Goal: Task Accomplishment & Management: Manage account settings

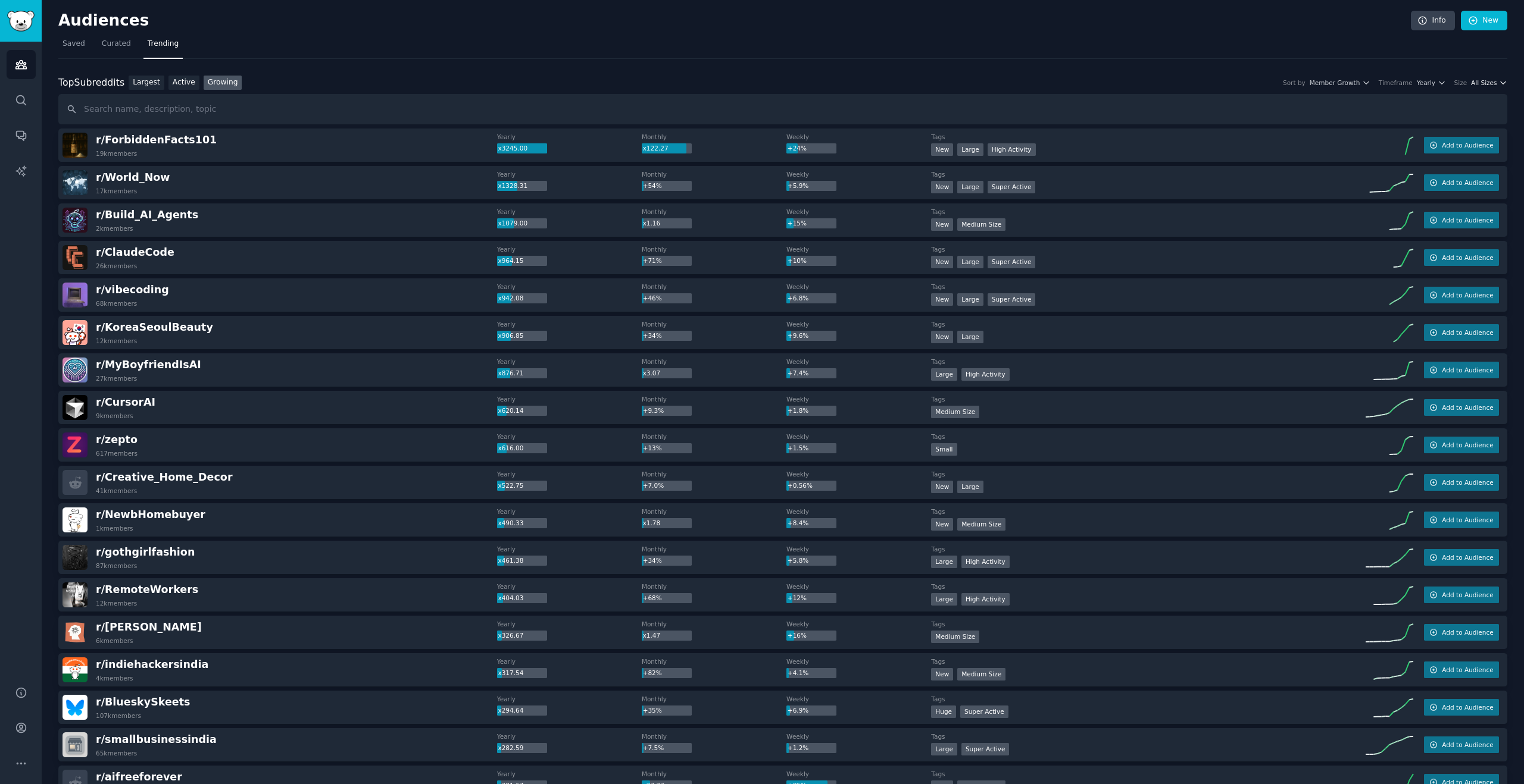
click at [1481, 79] on span "All Sizes" at bounding box center [1484, 82] width 25 height 9
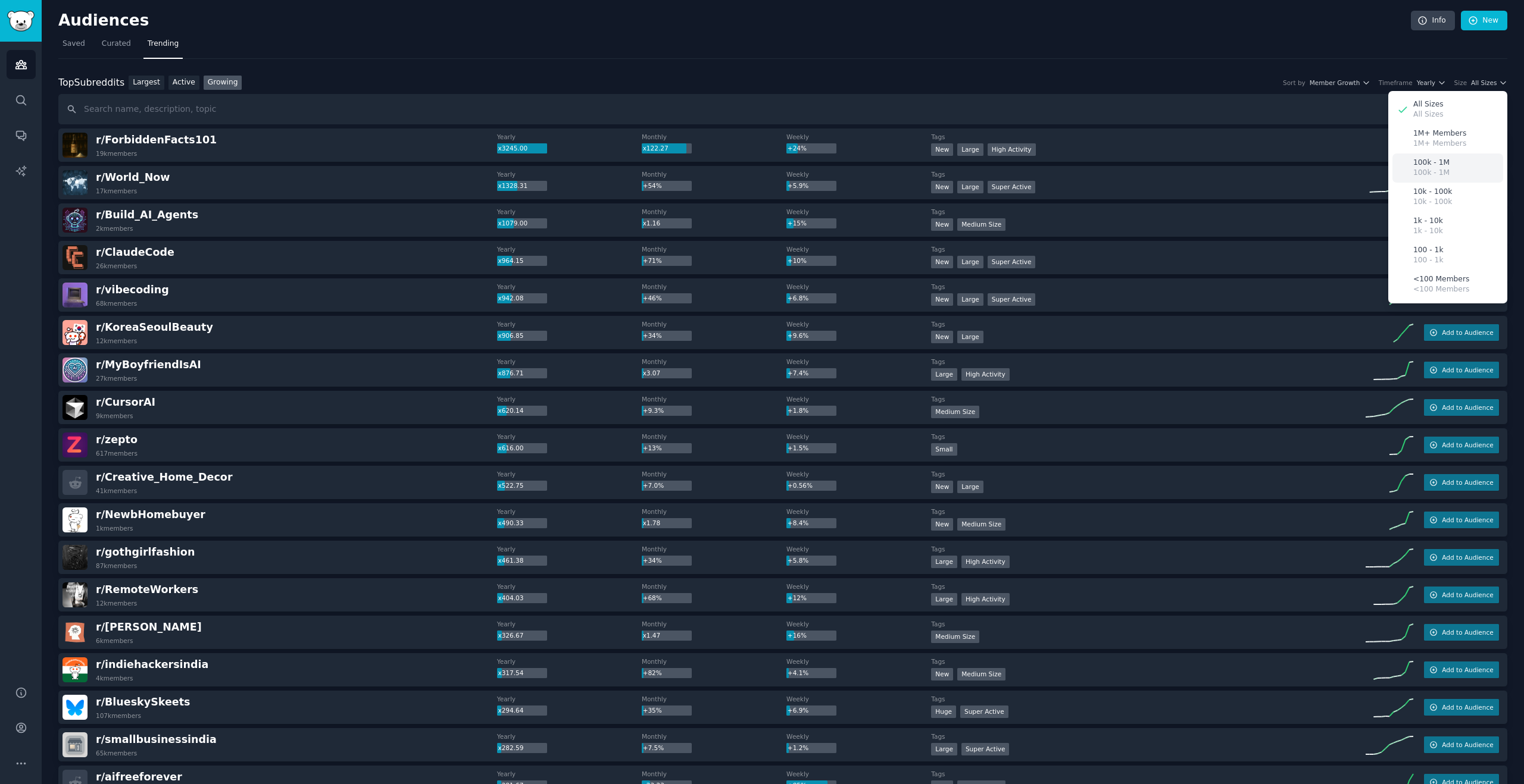
click at [1453, 159] on div "100k - 1M 100k - 1M" at bounding box center [1448, 168] width 111 height 29
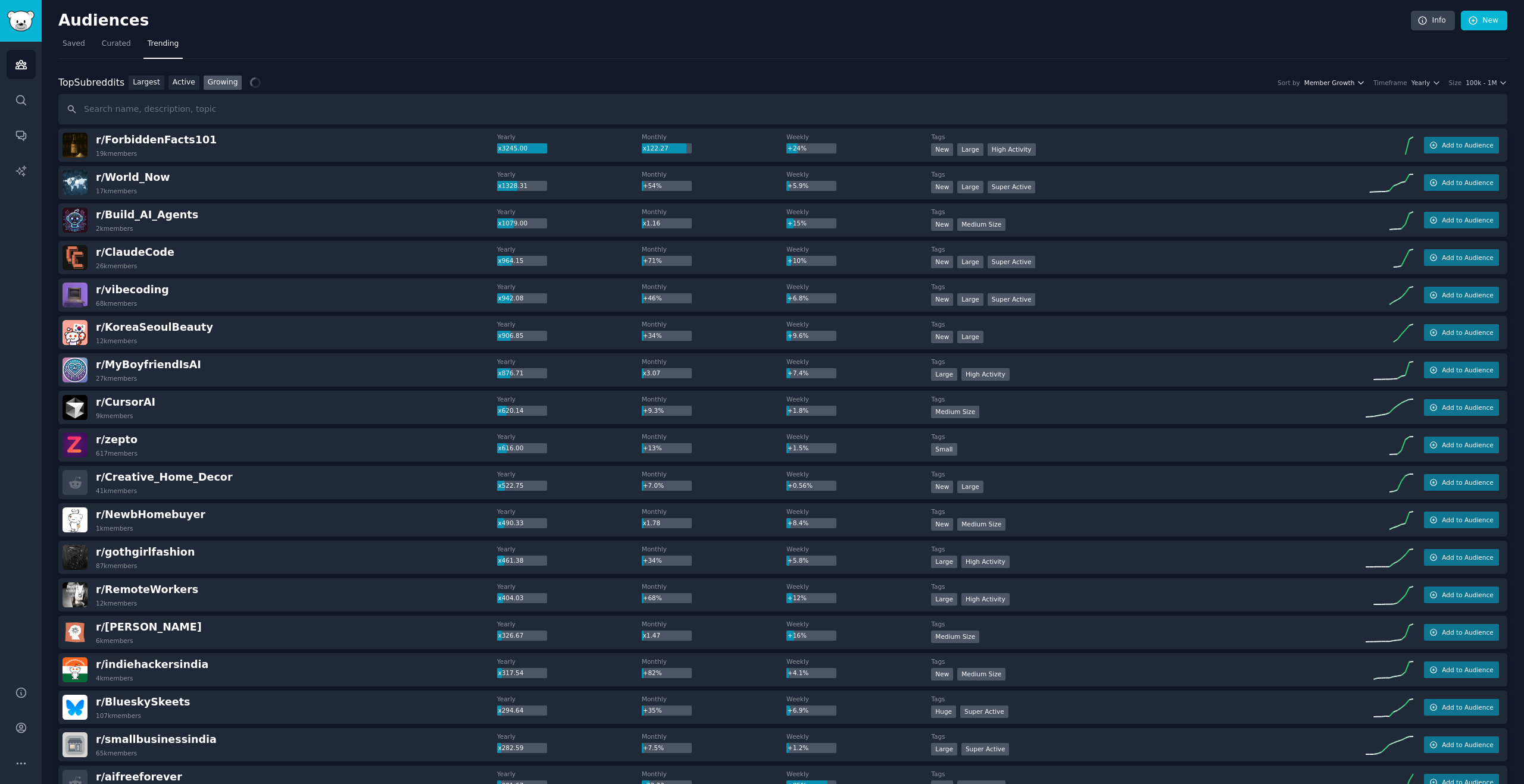
click at [1354, 81] on span "Member Growth" at bounding box center [1329, 82] width 51 height 9
click at [1354, 81] on span "Member Growth" at bounding box center [1329, 82] width 51 height 9
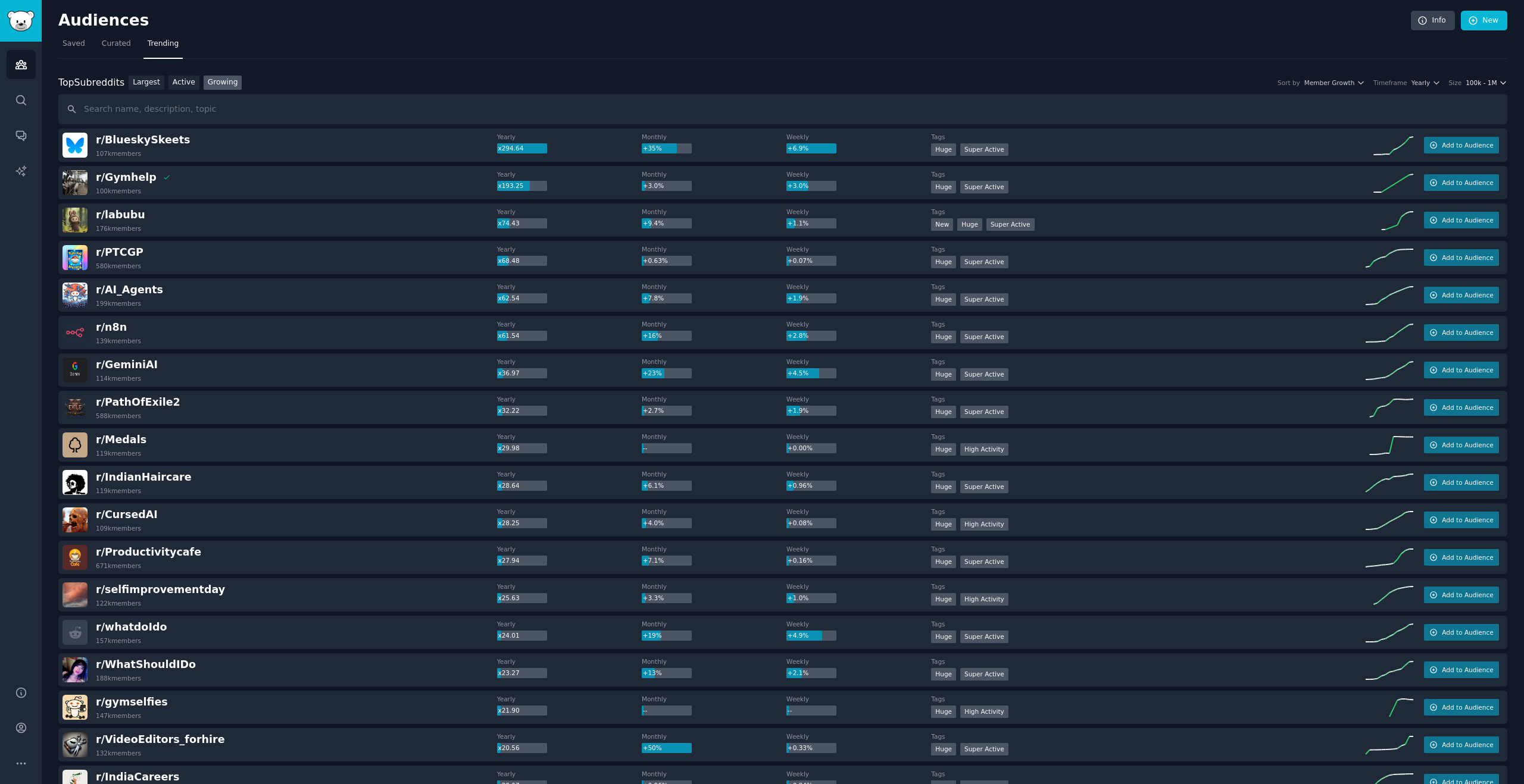
click at [1473, 78] on div "Top Subreddits Top Subreddits Largest Active Growing Sort by Member Growth Time…" at bounding box center [783, 82] width 1449 height 15
click at [1474, 80] on span "100k - 1M" at bounding box center [1480, 82] width 31 height 9
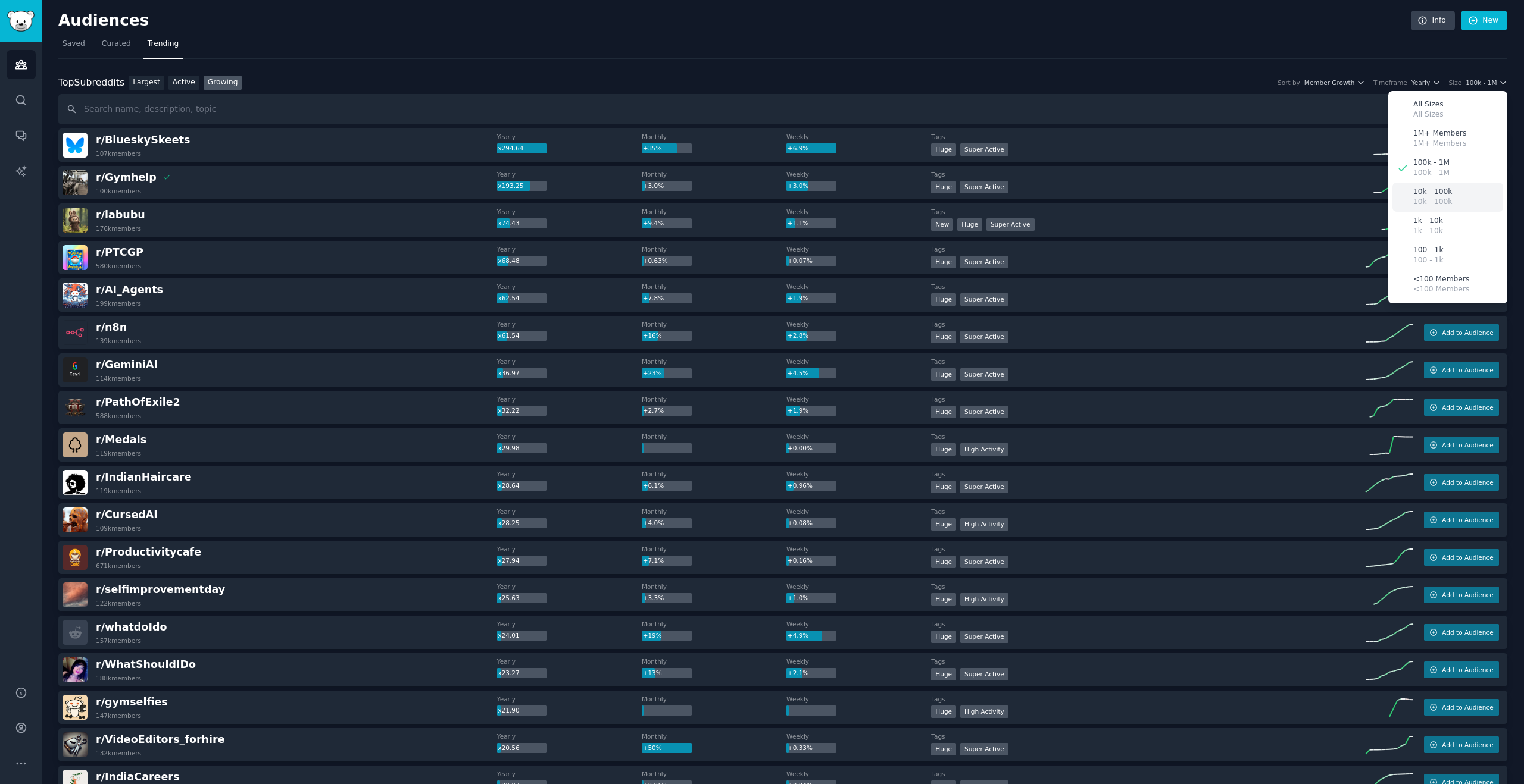
click at [1454, 194] on div "10k - 100k 10k - 100k" at bounding box center [1448, 197] width 111 height 29
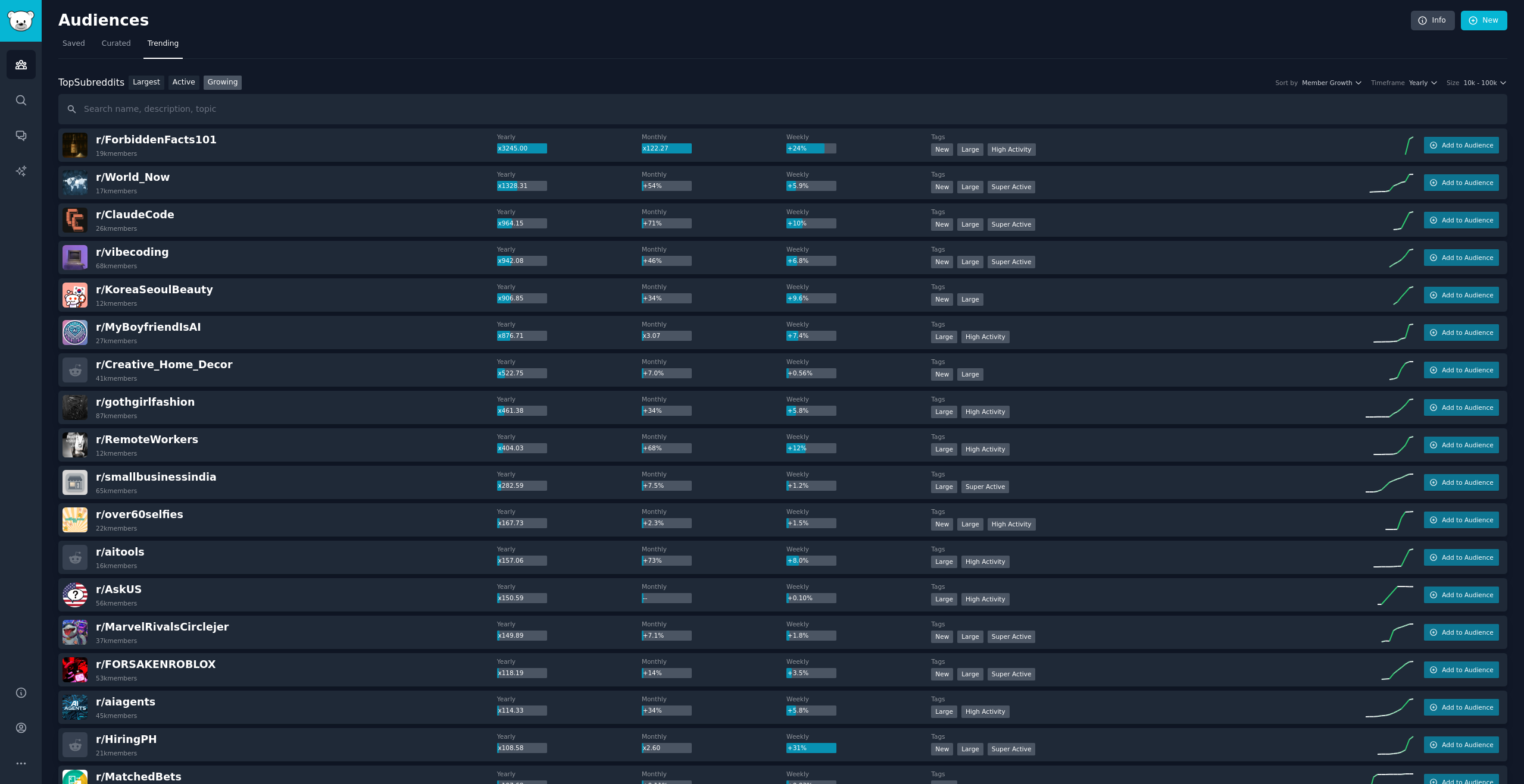
scroll to position [41, 0]
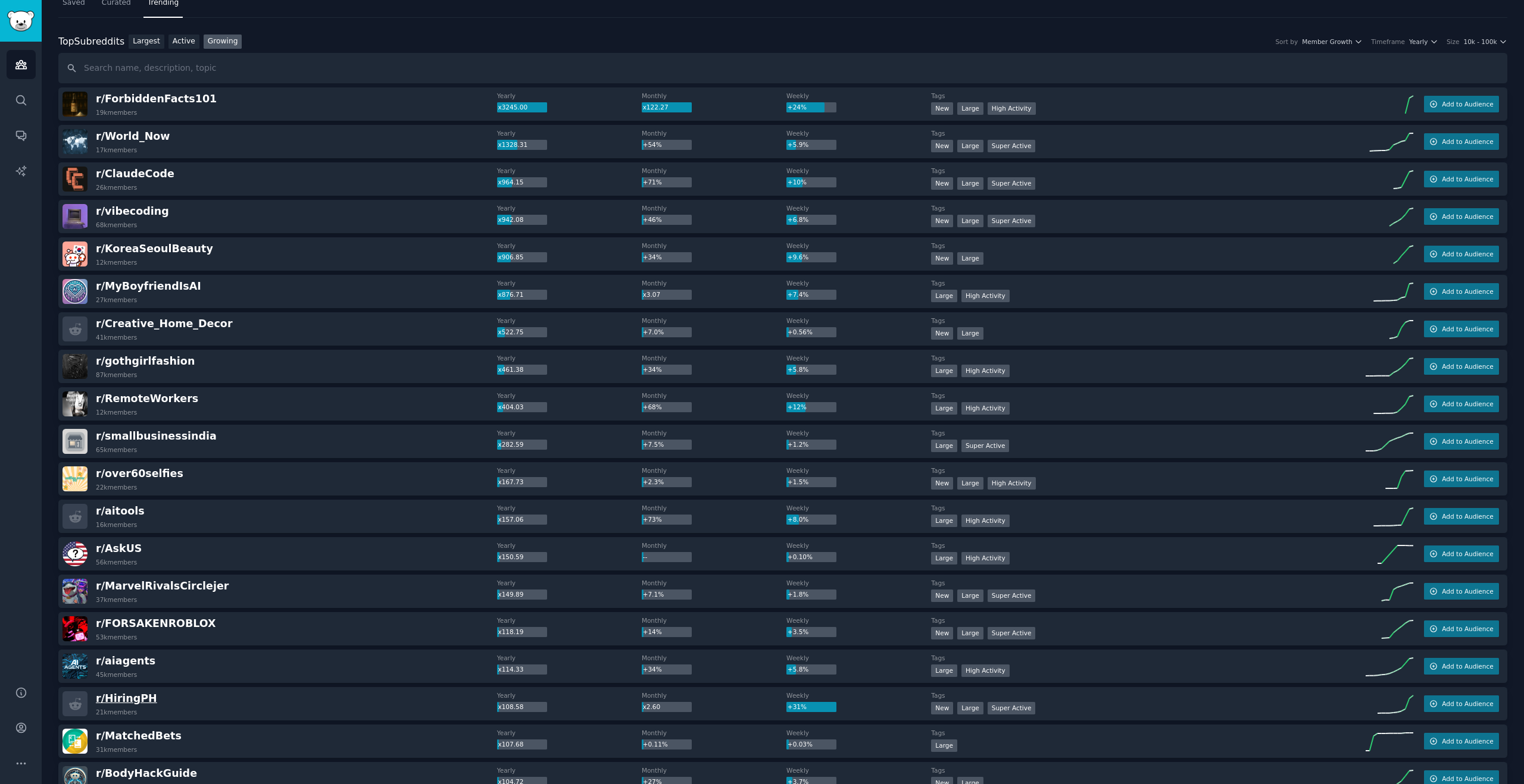
click at [131, 702] on span "r/ HiringPH" at bounding box center [126, 698] width 61 height 12
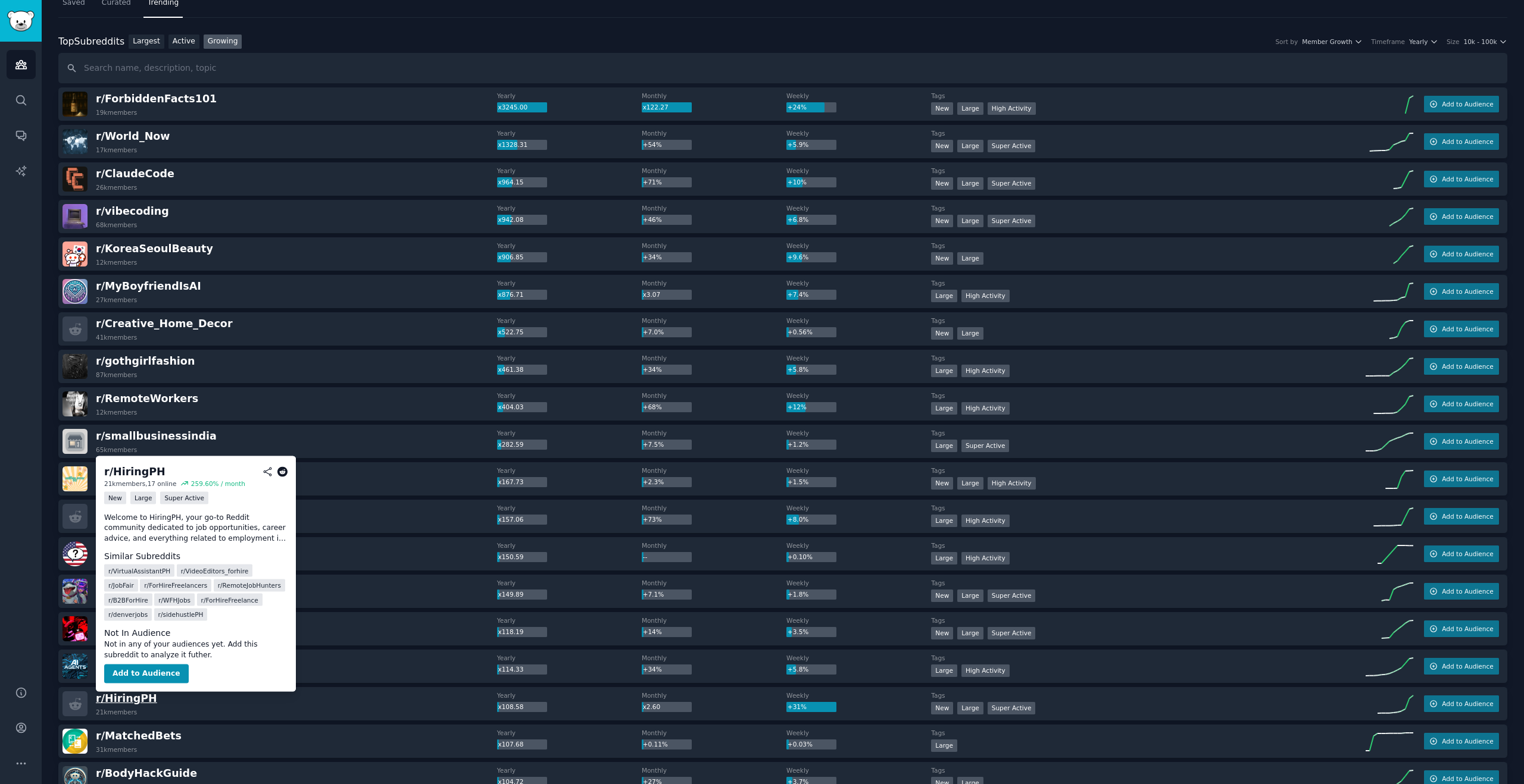
click at [121, 698] on span "r/ HiringPH" at bounding box center [126, 698] width 61 height 12
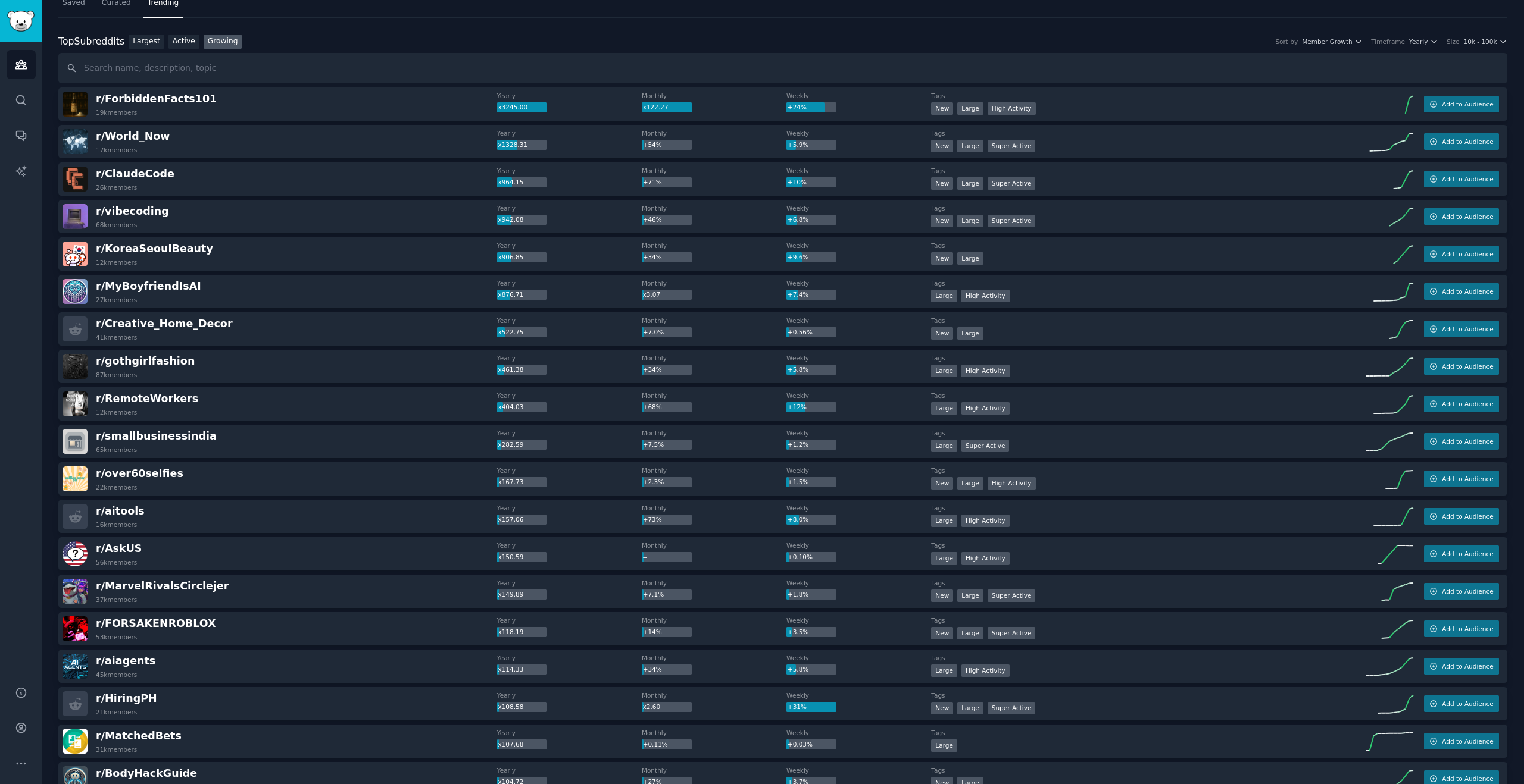
click at [333, 704] on div "r/ HiringPH 21k members" at bounding box center [280, 704] width 435 height 25
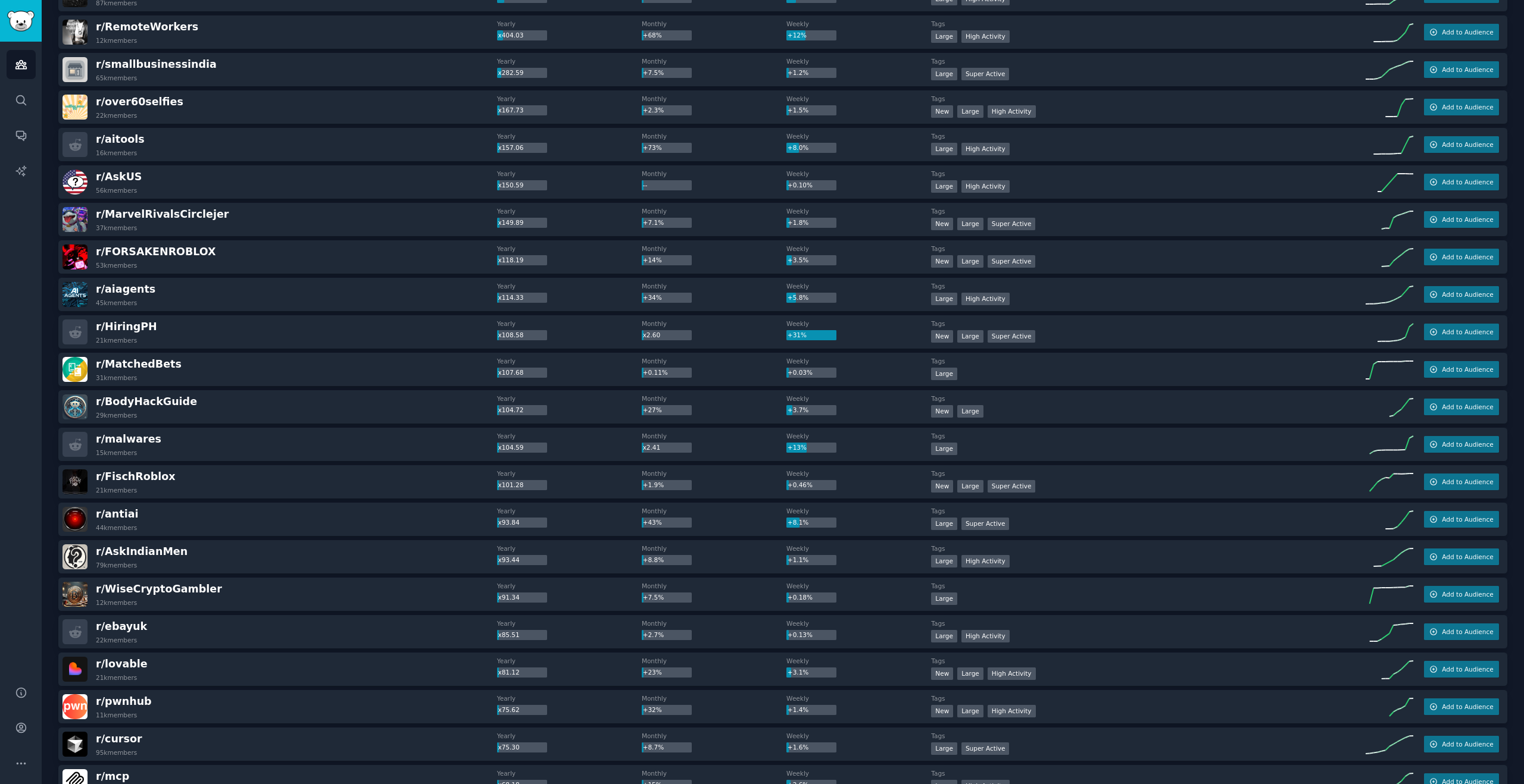
scroll to position [550, 0]
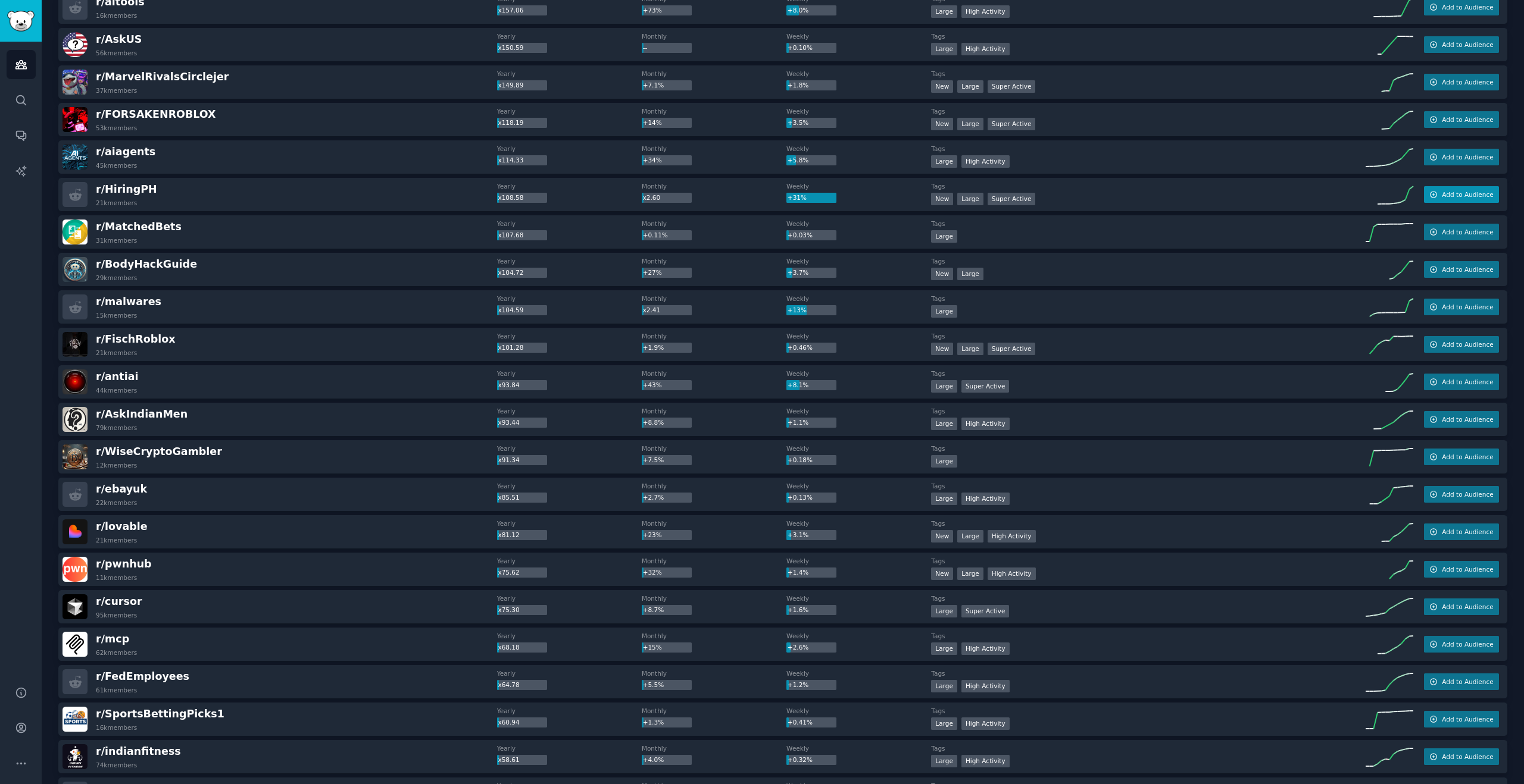
click at [1469, 193] on span "Add to Audience" at bounding box center [1467, 194] width 51 height 9
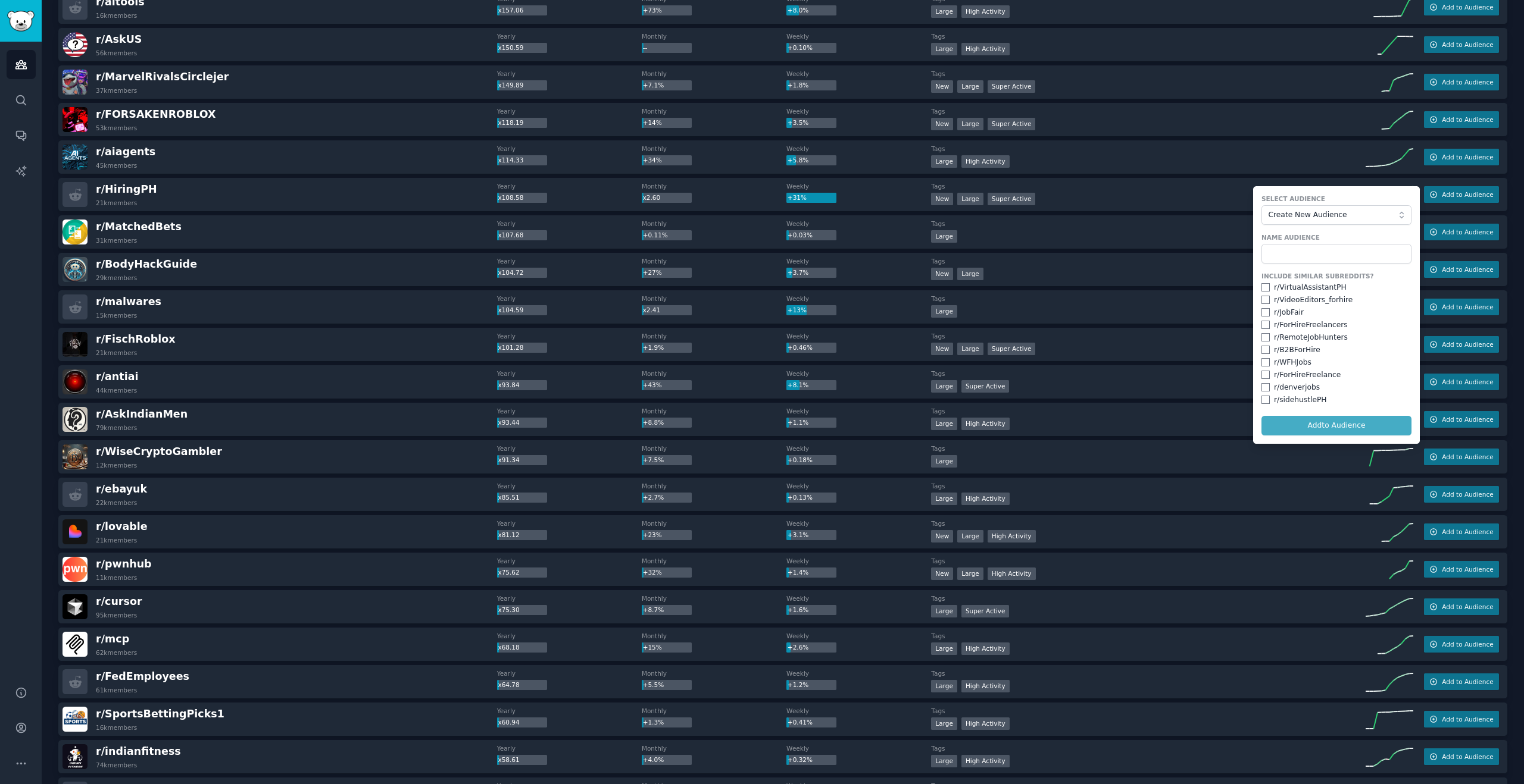
click at [231, 242] on div "r/ MatchedBets 31k members" at bounding box center [280, 232] width 435 height 25
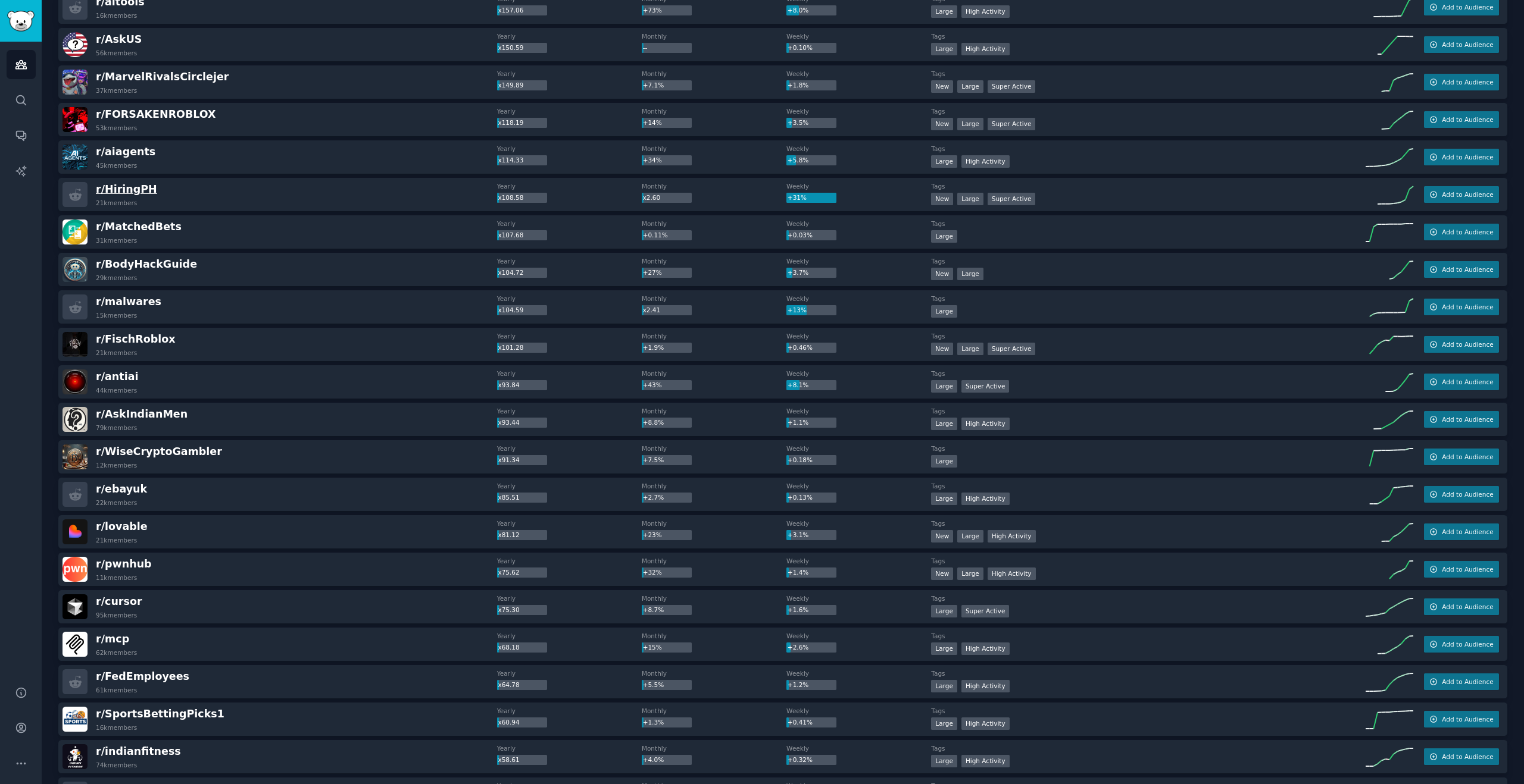
click at [127, 190] on span "r/ HiringPH" at bounding box center [126, 188] width 61 height 12
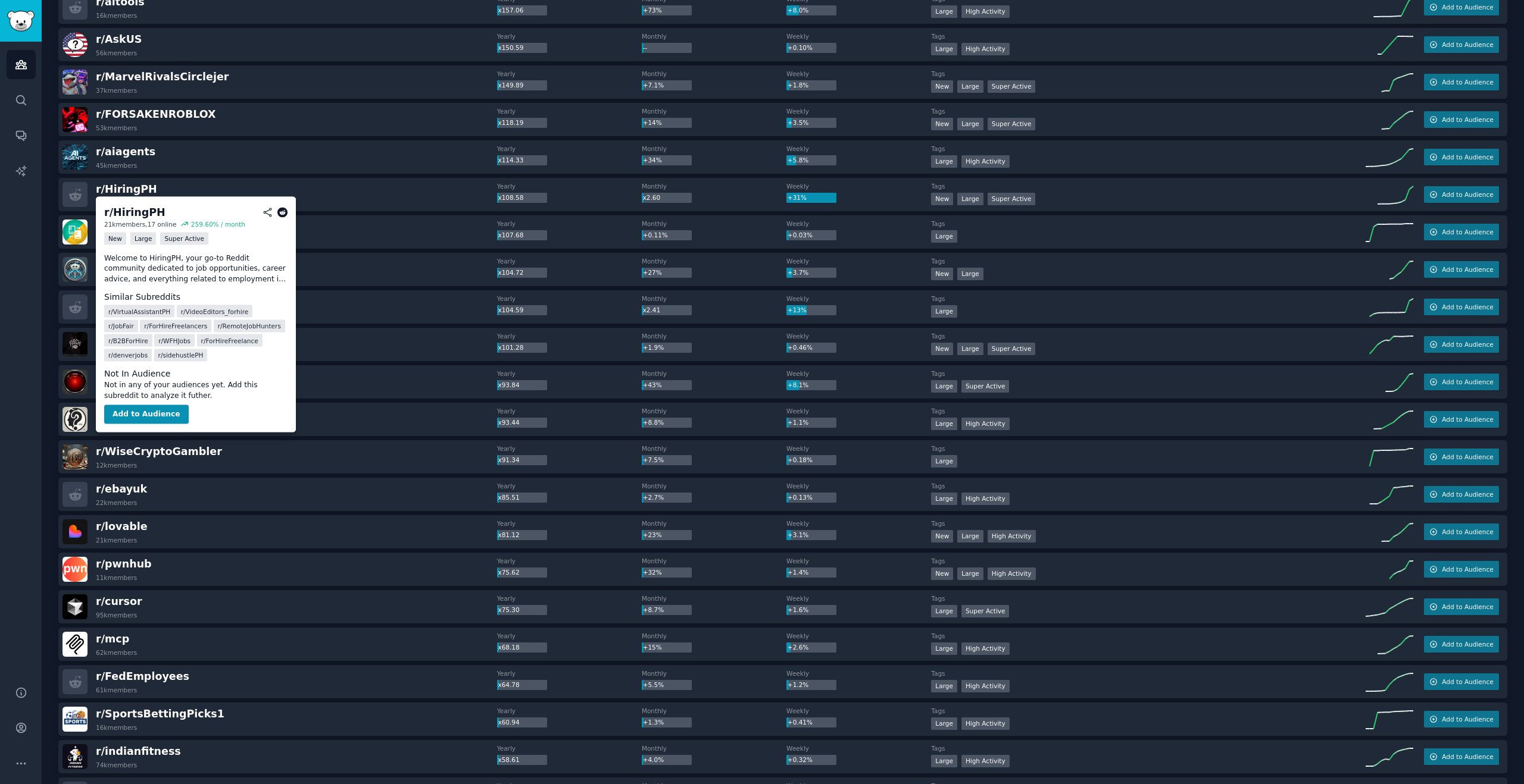
click at [278, 214] on icon at bounding box center [283, 213] width 11 height 11
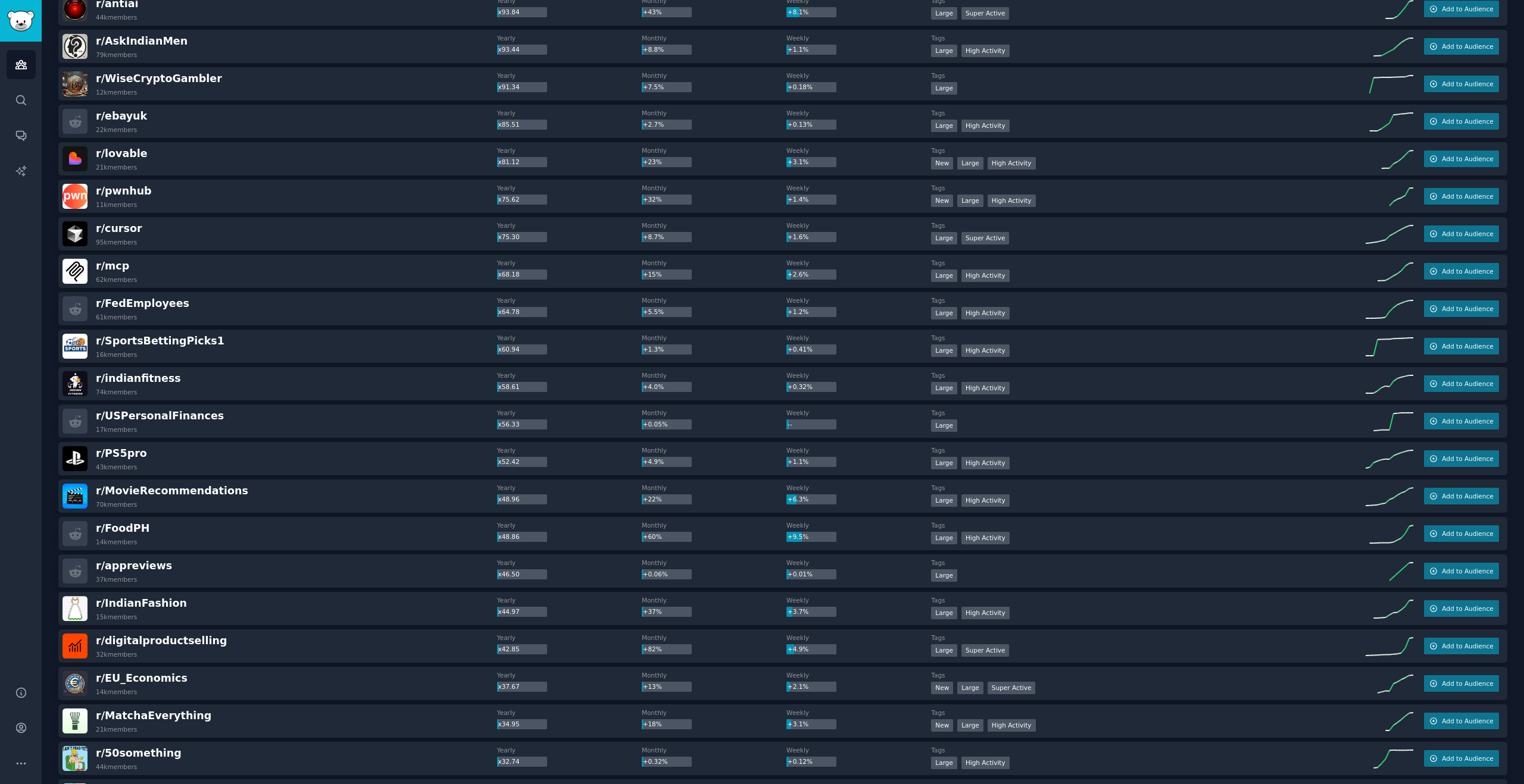
scroll to position [1046, 0]
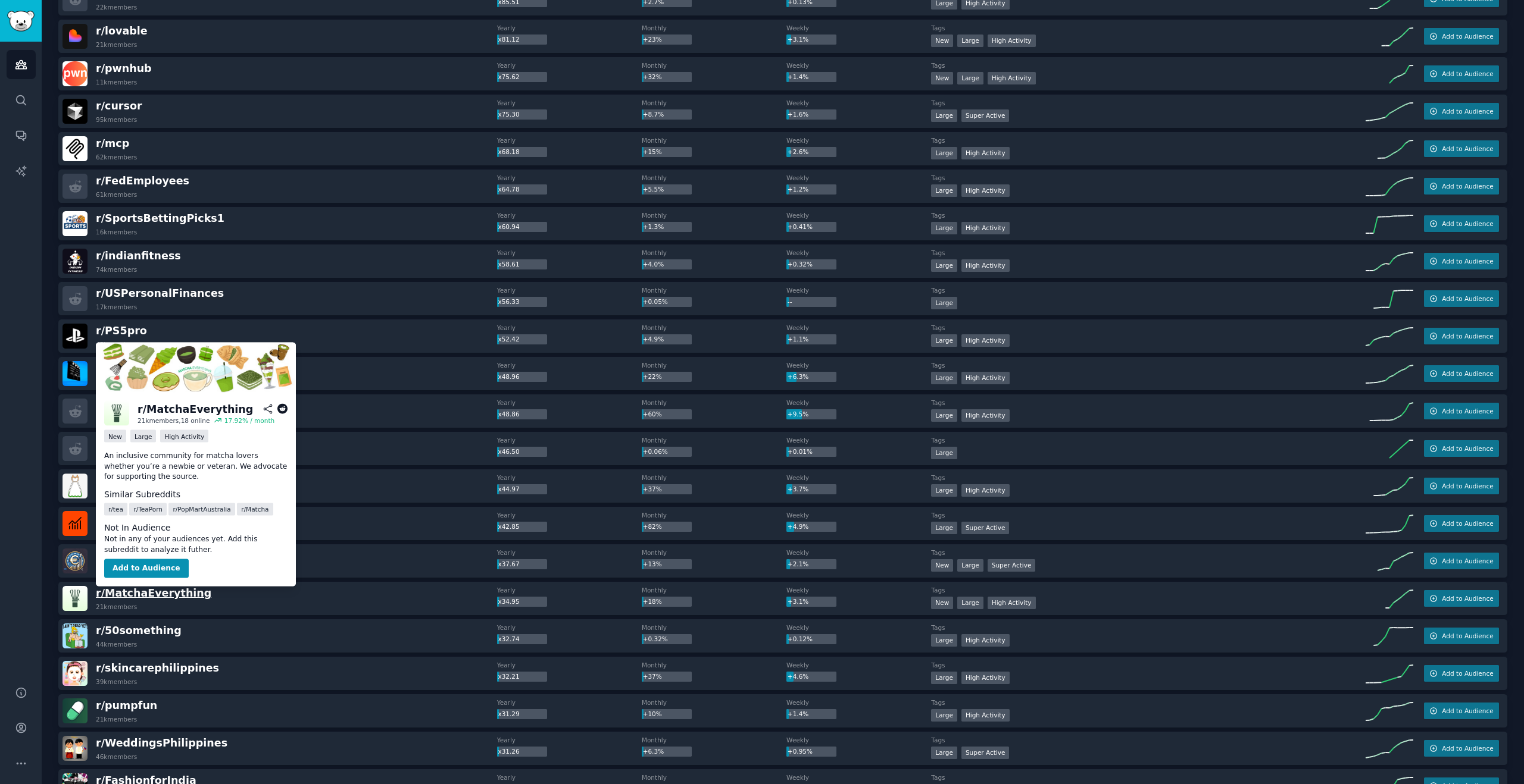
click at [171, 595] on span "r/ MatchaEverything" at bounding box center [154, 593] width 116 height 12
click at [280, 409] on icon at bounding box center [283, 409] width 11 height 11
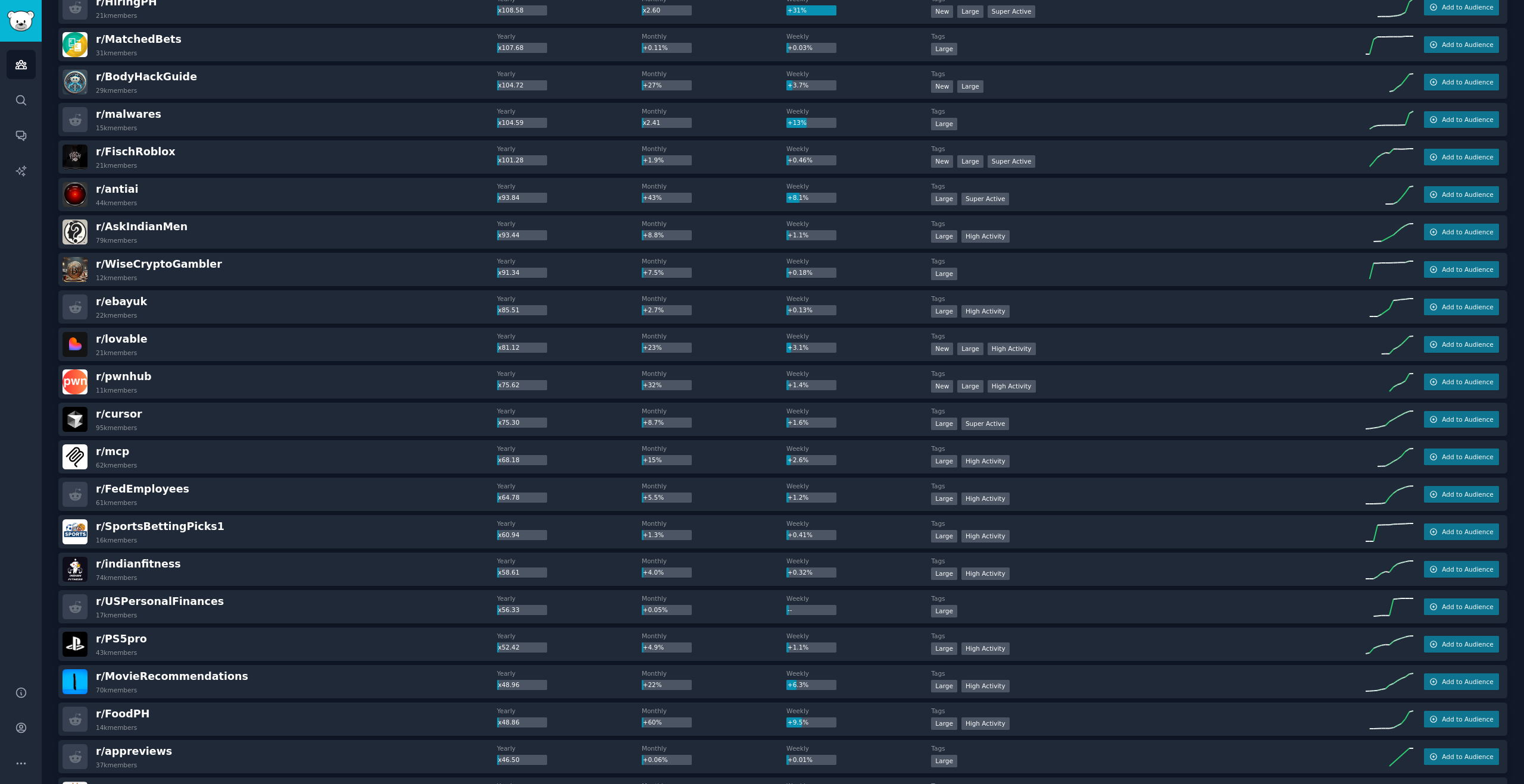
scroll to position [533, 0]
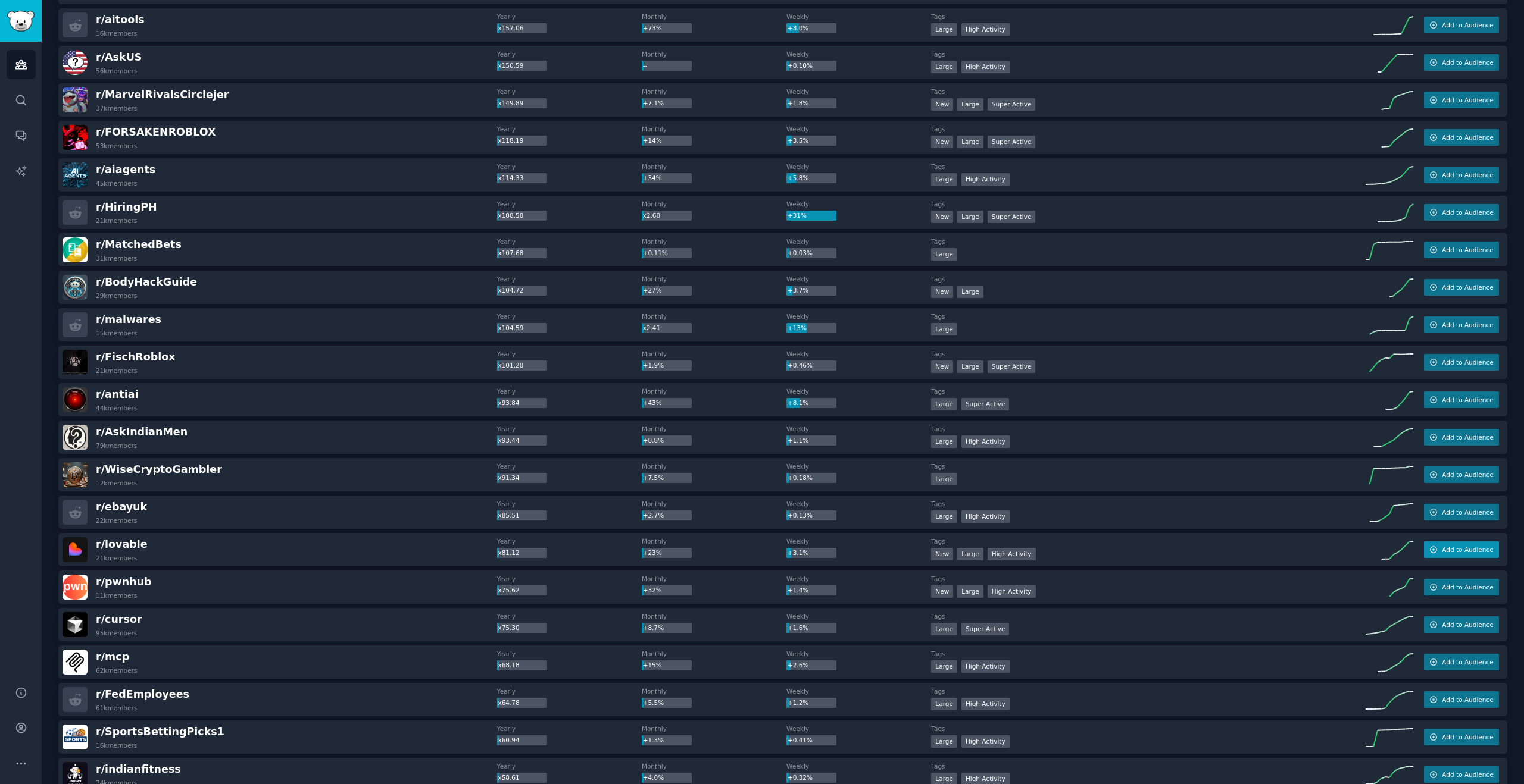
click at [1477, 551] on span "Add to Audience" at bounding box center [1467, 550] width 51 height 9
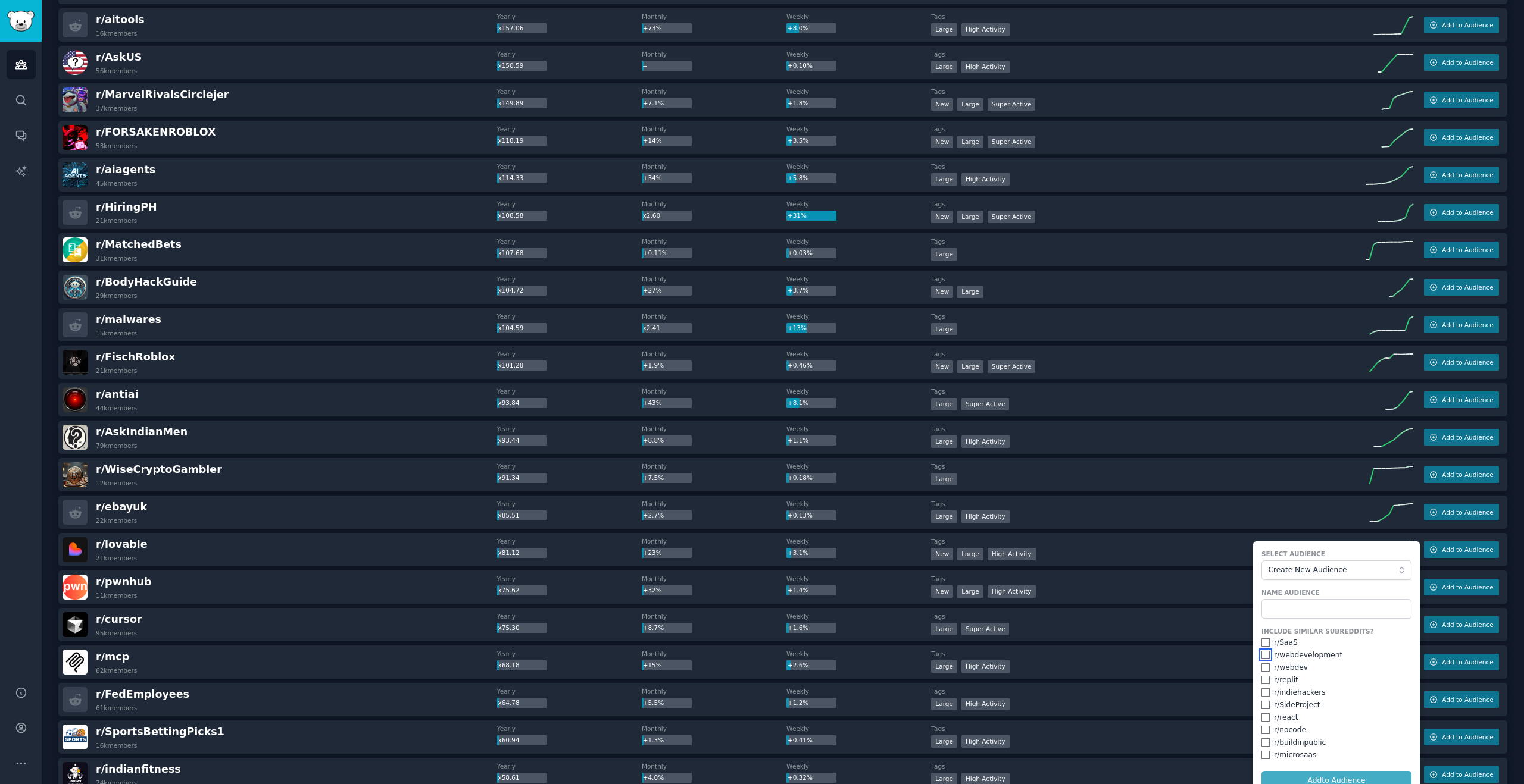
click at [1261, 654] on input "checkbox" at bounding box center [1265, 655] width 9 height 9
click at [1263, 657] on input "checkbox" at bounding box center [1265, 655] width 9 height 9
checkbox input "true"
click at [1266, 668] on input "checkbox" at bounding box center [1265, 668] width 9 height 9
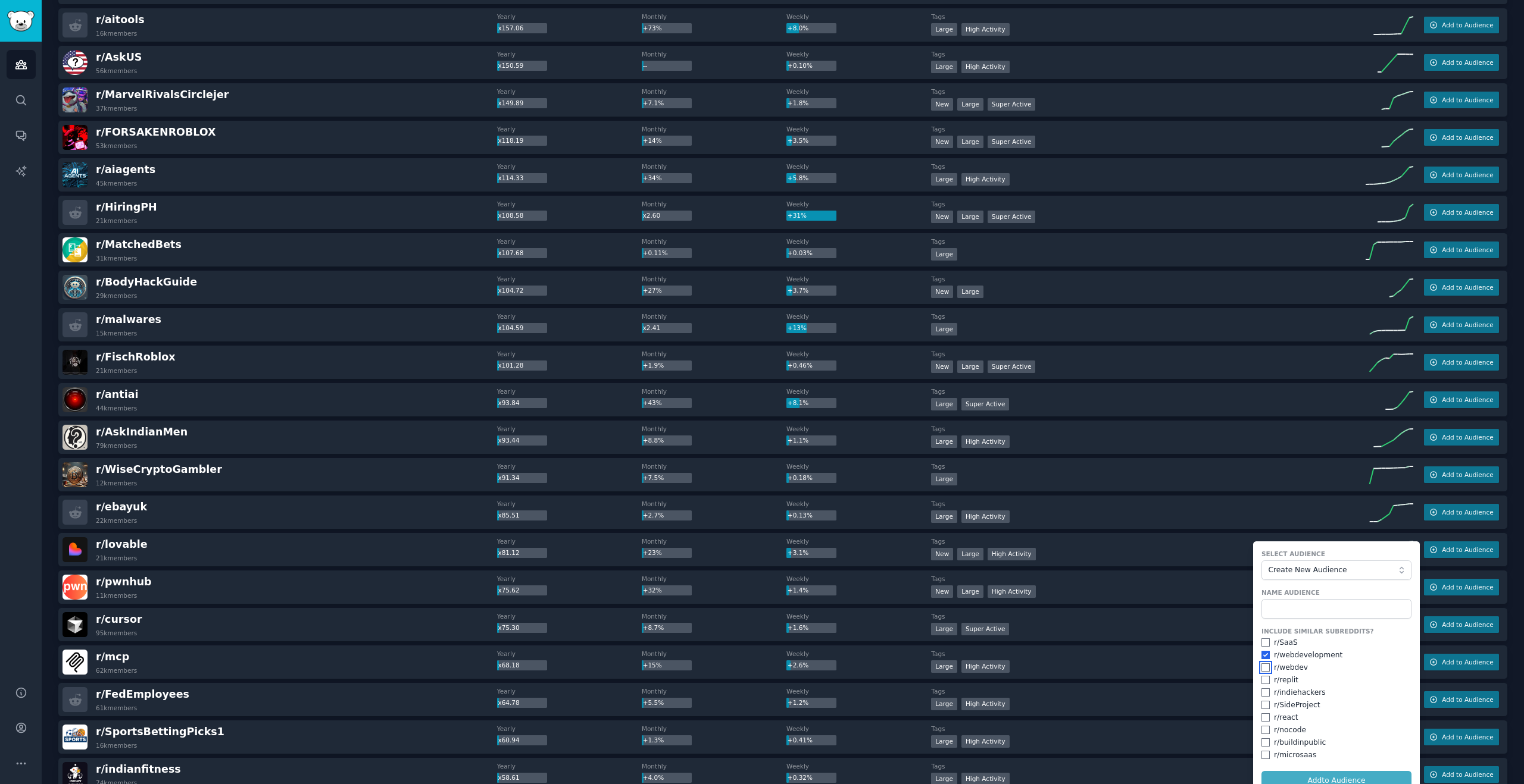
checkbox input "true"
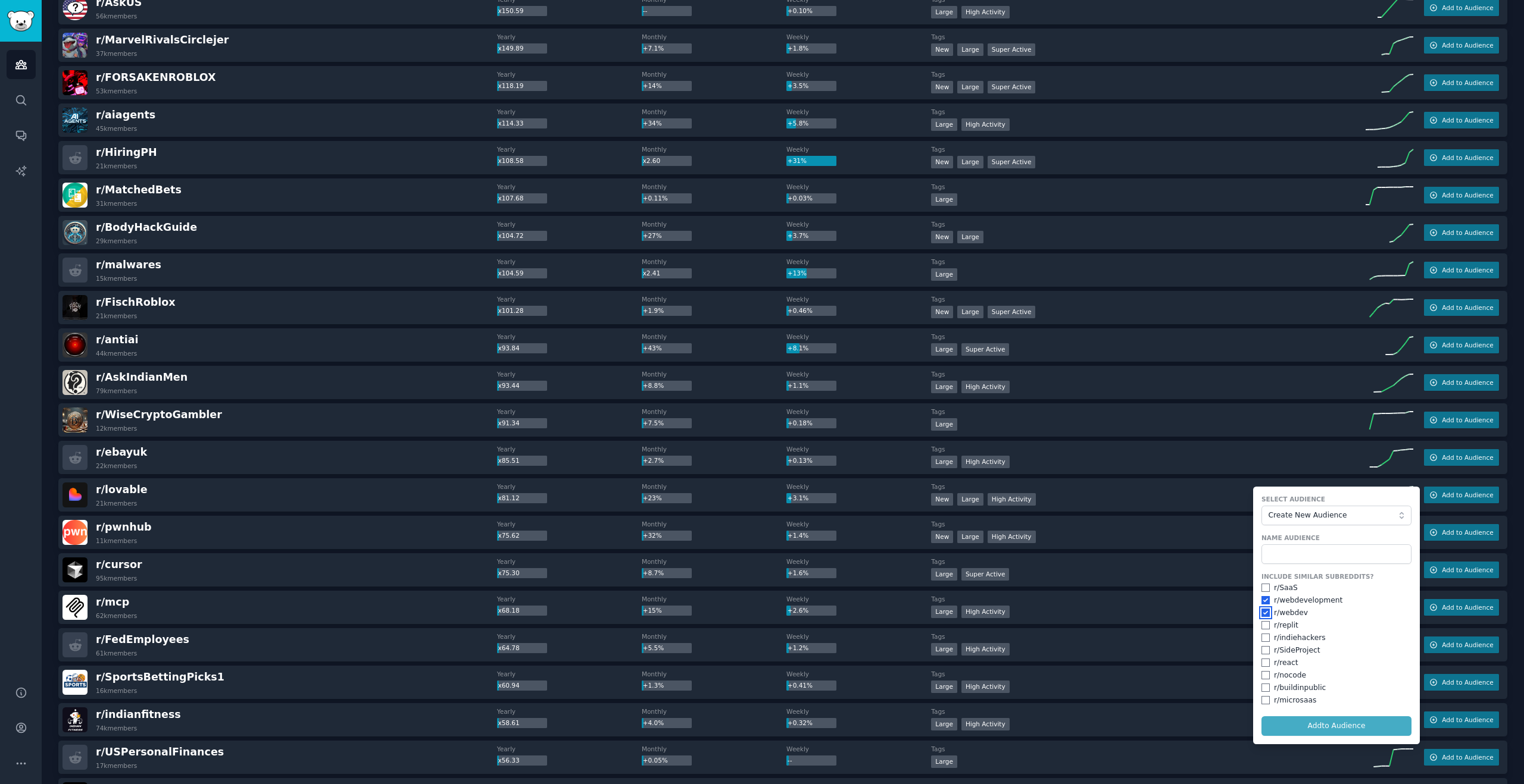
scroll to position [638, 0]
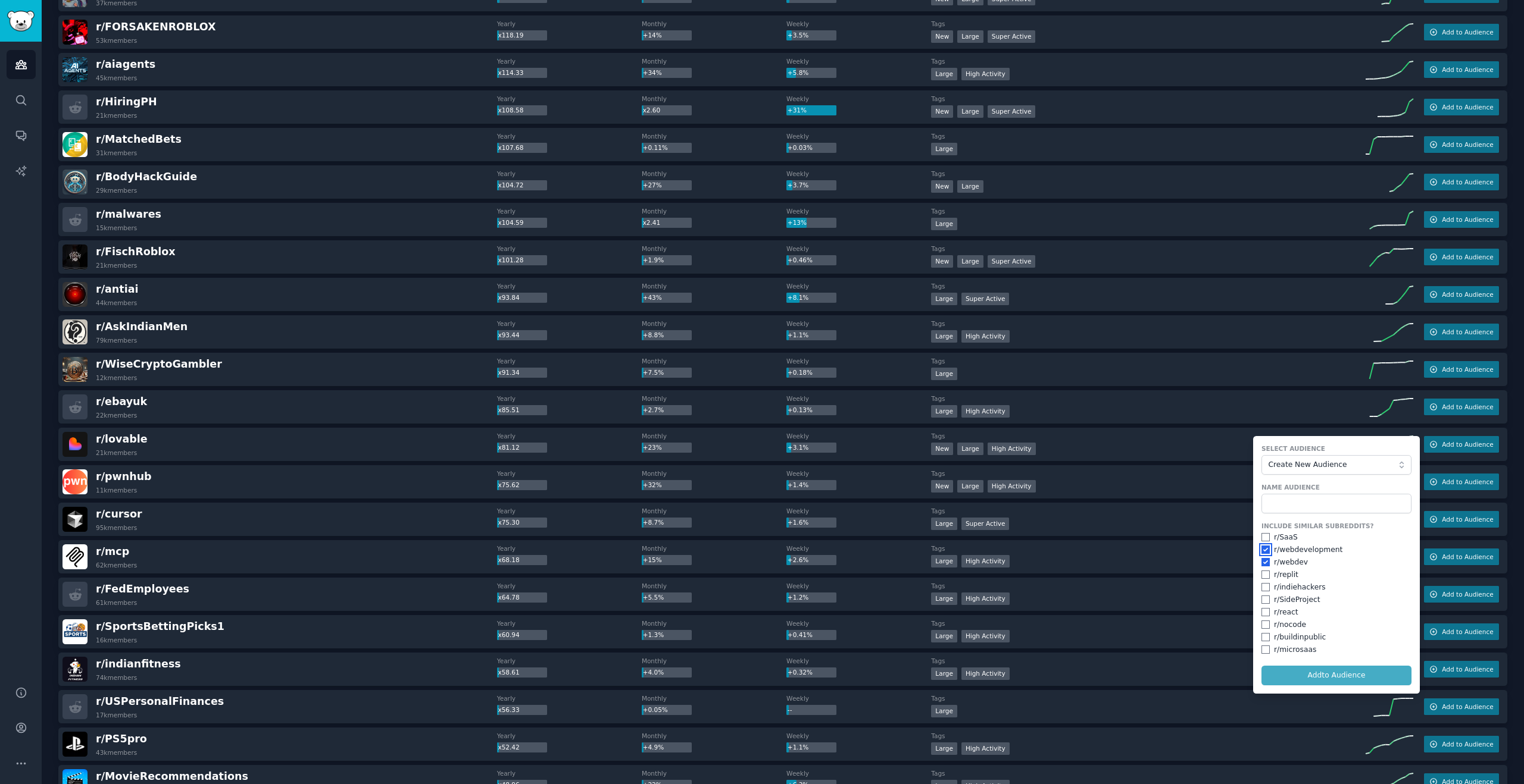
click at [1263, 551] on input "checkbox" at bounding box center [1265, 550] width 9 height 9
checkbox input "false"
click at [1264, 560] on input "checkbox" at bounding box center [1265, 562] width 9 height 9
click at [1267, 560] on div "r/ webdev" at bounding box center [1335, 563] width 150 height 11
drag, startPoint x: 1265, startPoint y: 565, endPoint x: 1265, endPoint y: 558, distance: 7.0
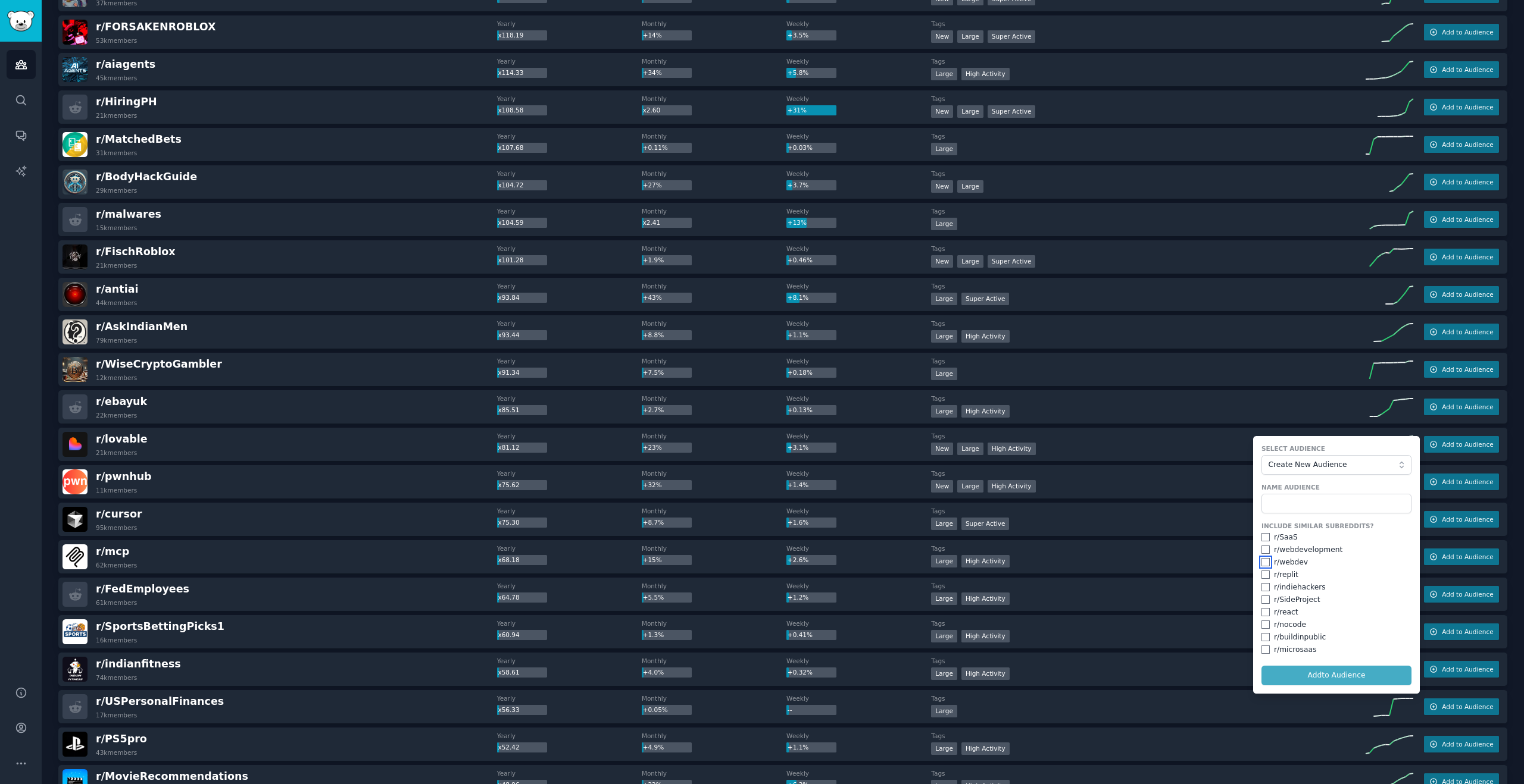
click at [1264, 565] on input "checkbox" at bounding box center [1265, 562] width 9 height 9
checkbox input "true"
click at [1265, 548] on input "checkbox" at bounding box center [1265, 550] width 9 height 9
checkbox input "true"
click at [1261, 585] on input "checkbox" at bounding box center [1265, 587] width 9 height 9
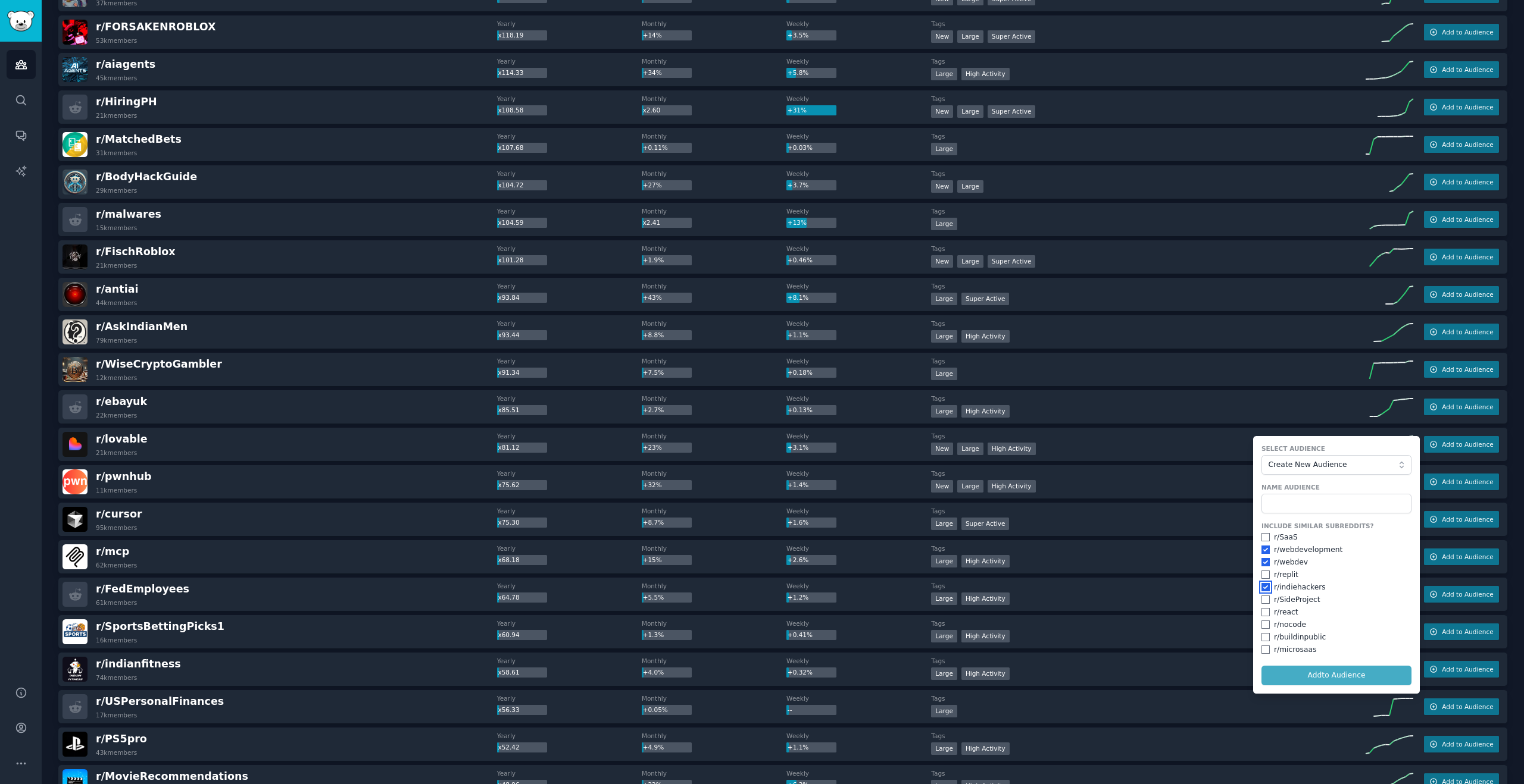
scroll to position [829, 0]
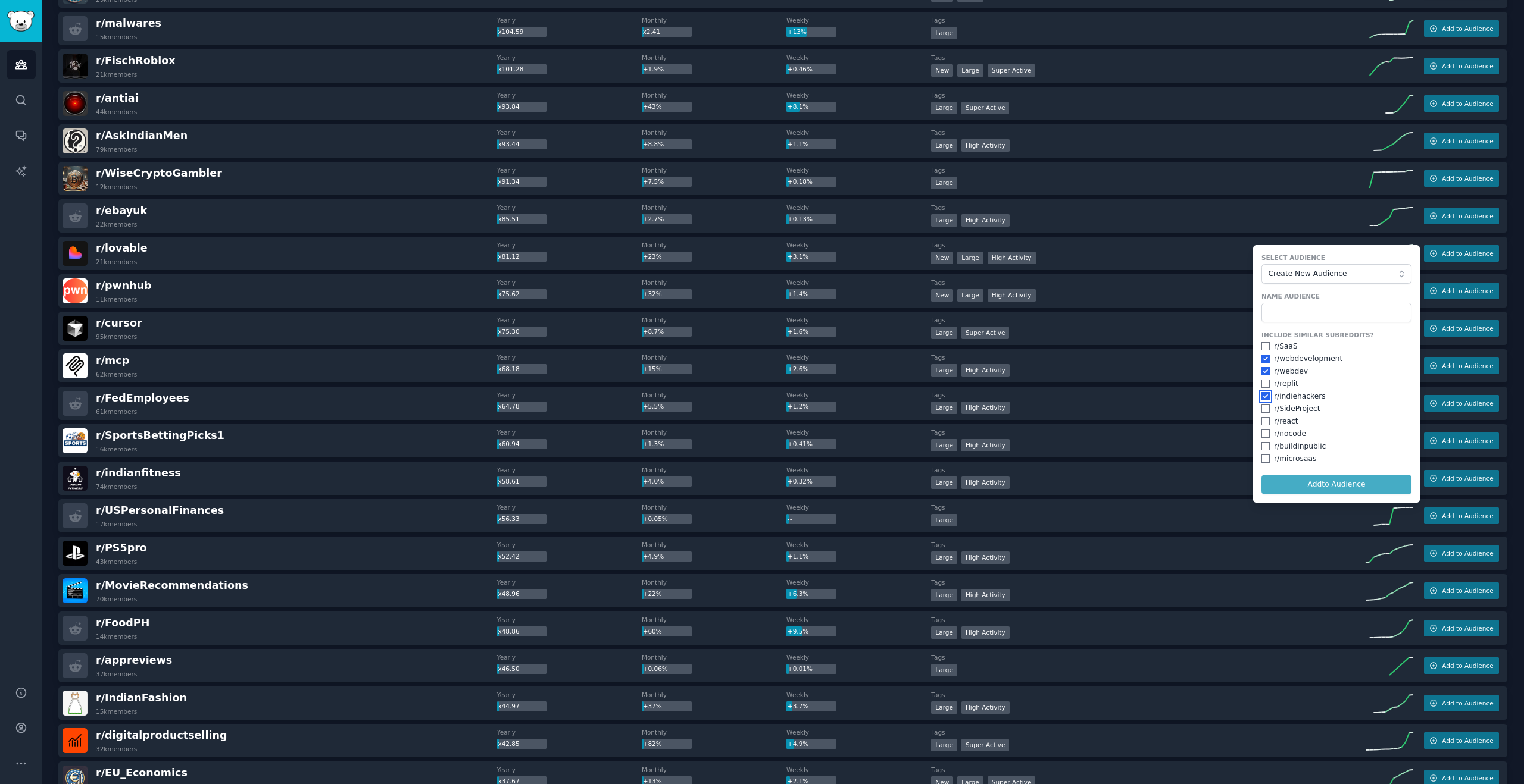
click at [1261, 394] on input "checkbox" at bounding box center [1265, 396] width 9 height 9
checkbox input "false"
click at [1263, 370] on input "checkbox" at bounding box center [1265, 371] width 9 height 9
checkbox input "false"
click at [1263, 359] on input "checkbox" at bounding box center [1265, 359] width 9 height 9
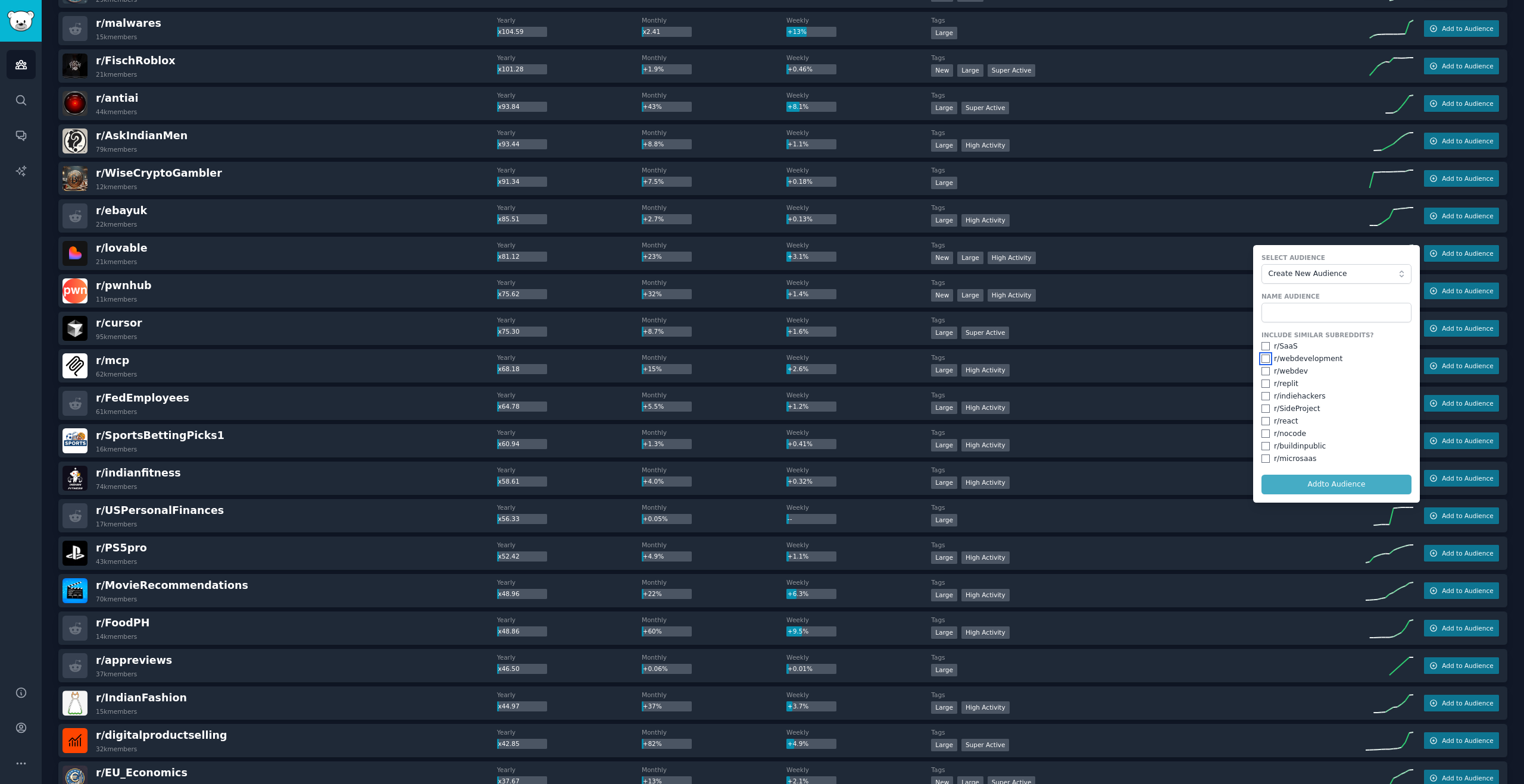
checkbox input "false"
click at [1289, 489] on form "Select Audience Create New Audience Name Audience Include Similar Subreddits? r…" at bounding box center [1336, 374] width 166 height 257
click at [1290, 308] on input "text" at bounding box center [1335, 313] width 150 height 21
type input "lovable"
click at [1320, 479] on button "Add to Audience" at bounding box center [1335, 485] width 150 height 21
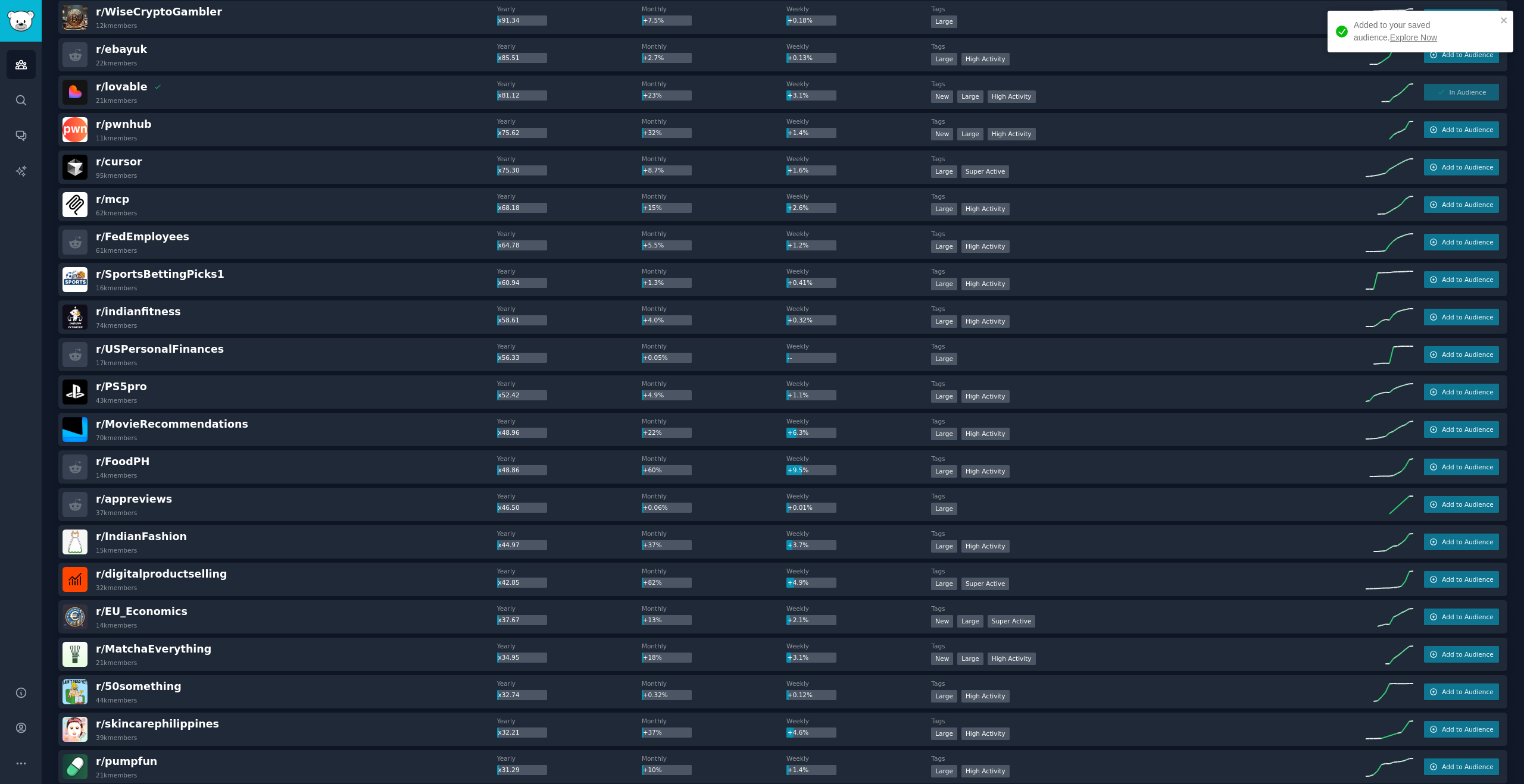
scroll to position [1064, 0]
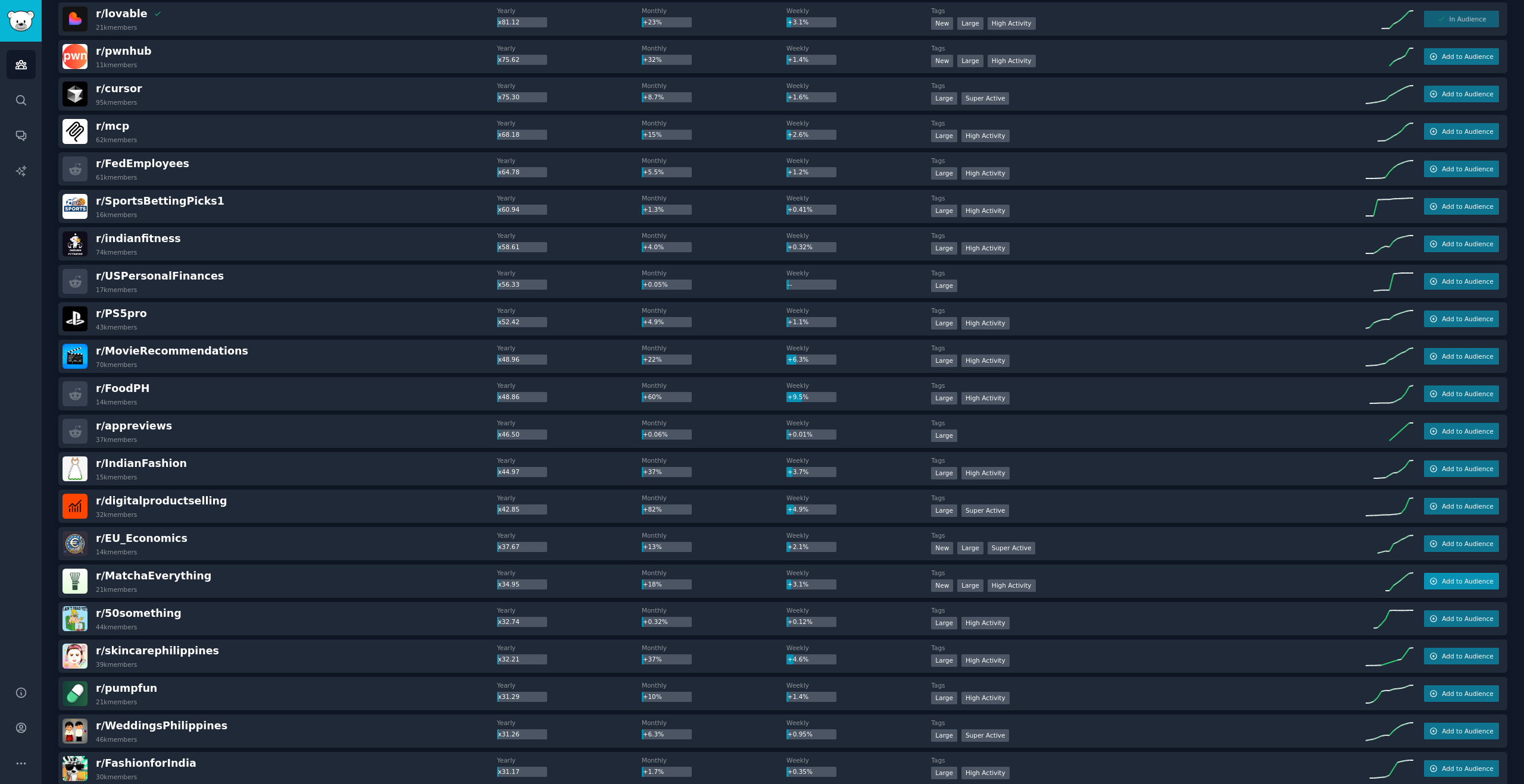
click at [1485, 586] on button "Add to Audience" at bounding box center [1461, 581] width 75 height 17
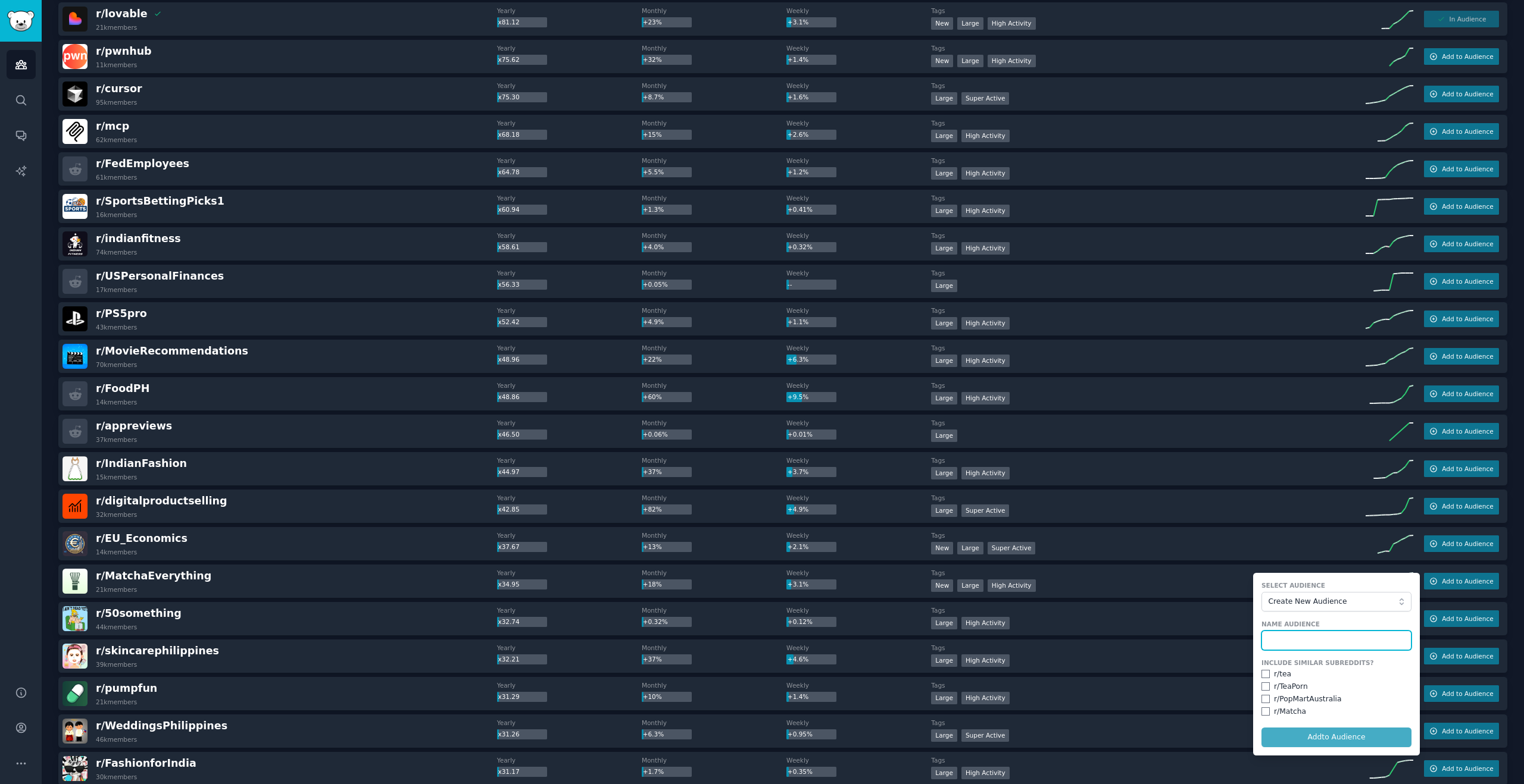
click at [1332, 634] on input "text" at bounding box center [1335, 641] width 150 height 21
click at [1320, 597] on span "Create New Audience" at bounding box center [1333, 603] width 131 height 11
drag, startPoint x: 1323, startPoint y: 609, endPoint x: 1324, endPoint y: 656, distance: 47.0
click at [1324, 657] on li "saas" at bounding box center [1335, 663] width 150 height 19
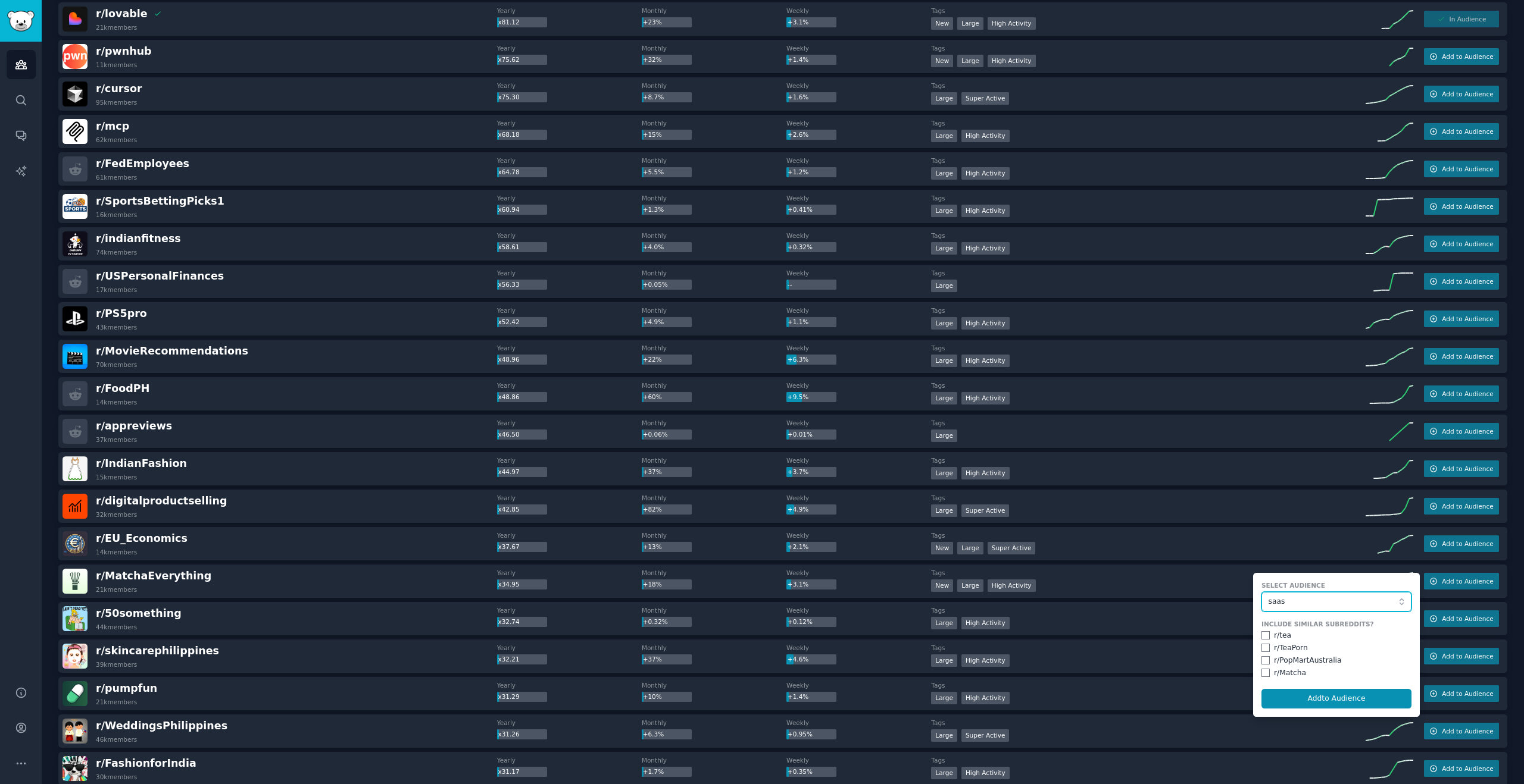
drag, startPoint x: 1301, startPoint y: 600, endPoint x: 1299, endPoint y: 608, distance: 8.2
click at [1301, 600] on span "saas" at bounding box center [1333, 603] width 131 height 11
click at [1296, 622] on span "Create New Audience" at bounding box center [1340, 626] width 125 height 11
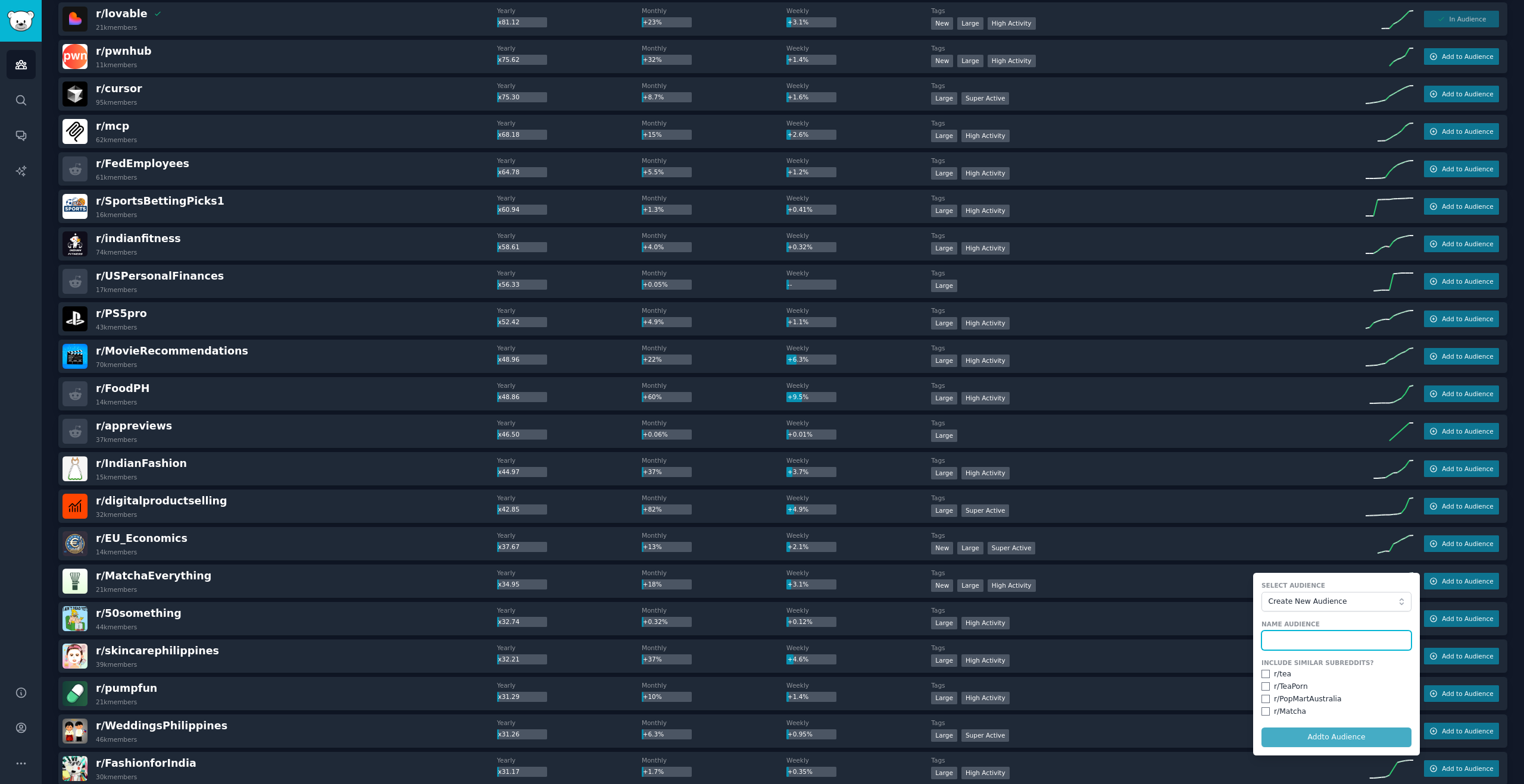
click at [1283, 638] on input "text" at bounding box center [1335, 641] width 150 height 21
type input "matcha"
click at [1261, 675] on input "checkbox" at bounding box center [1265, 674] width 9 height 9
checkbox input "true"
click at [1263, 684] on input "checkbox" at bounding box center [1265, 687] width 9 height 9
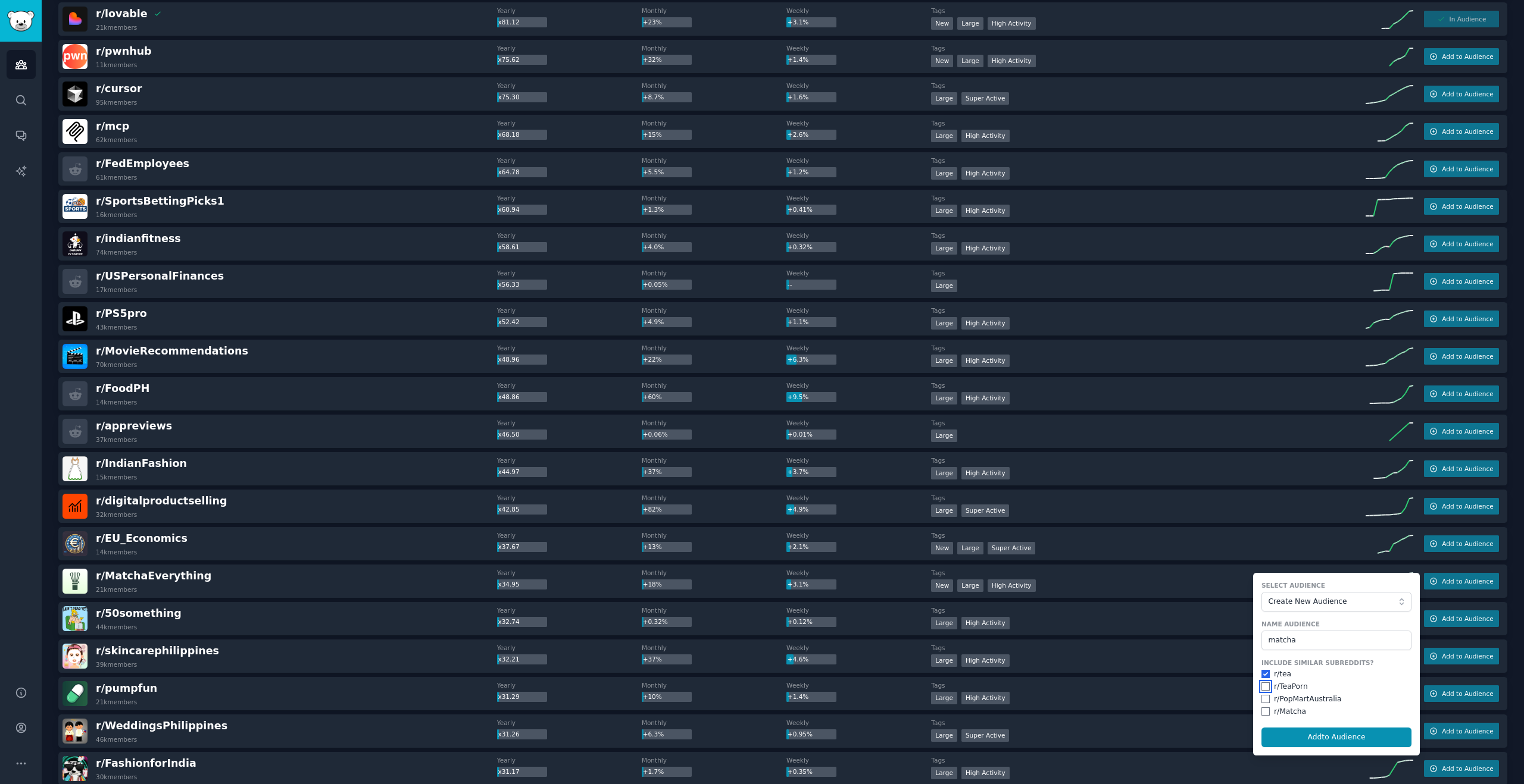
checkbox input "true"
click at [1263, 698] on input "checkbox" at bounding box center [1265, 699] width 9 height 9
checkbox input "true"
click at [1264, 710] on input "checkbox" at bounding box center [1265, 711] width 9 height 9
checkbox input "true"
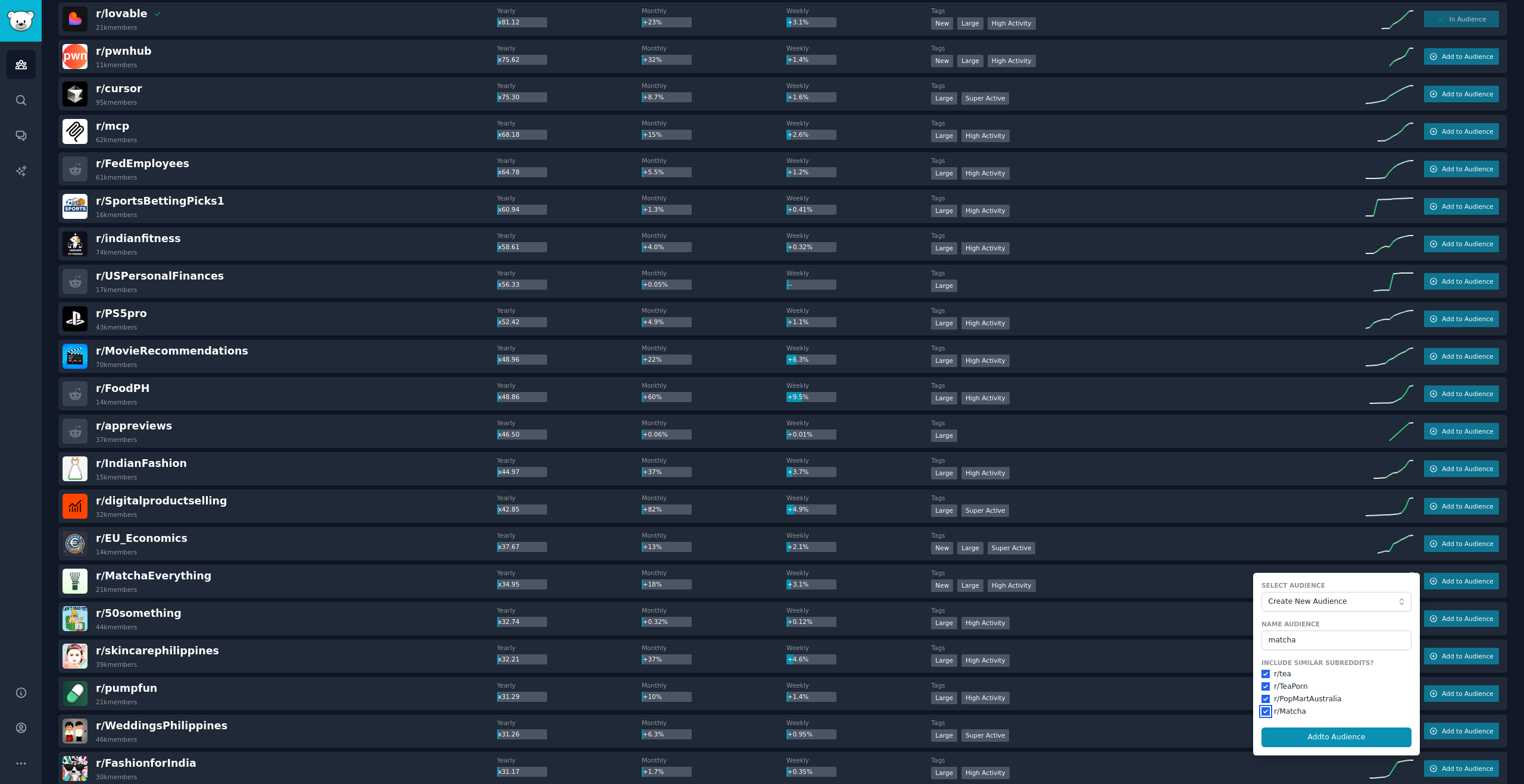
scroll to position [1079, 0]
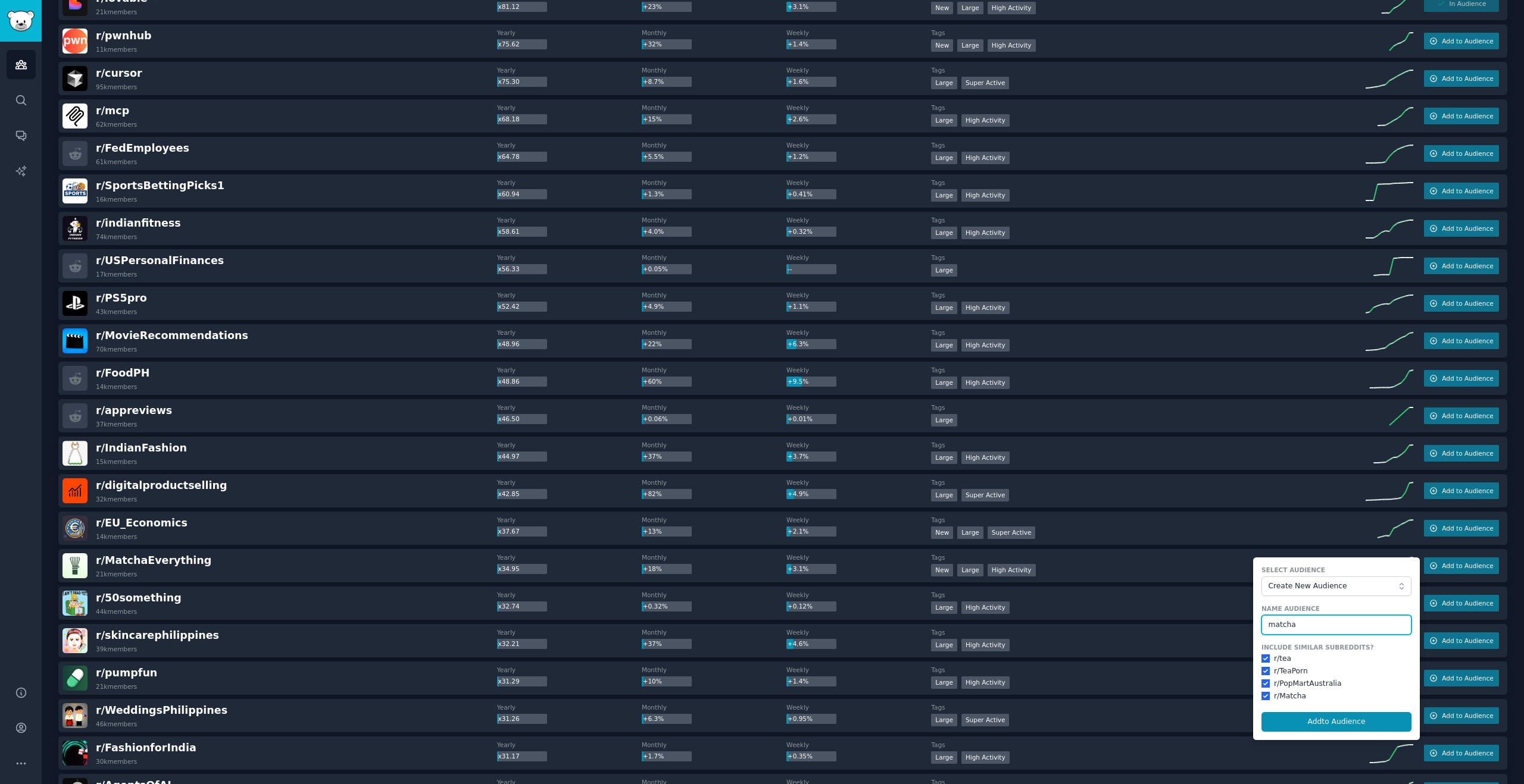
click at [1298, 628] on input "matcha" at bounding box center [1335, 626] width 150 height 21
type input "\"
type input "o"
type input "performatve"
type input "matcha"
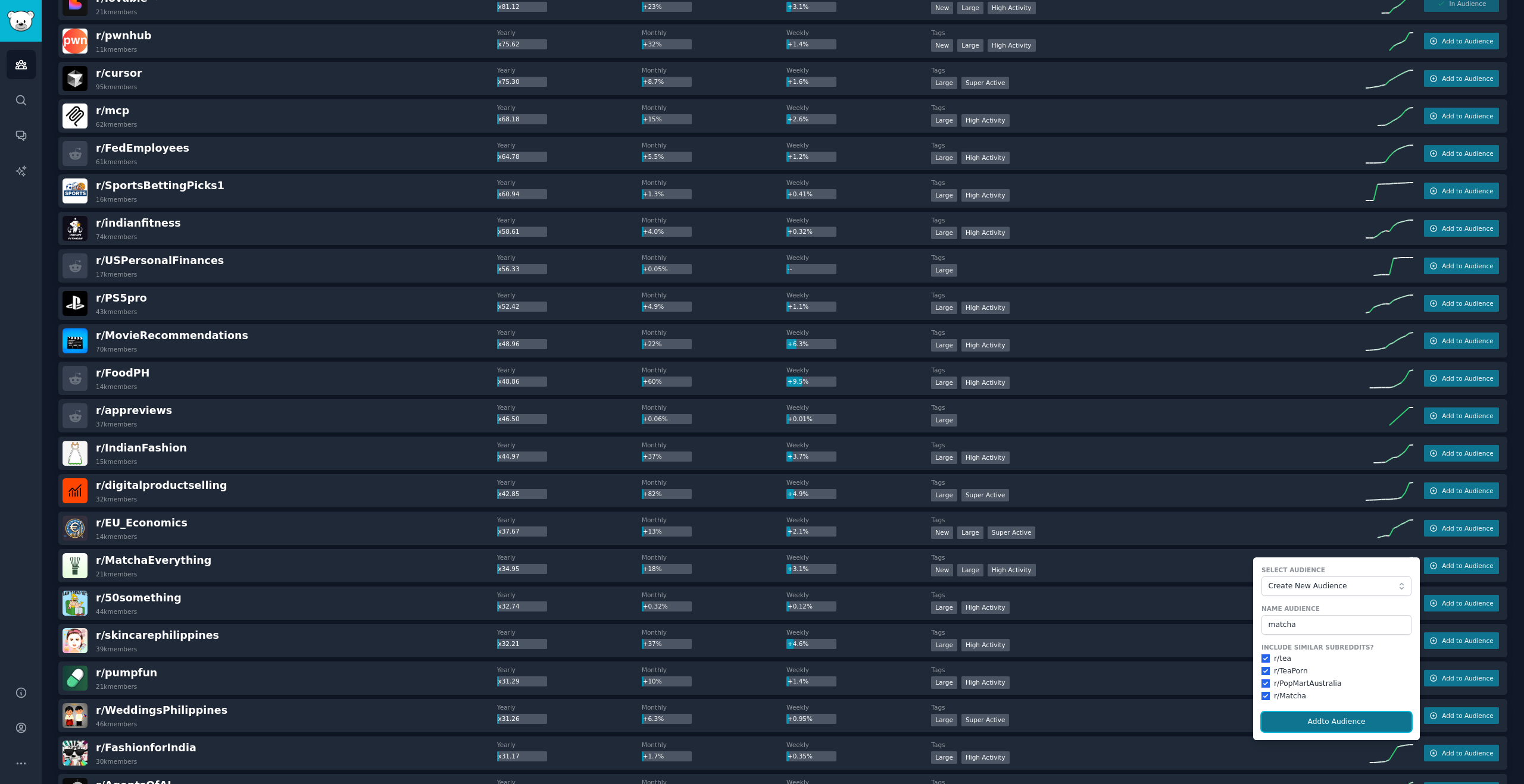
click at [1348, 721] on button "Add to Audience" at bounding box center [1335, 722] width 150 height 21
checkbox input "false"
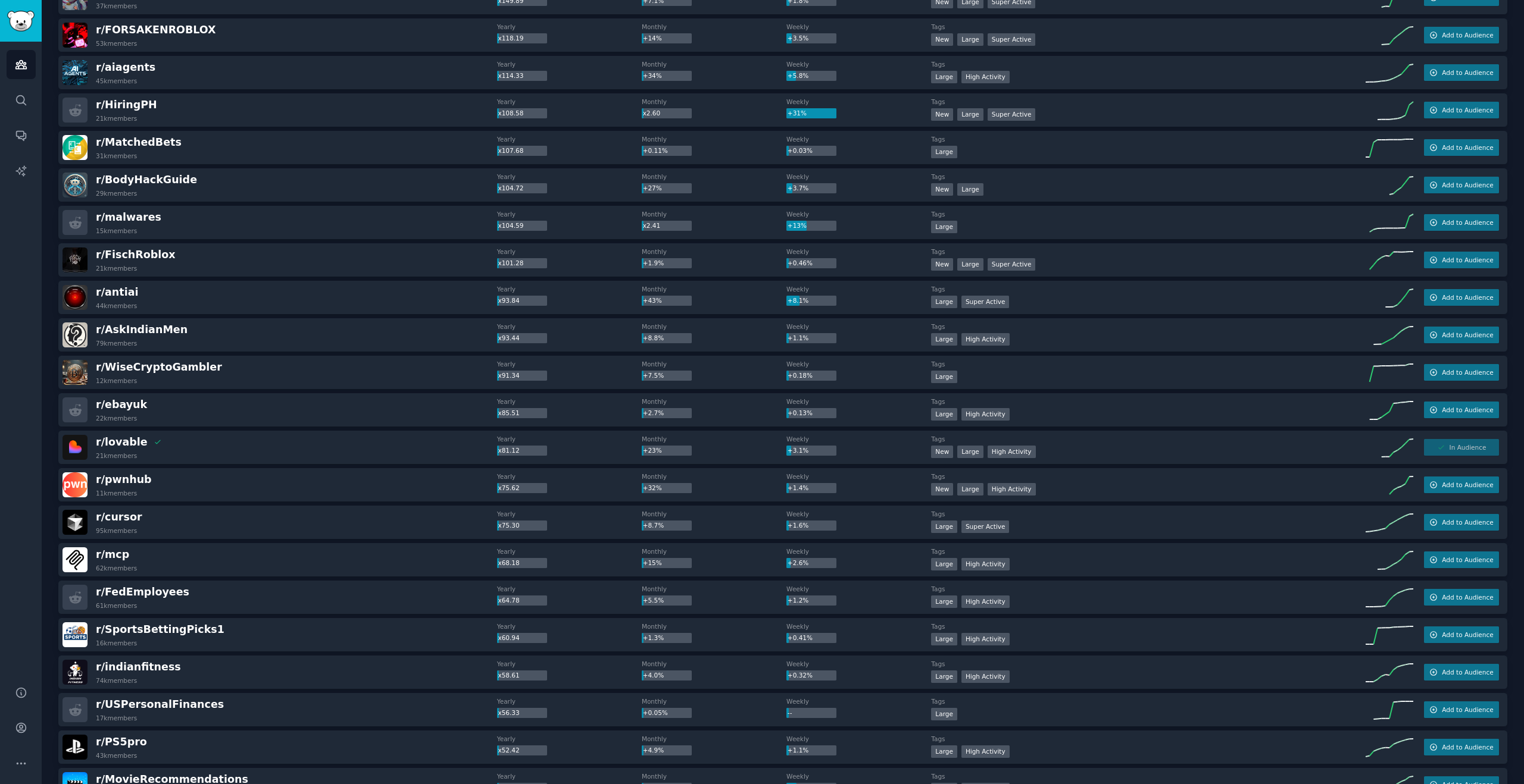
scroll to position [306, 0]
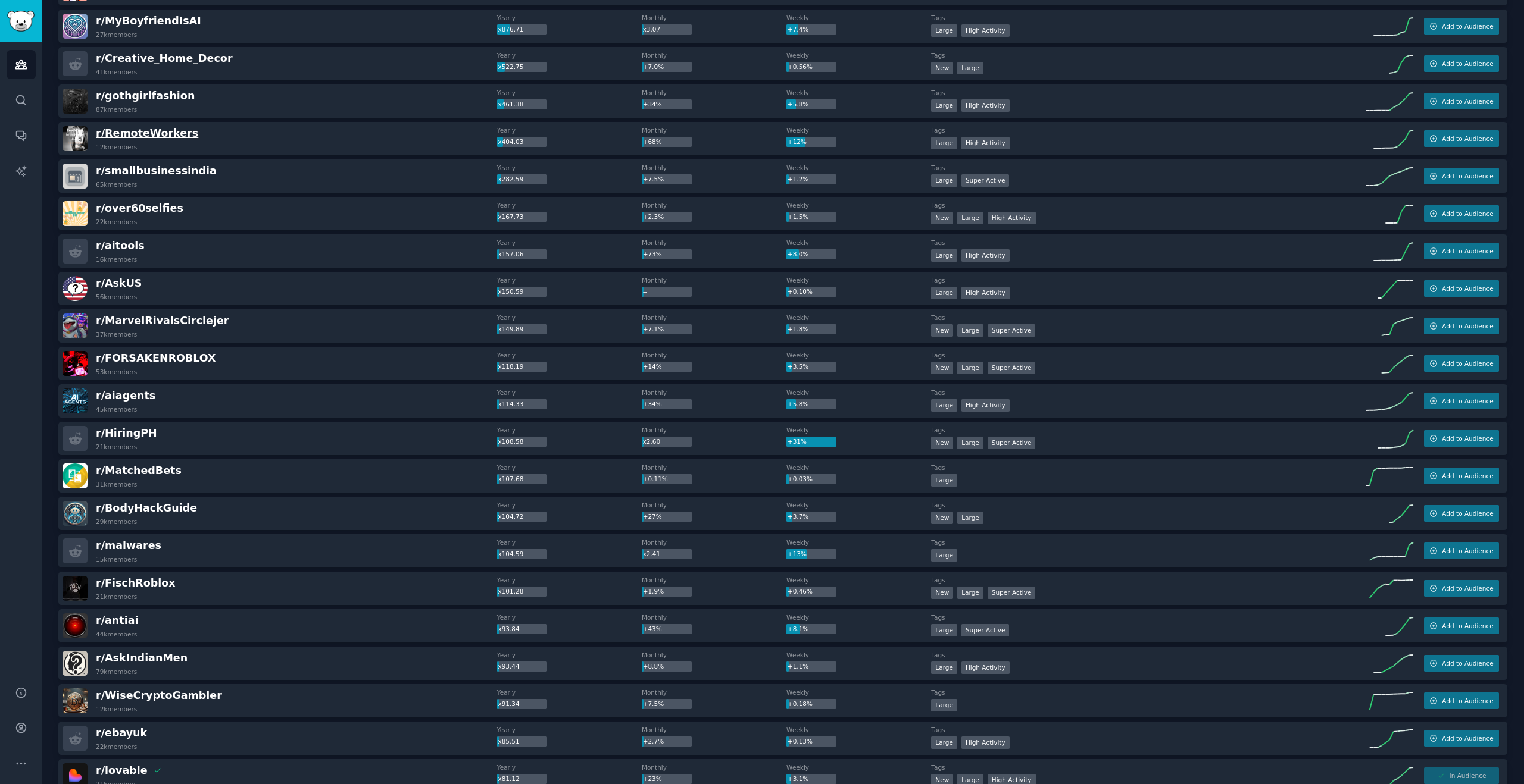
click at [118, 132] on span "r/ RemoteWorkers" at bounding box center [147, 133] width 102 height 12
click at [1458, 133] on button "Add to Audience" at bounding box center [1461, 139] width 75 height 17
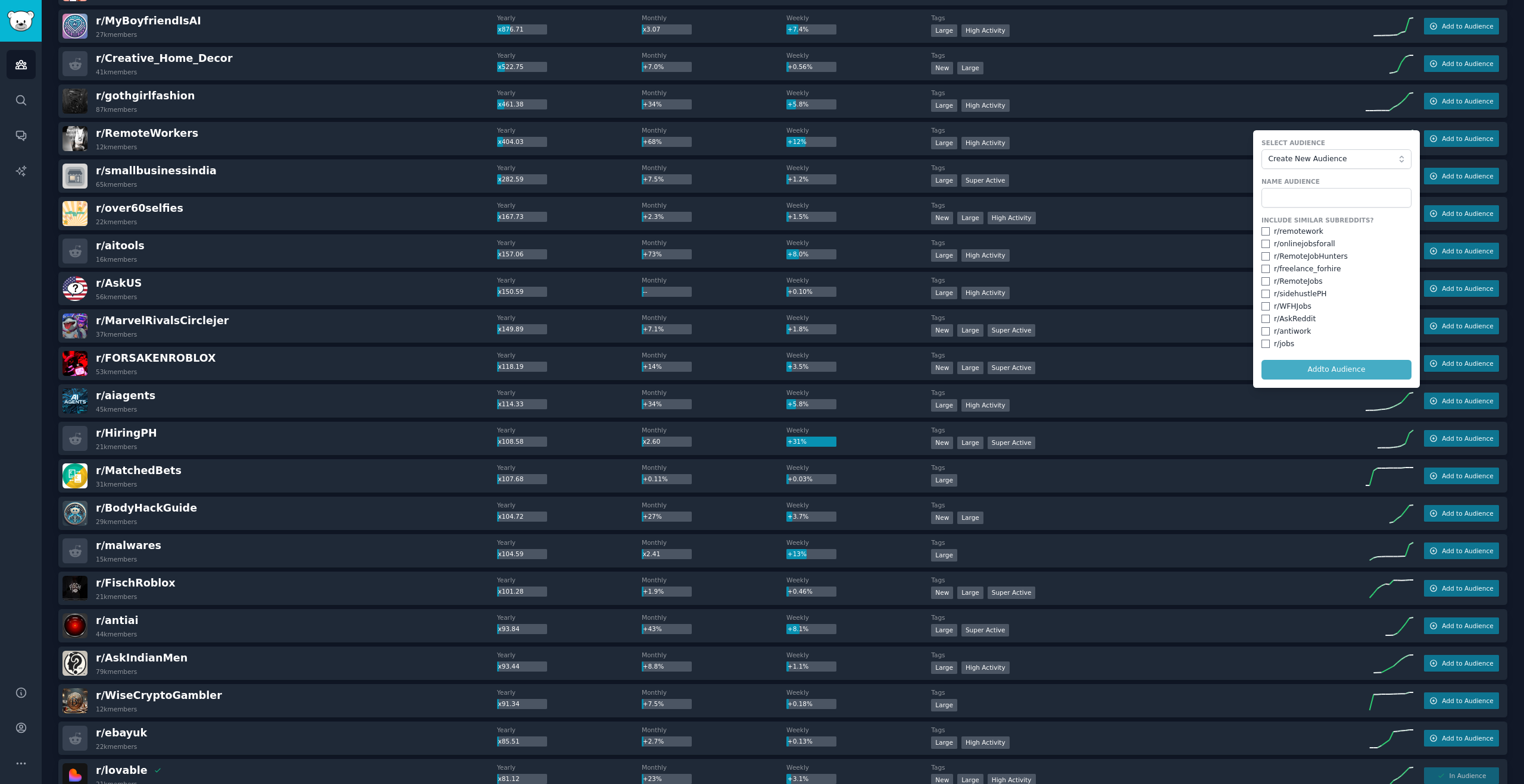
click at [1313, 234] on div "r/ remotework" at bounding box center [1298, 232] width 49 height 11
click at [1306, 245] on div "r/ onlinejobsforall" at bounding box center [1304, 245] width 61 height 11
click at [1263, 240] on input "checkbox" at bounding box center [1265, 244] width 9 height 9
checkbox input "true"
click at [1263, 230] on input "checkbox" at bounding box center [1265, 231] width 9 height 9
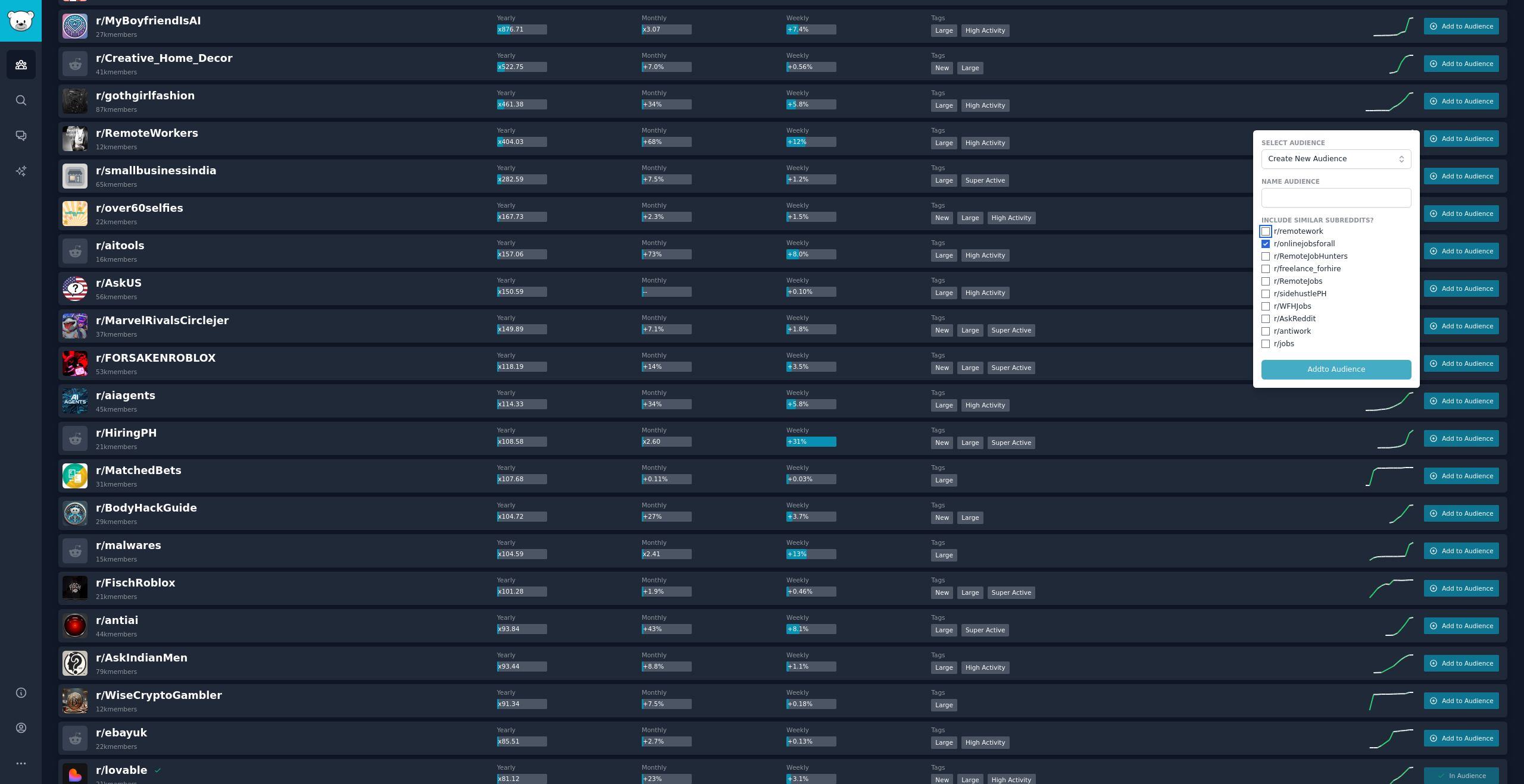
checkbox input "true"
click at [1261, 253] on input "checkbox" at bounding box center [1265, 257] width 9 height 9
checkbox input "true"
click at [1264, 267] on input "checkbox" at bounding box center [1265, 268] width 9 height 9
checkbox input "true"
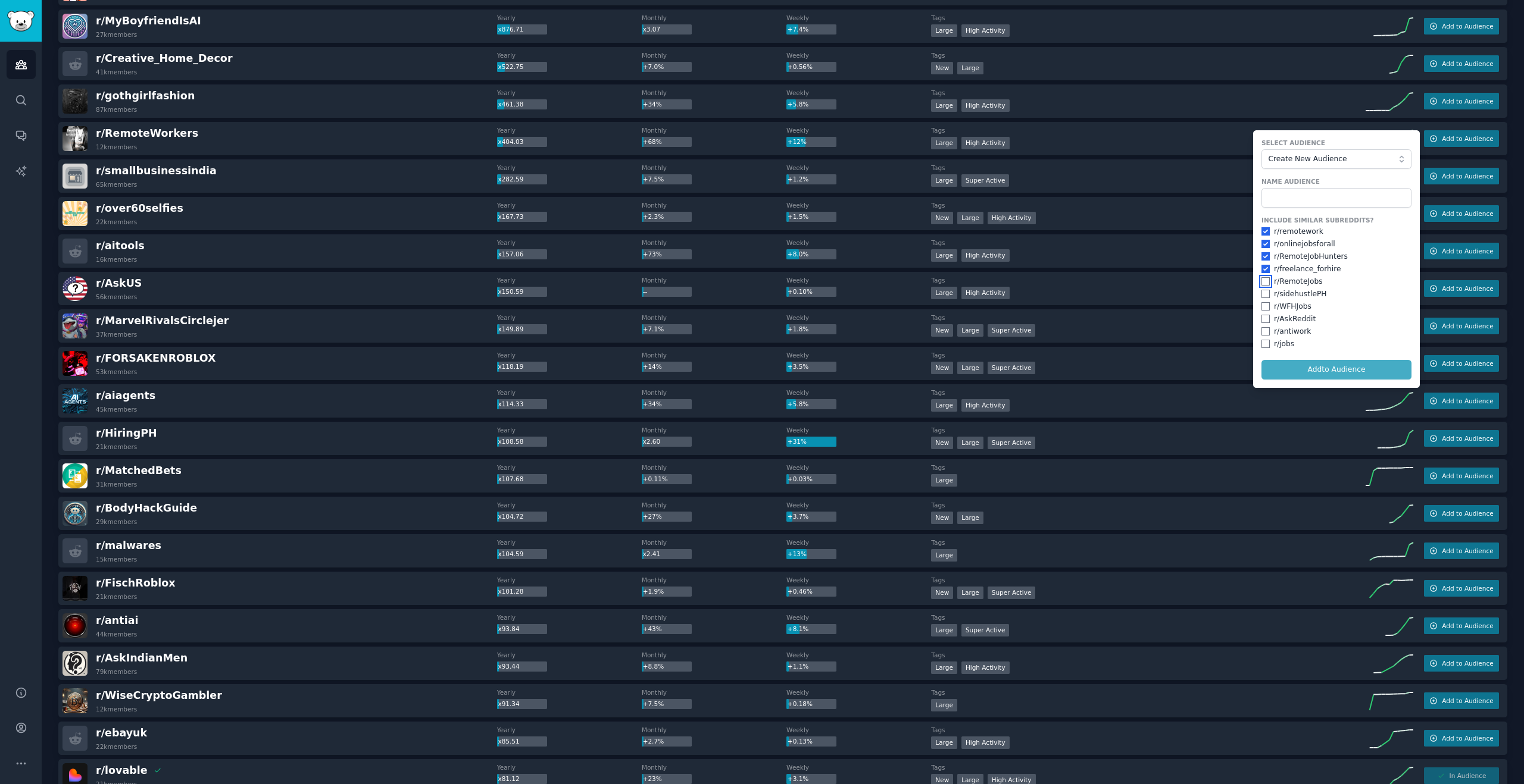
click at [1263, 281] on input "checkbox" at bounding box center [1265, 281] width 9 height 9
checkbox input "true"
click at [1265, 294] on input "checkbox" at bounding box center [1265, 294] width 9 height 9
checkbox input "true"
click at [1265, 307] on input "checkbox" at bounding box center [1265, 306] width 9 height 9
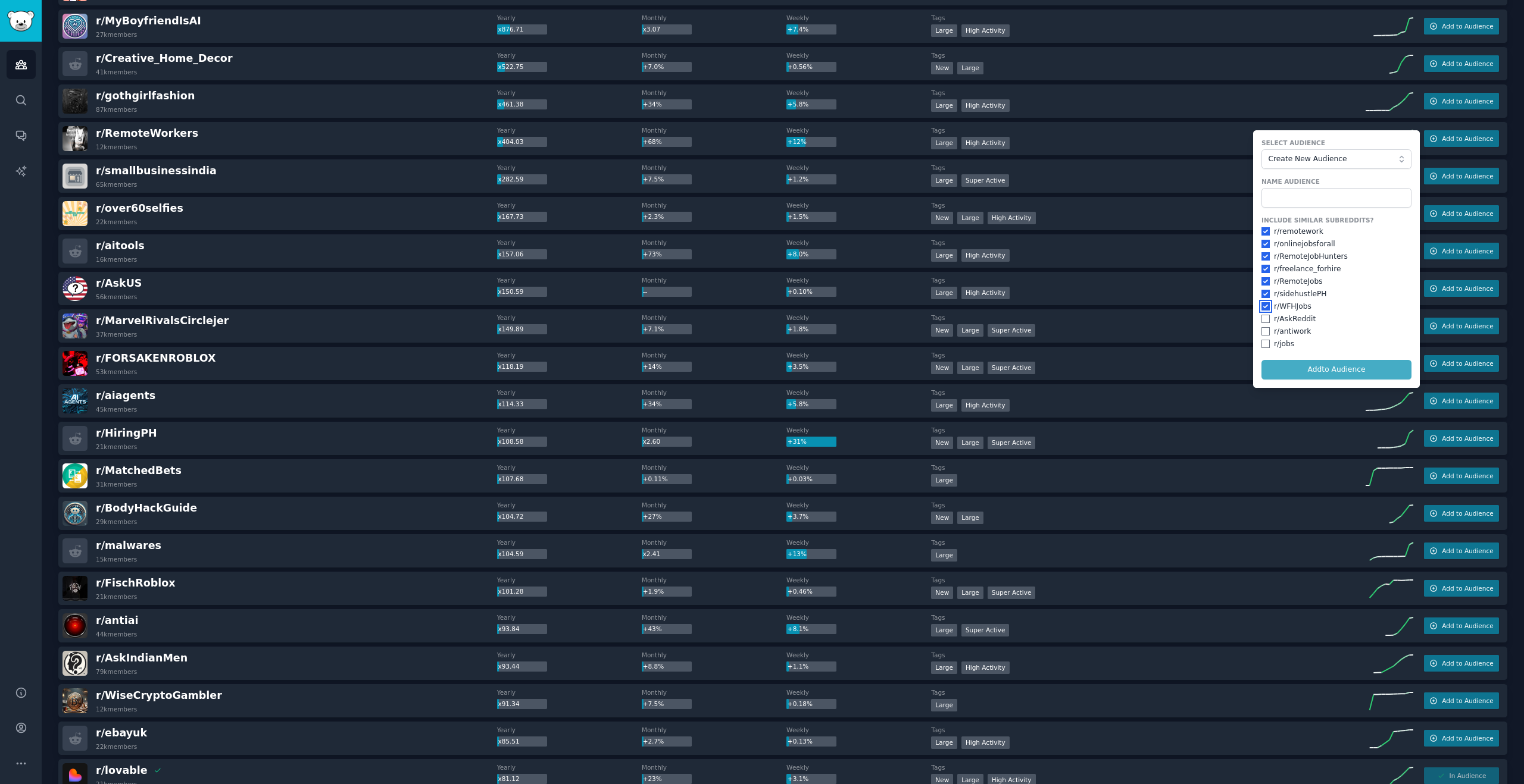
checkbox input "true"
click at [1262, 319] on input "checkbox" at bounding box center [1265, 319] width 9 height 9
click at [1263, 319] on input "checkbox" at bounding box center [1265, 319] width 9 height 9
checkbox input "false"
click at [1319, 189] on input "text" at bounding box center [1335, 198] width 150 height 21
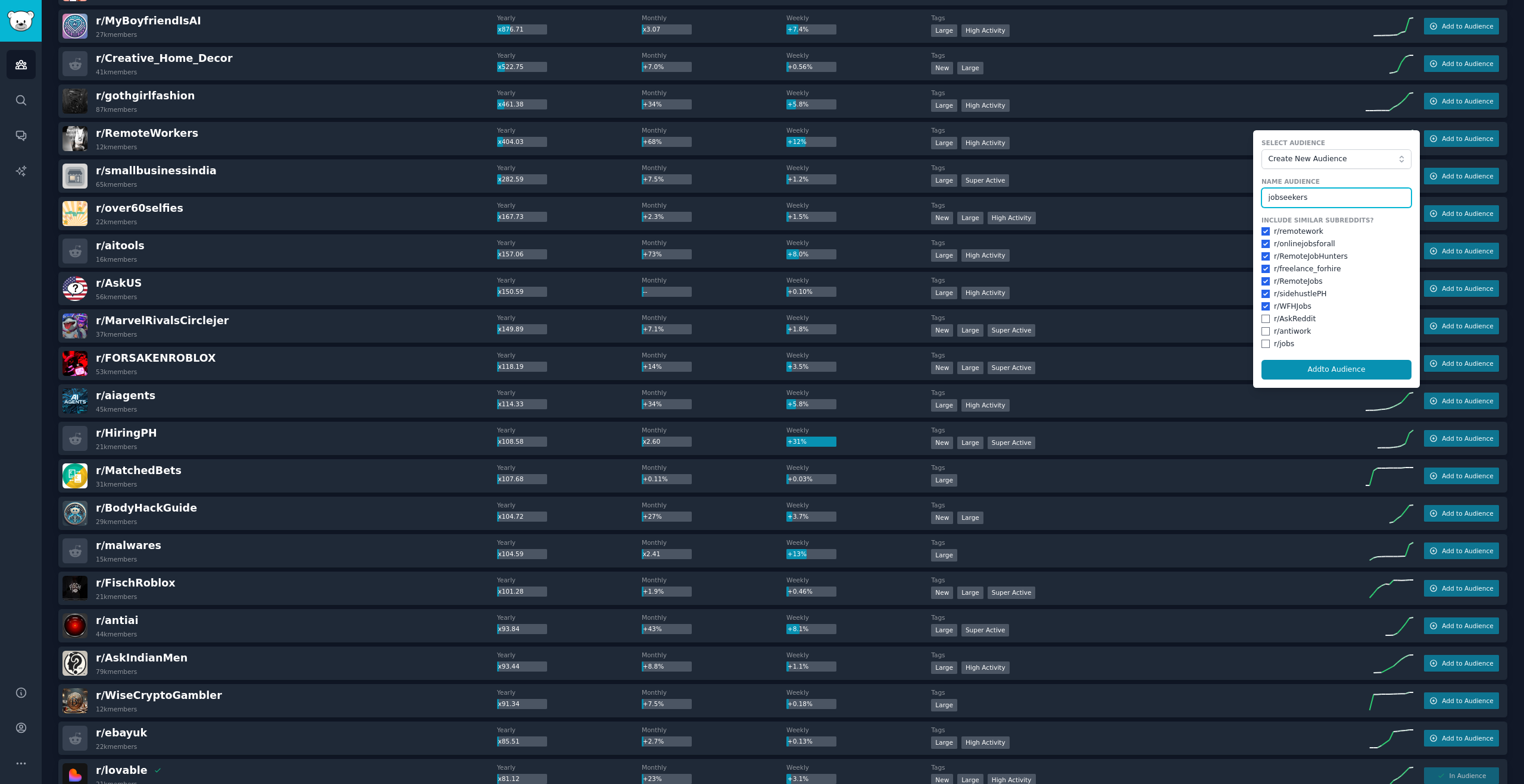
type input "jobseekers"
click at [1261, 360] on button "Add to Audience" at bounding box center [1335, 371] width 150 height 21
checkbox input "false"
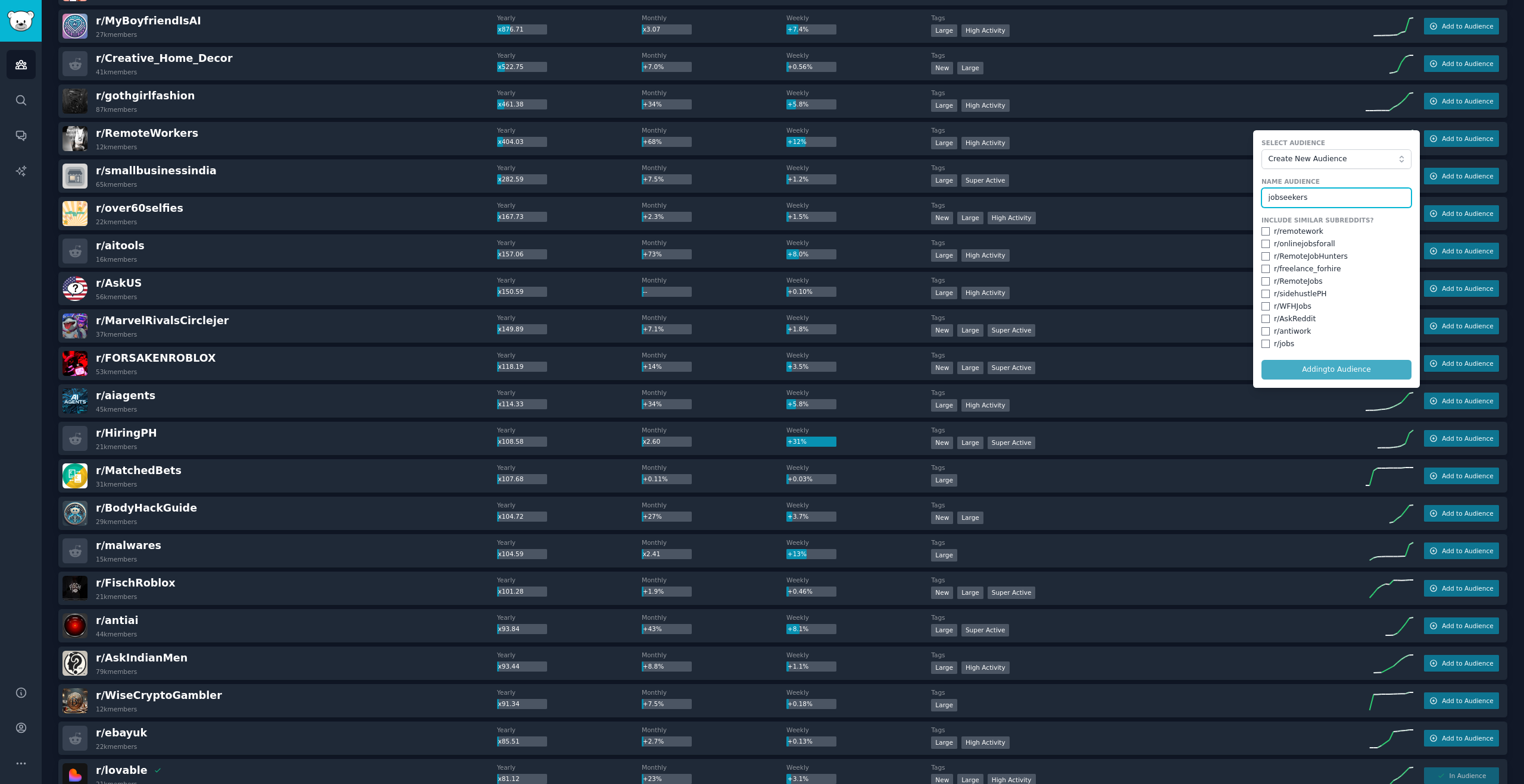
checkbox input "false"
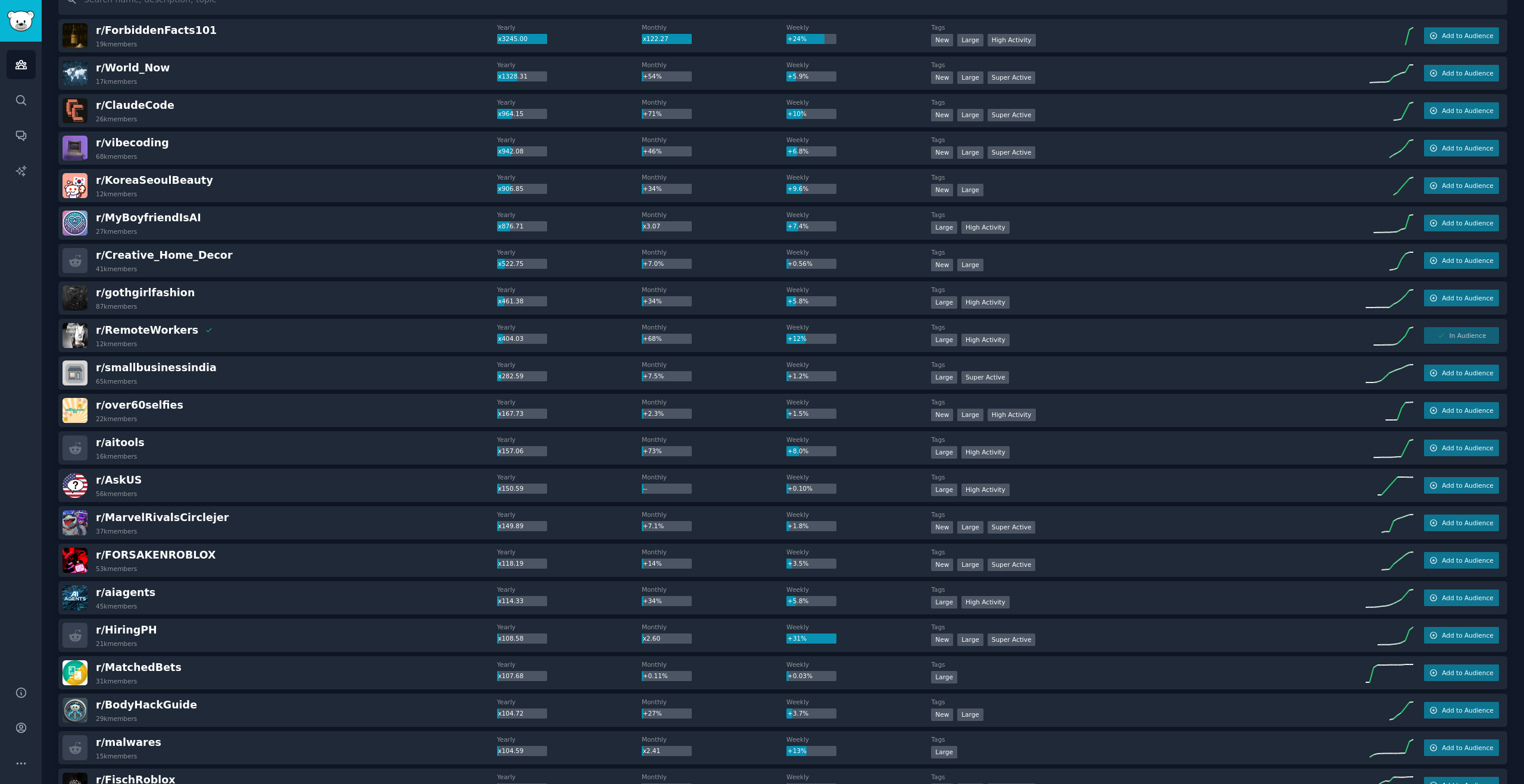
scroll to position [86, 0]
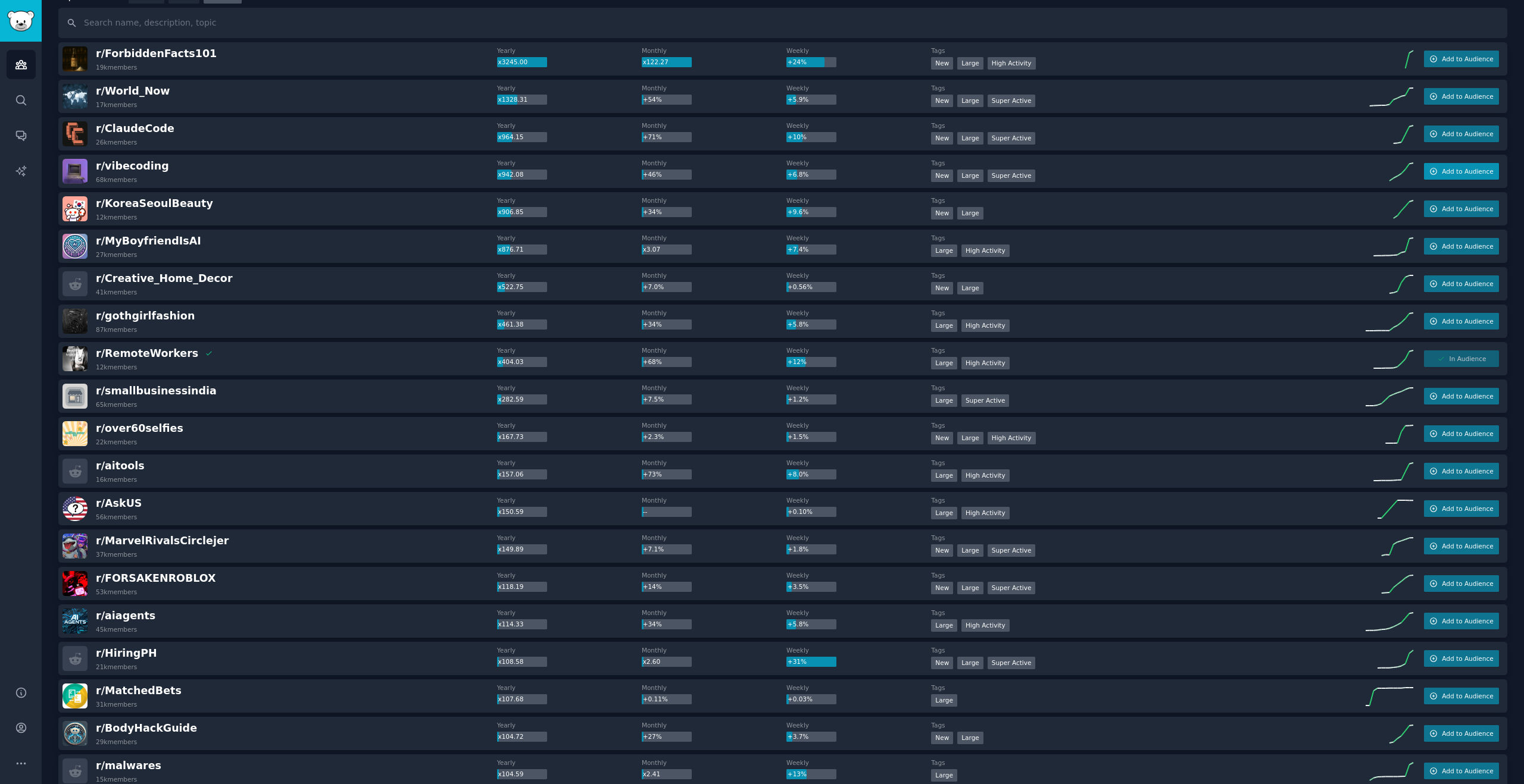
click at [1442, 169] on span "Add to Audience" at bounding box center [1467, 171] width 51 height 9
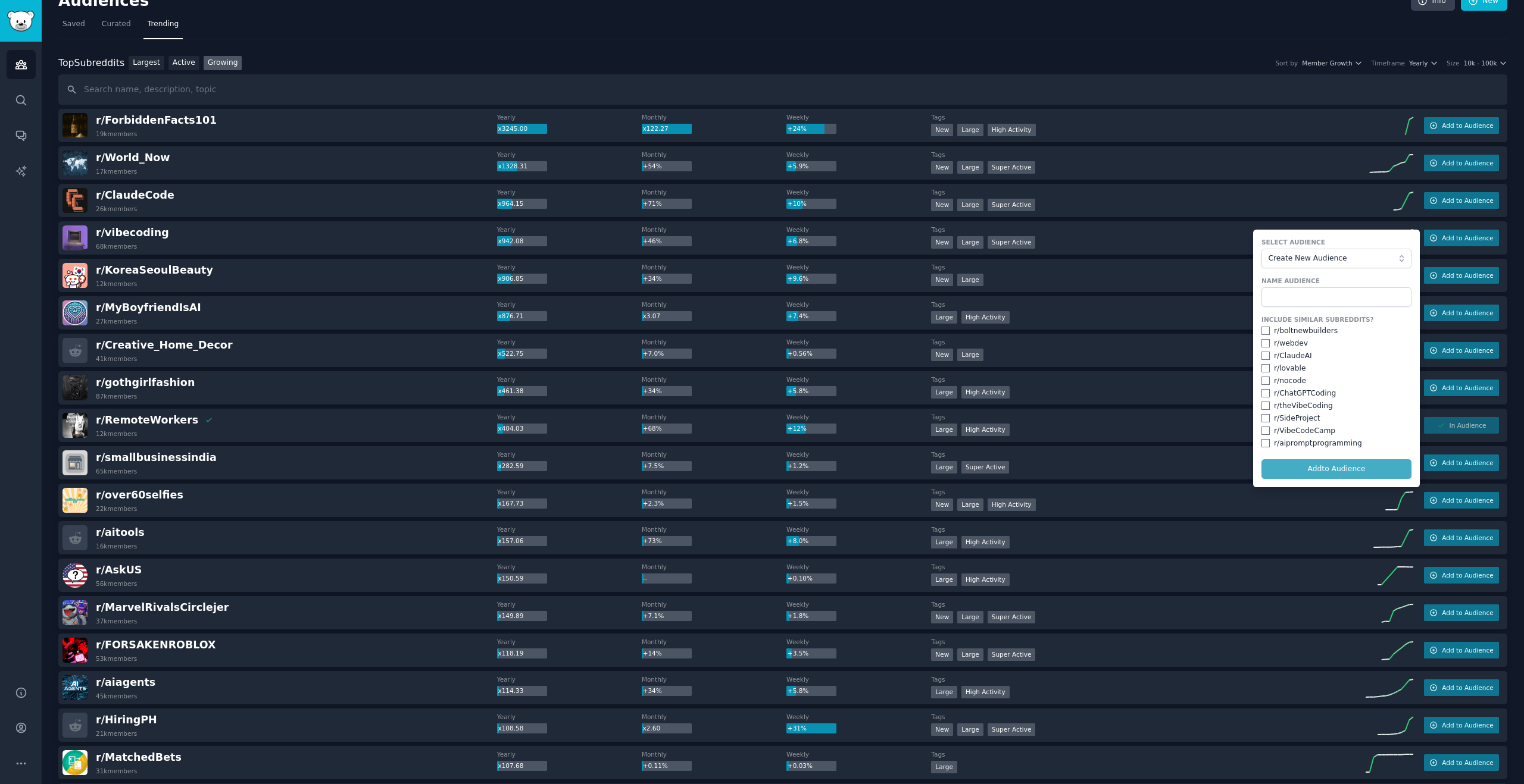
scroll to position [12, 0]
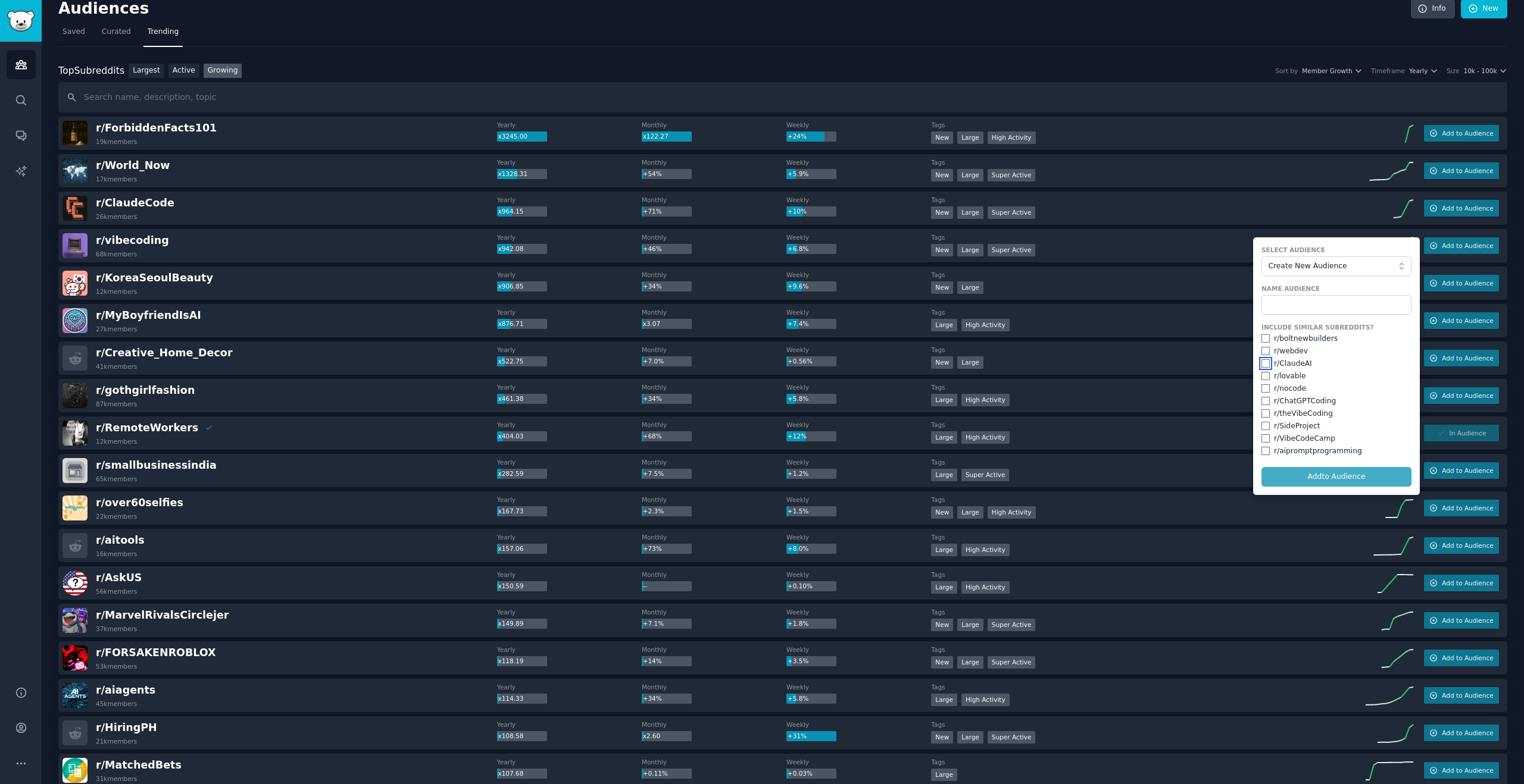
click at [1261, 363] on input "checkbox" at bounding box center [1265, 363] width 9 height 9
checkbox input "true"
click at [1261, 376] on input "checkbox" at bounding box center [1265, 376] width 9 height 9
checkbox input "true"
click at [1263, 386] on input "checkbox" at bounding box center [1265, 388] width 9 height 9
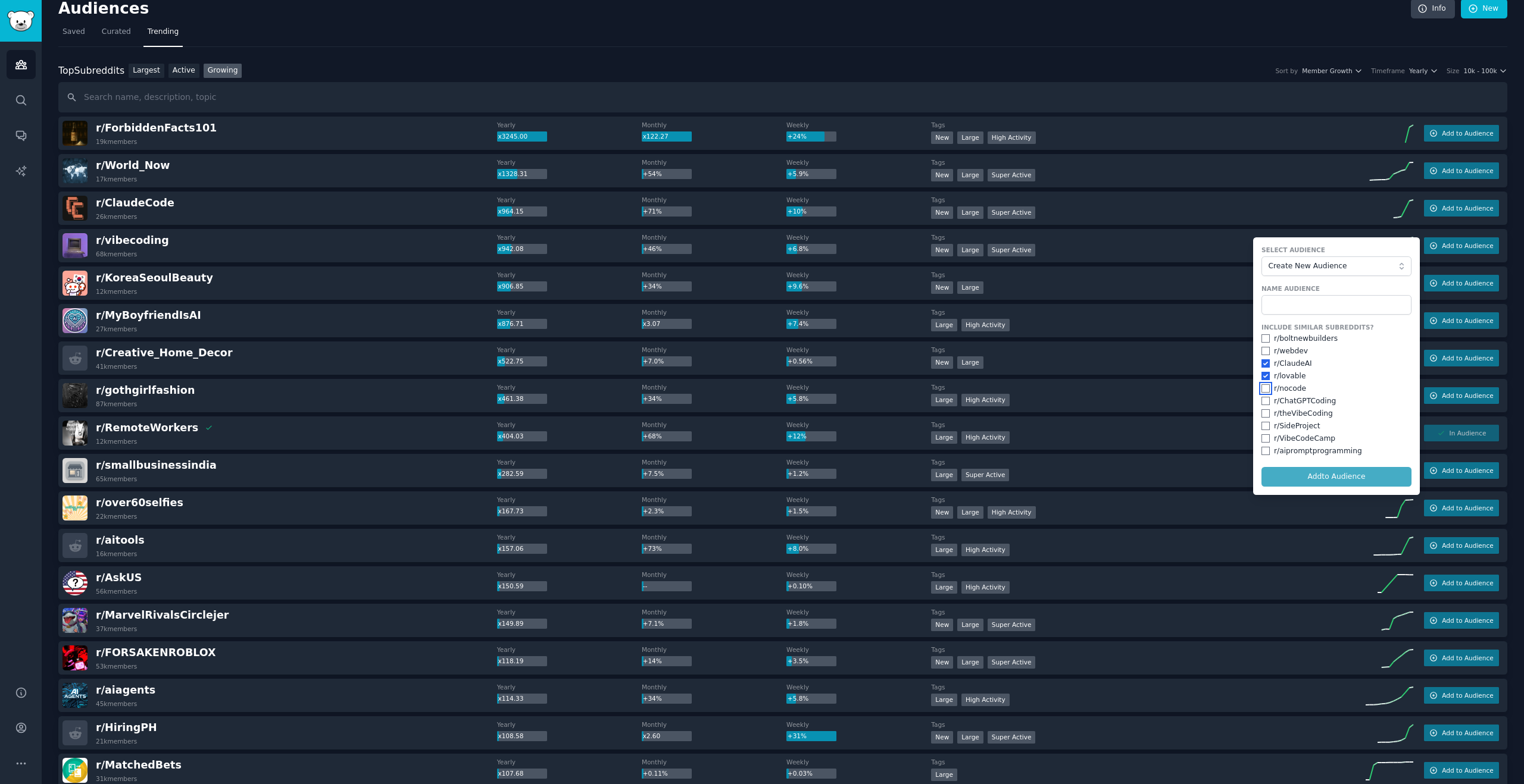
checkbox input "true"
click at [1266, 400] on input "checkbox" at bounding box center [1265, 401] width 9 height 9
checkbox input "true"
click at [1261, 414] on input "checkbox" at bounding box center [1265, 413] width 9 height 9
checkbox input "true"
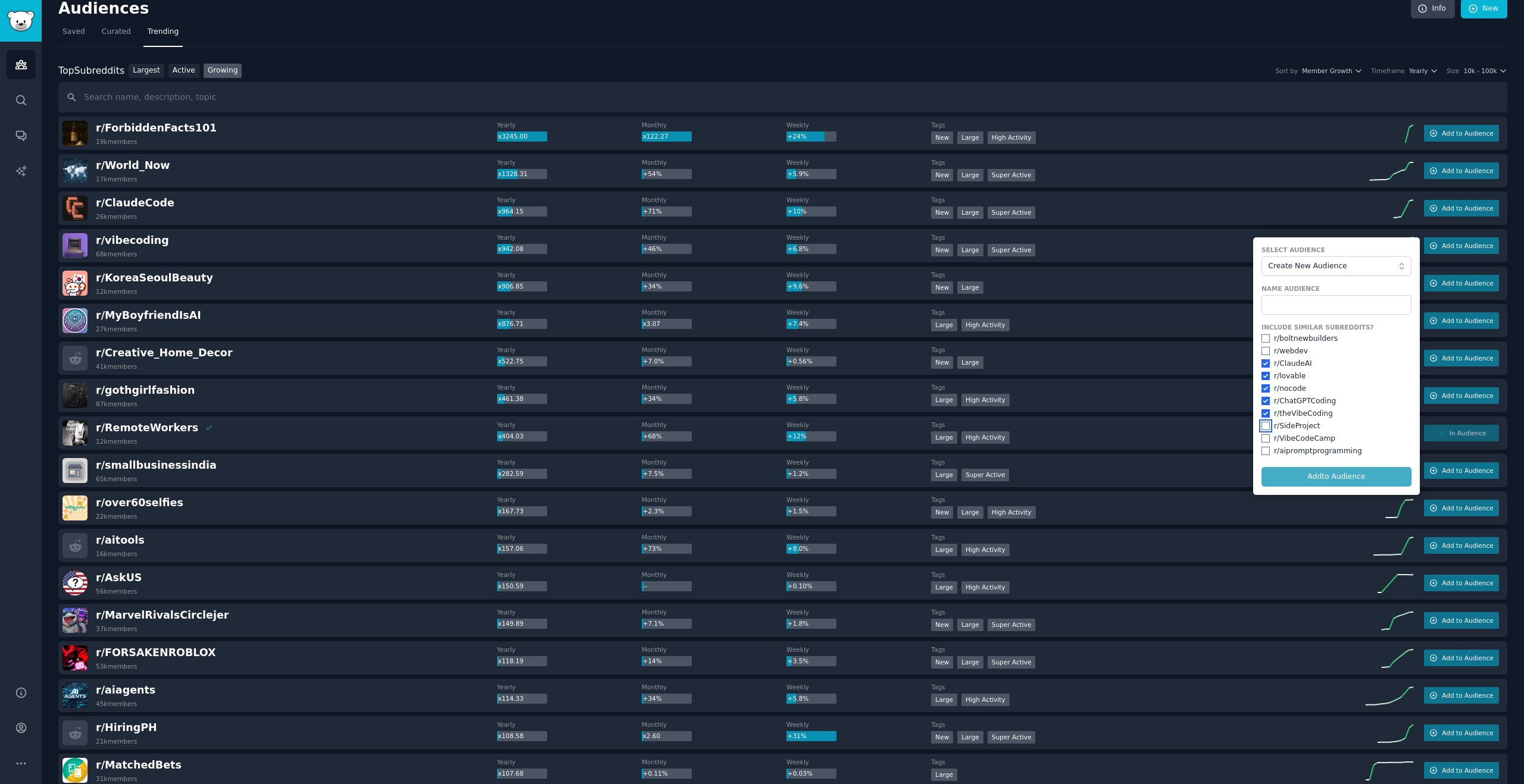
click at [1263, 424] on input "checkbox" at bounding box center [1265, 426] width 9 height 9
checkbox input "true"
click at [1264, 440] on input "checkbox" at bounding box center [1265, 439] width 9 height 9
checkbox input "true"
click at [1263, 449] on input "checkbox" at bounding box center [1265, 451] width 9 height 9
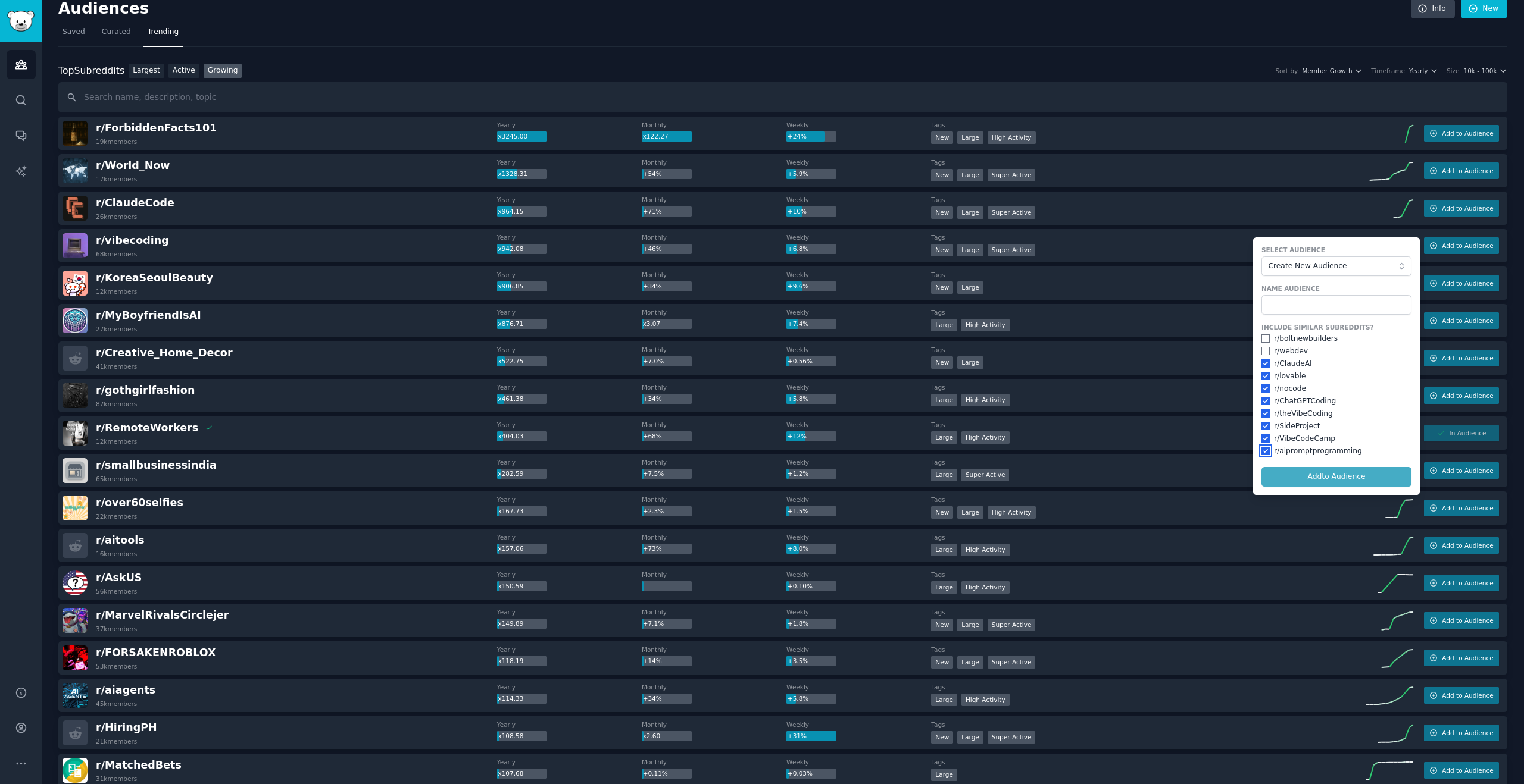
checkbox input "true"
click at [1262, 350] on input "checkbox" at bounding box center [1265, 351] width 9 height 9
checkbox input "true"
click at [1268, 306] on input "text" at bounding box center [1335, 306] width 150 height 21
type input "vibe coding"
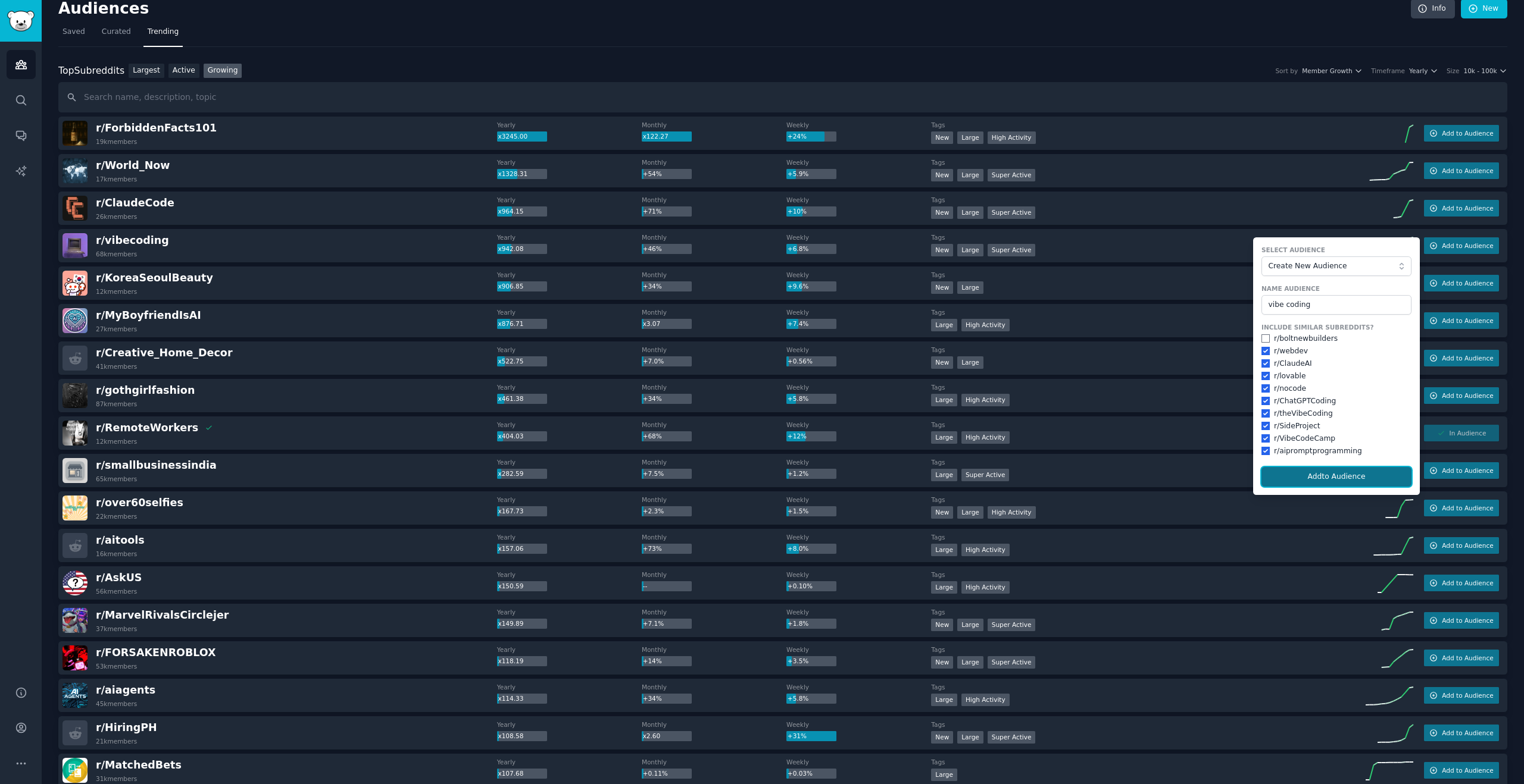
click at [1280, 473] on button "Add to Audience" at bounding box center [1335, 478] width 150 height 21
checkbox input "false"
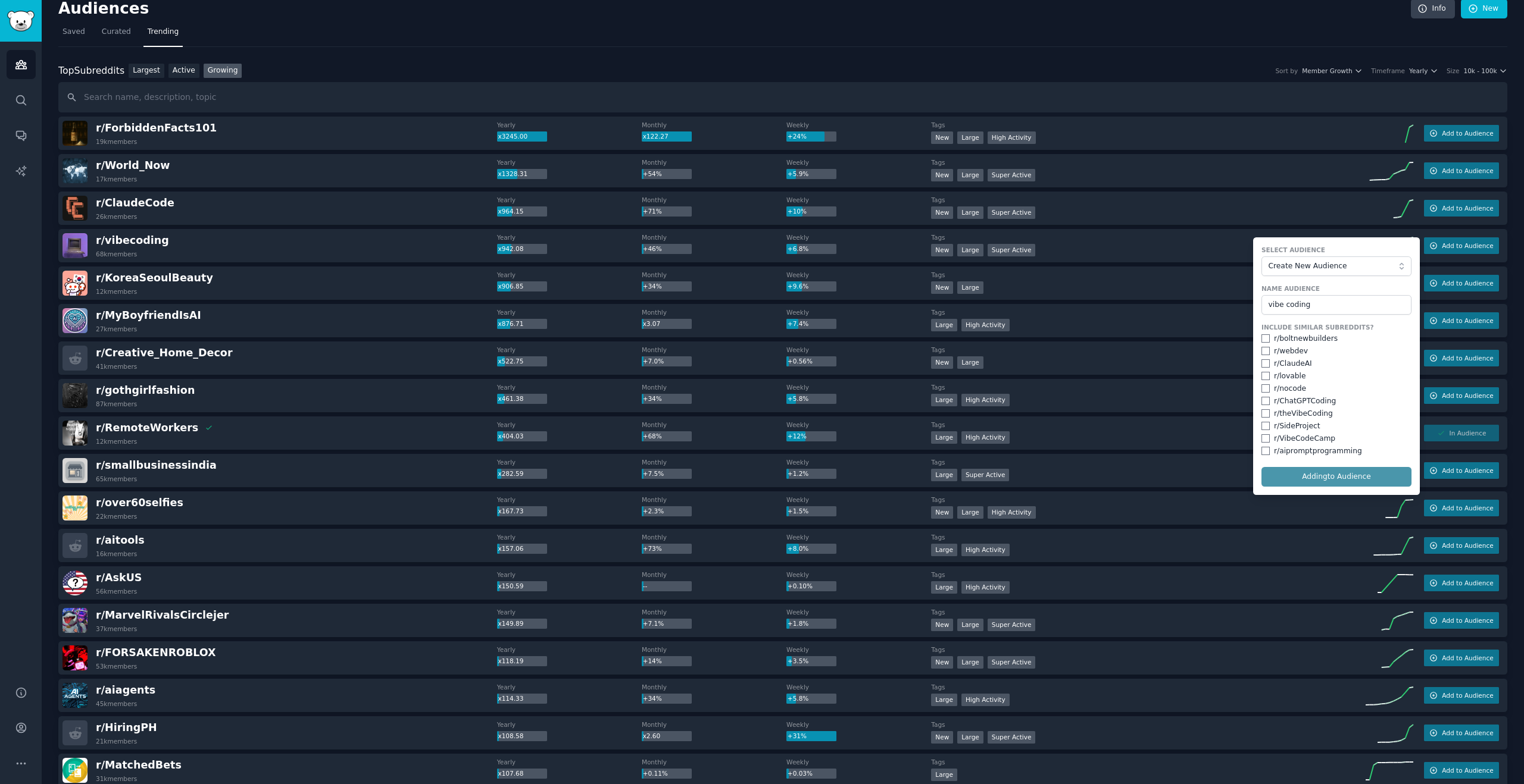
checkbox input "false"
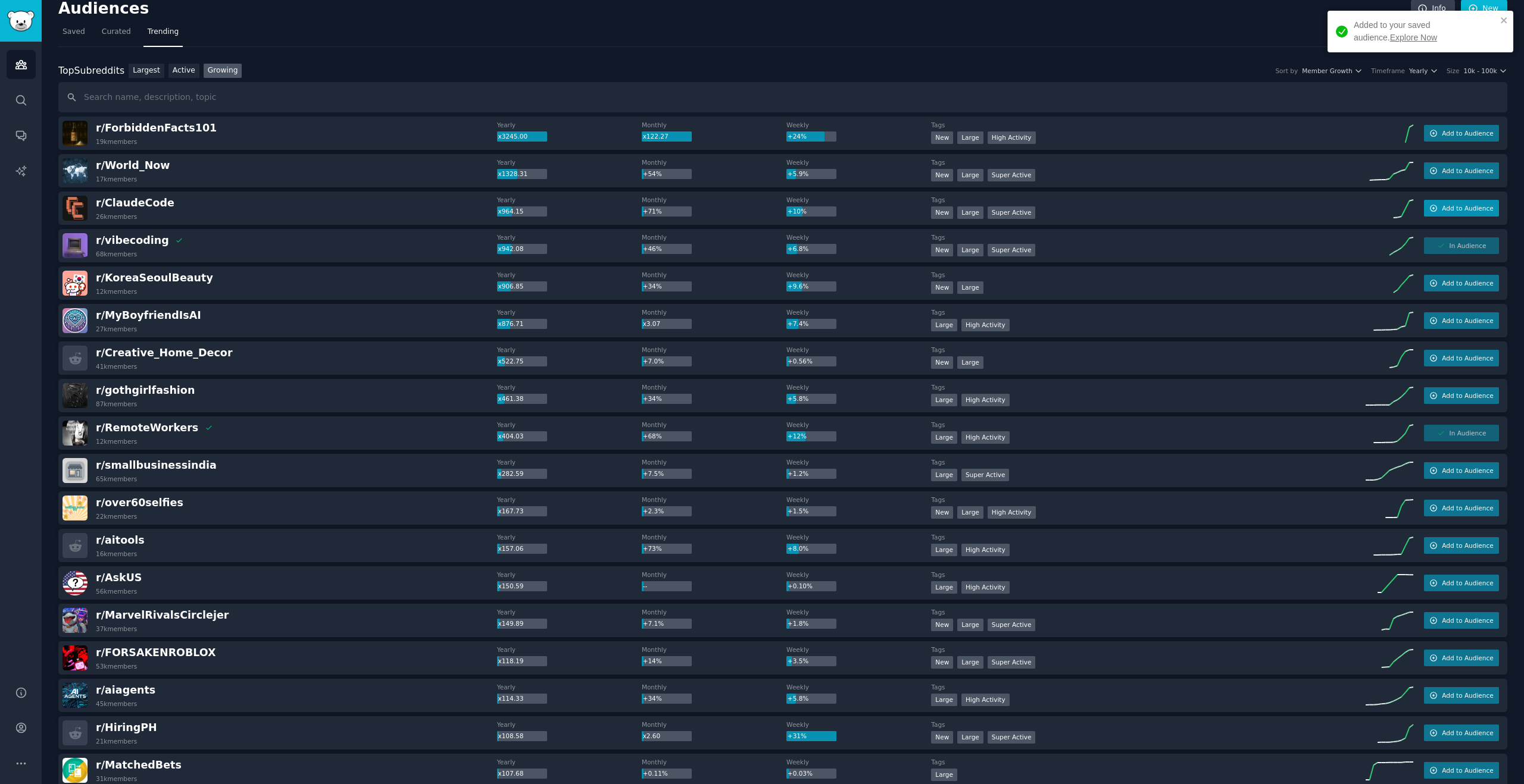
click at [1480, 206] on span "Add to Audience" at bounding box center [1467, 208] width 51 height 9
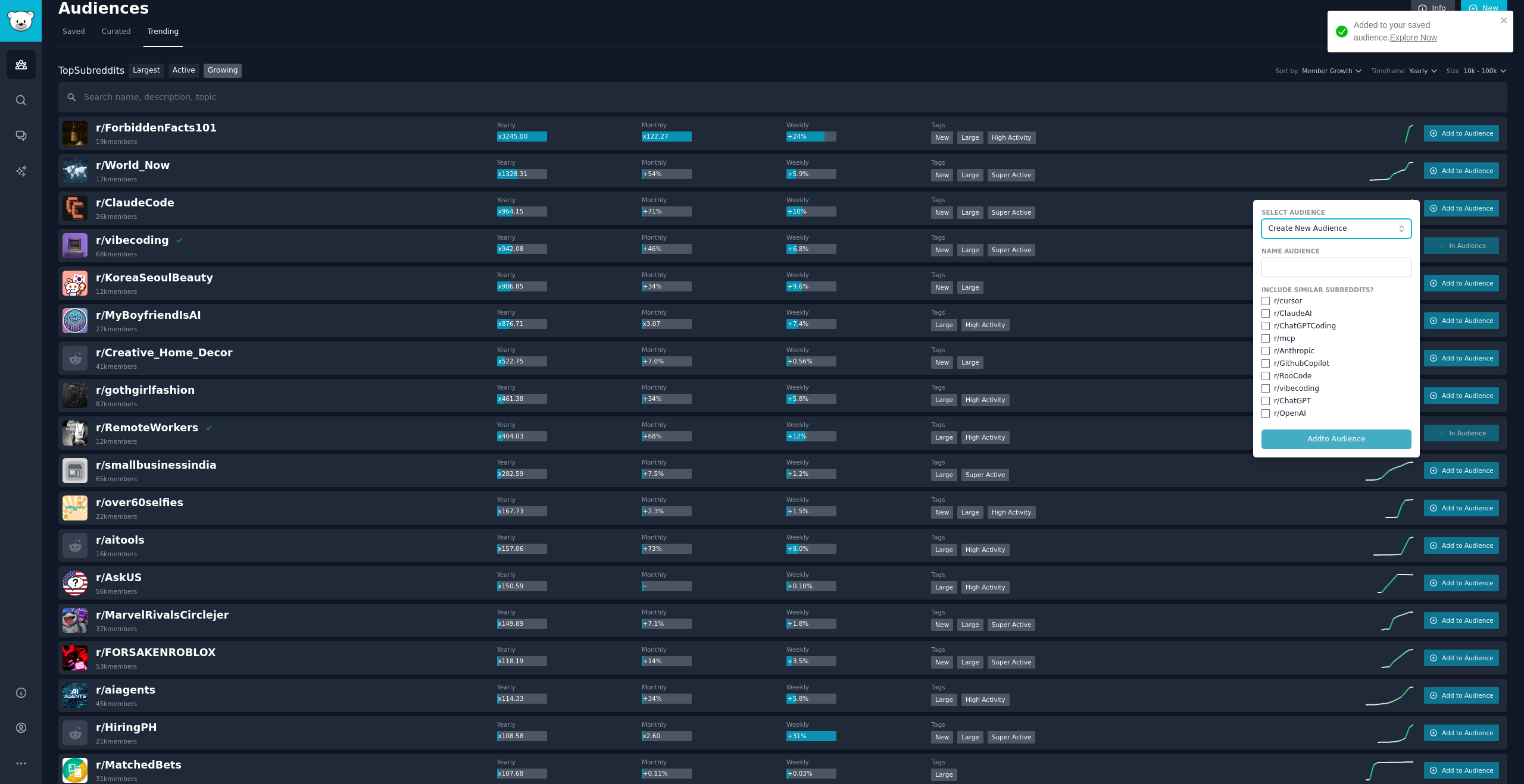
click at [1332, 236] on button "Create New Audience" at bounding box center [1335, 230] width 150 height 21
click at [1320, 268] on span "vibe coding" at bounding box center [1340, 272] width 125 height 11
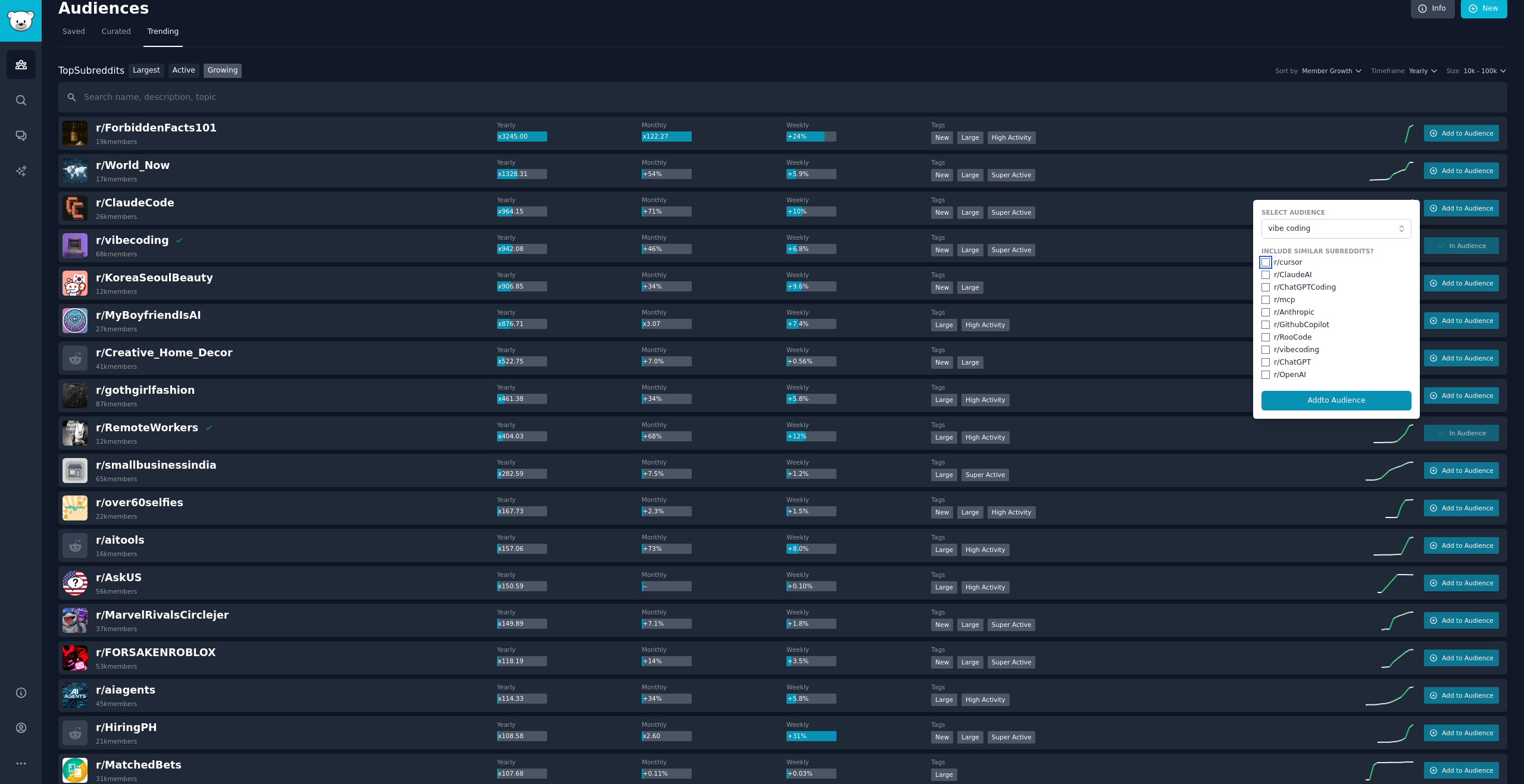
click at [1263, 259] on input "checkbox" at bounding box center [1265, 262] width 9 height 9
checkbox input "true"
click at [1263, 278] on input "checkbox" at bounding box center [1265, 275] width 9 height 9
checkbox input "true"
click at [1263, 285] on input "checkbox" at bounding box center [1265, 287] width 9 height 9
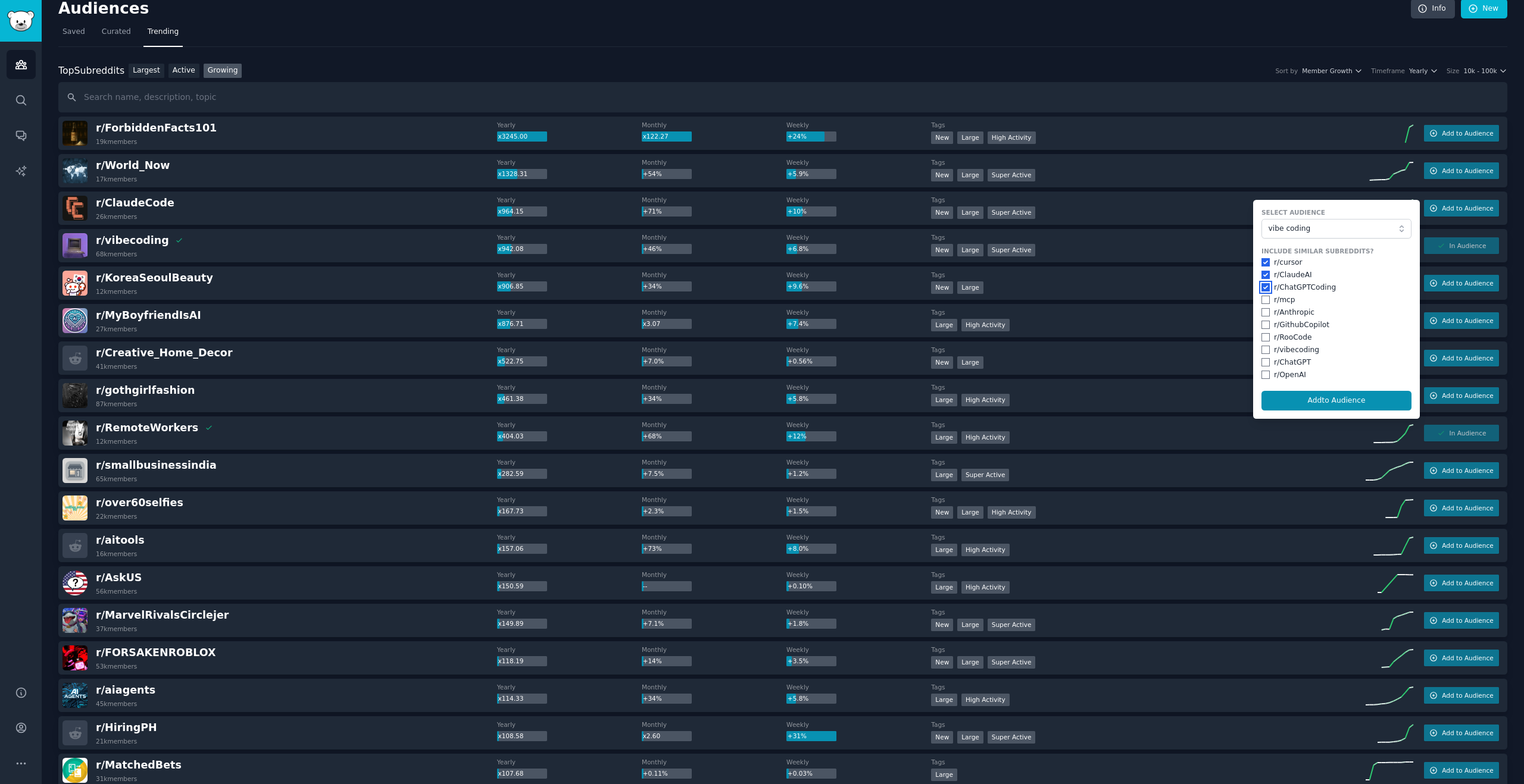
checkbox input "true"
click at [1263, 322] on input "checkbox" at bounding box center [1265, 325] width 9 height 9
checkbox input "true"
click at [1263, 364] on input "checkbox" at bounding box center [1265, 362] width 9 height 9
checkbox input "true"
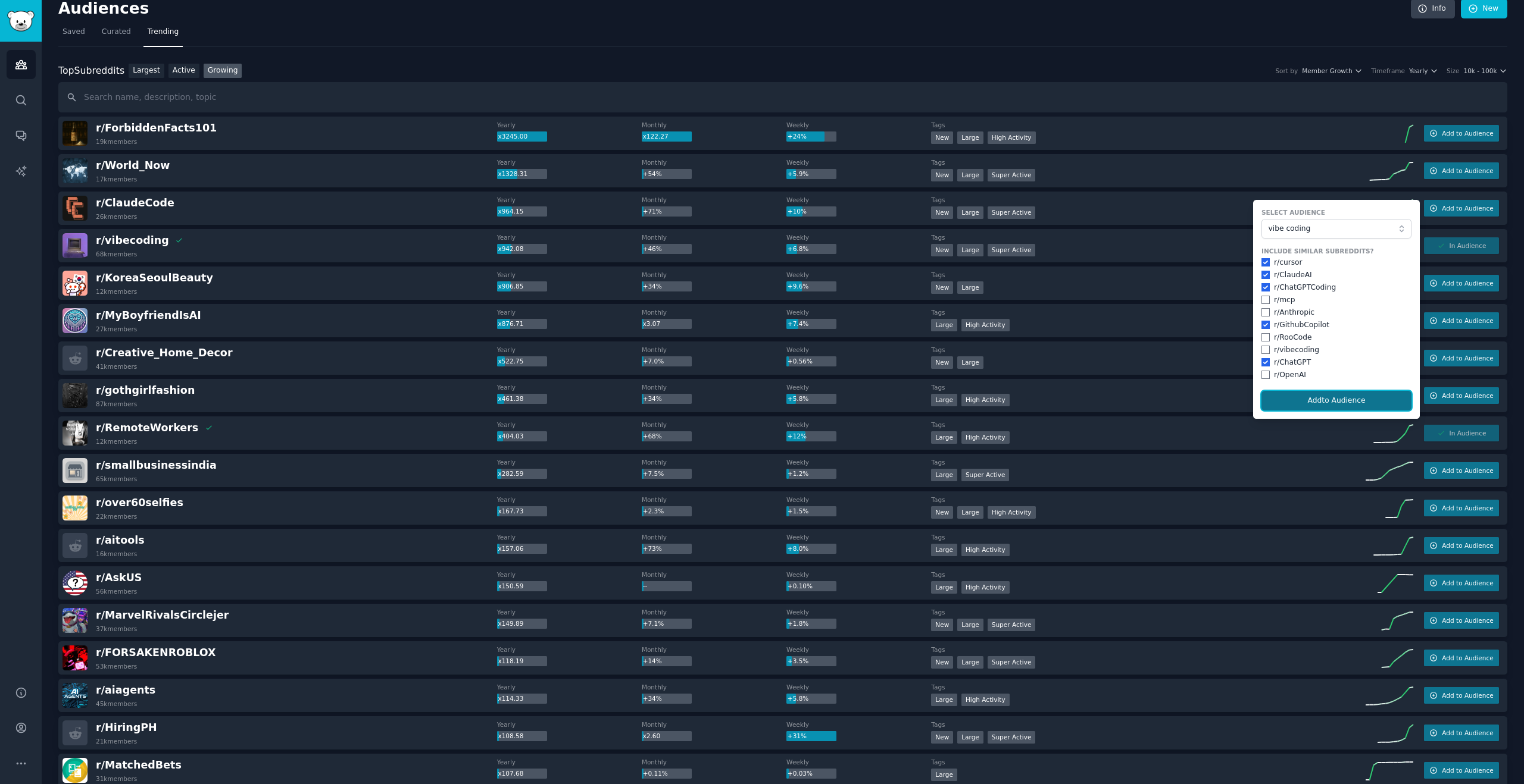
click at [1285, 394] on button "Add to Audience" at bounding box center [1335, 402] width 150 height 21
checkbox input "false"
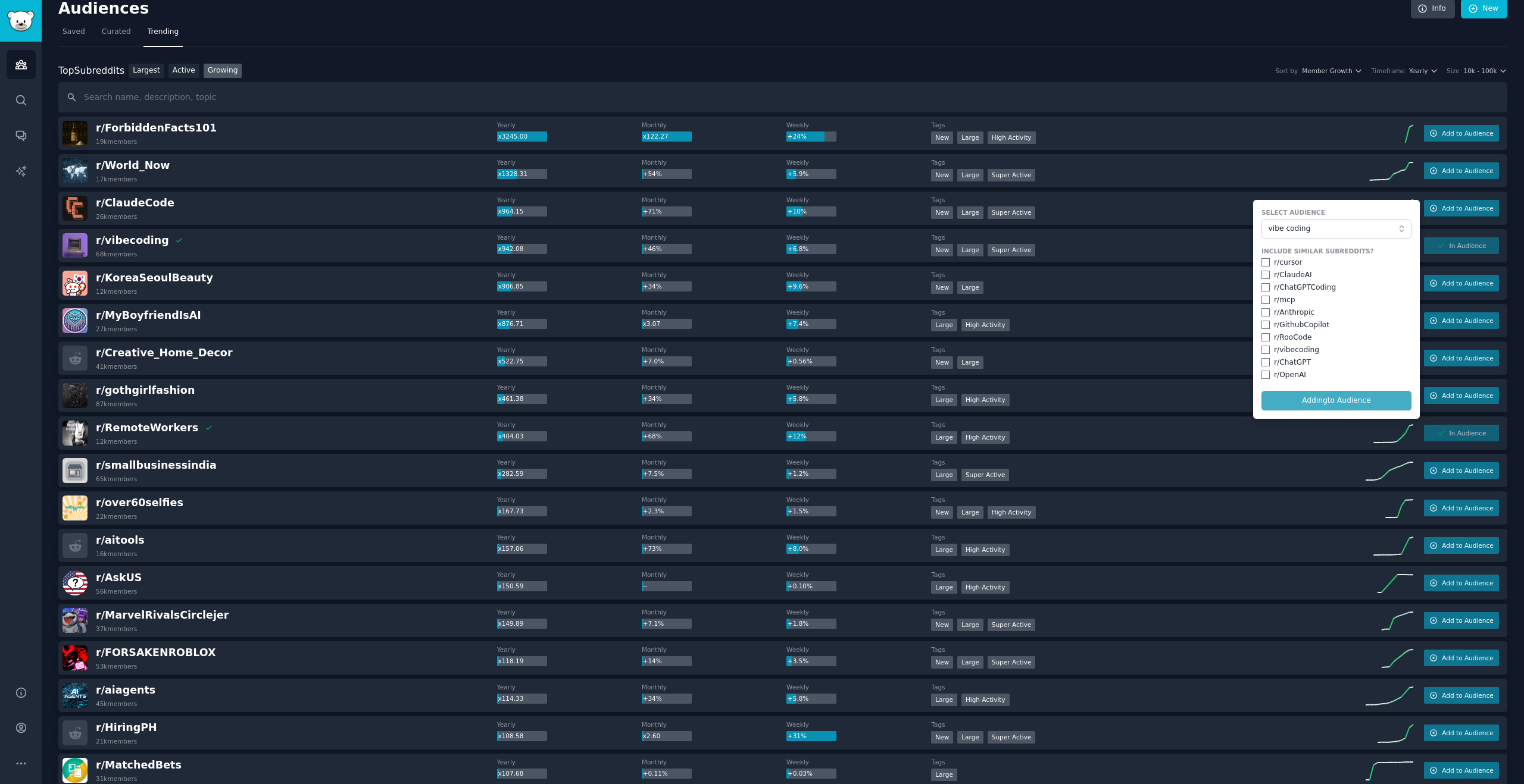
checkbox input "false"
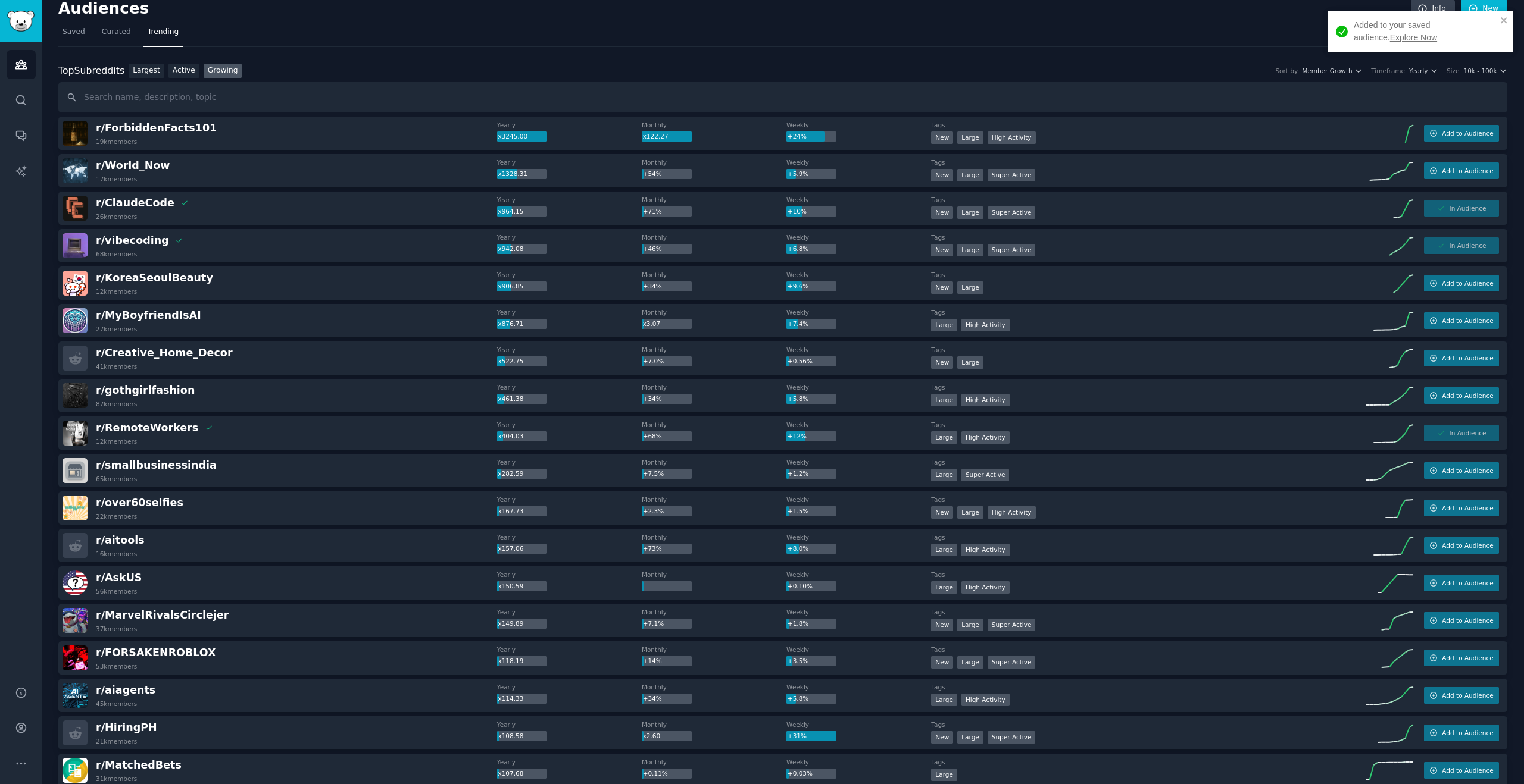
click at [1390, 37] on link "Explore Now" at bounding box center [1413, 37] width 47 height 10
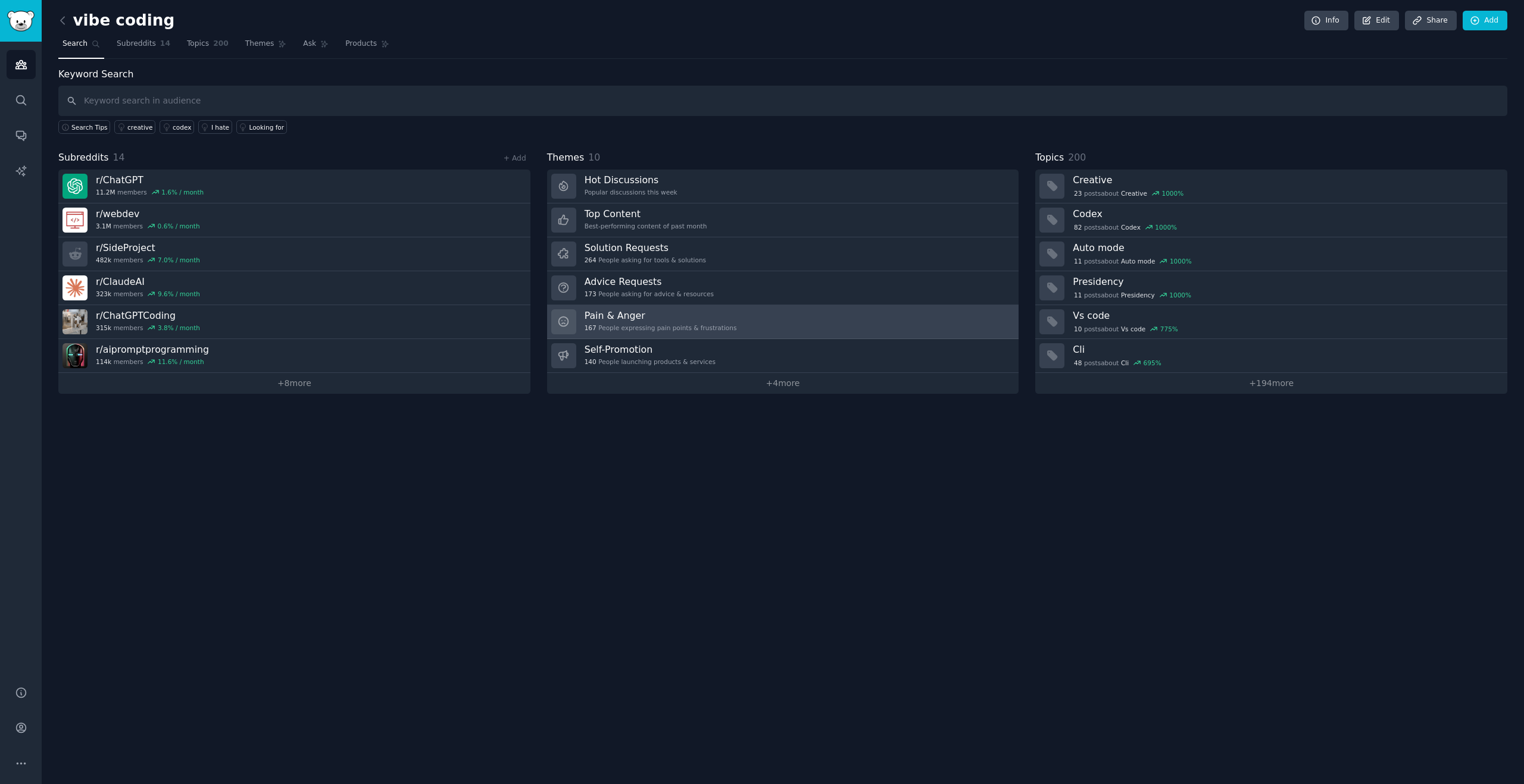
click at [694, 326] on div "167 People expressing pain points & frustrations" at bounding box center [661, 328] width 152 height 9
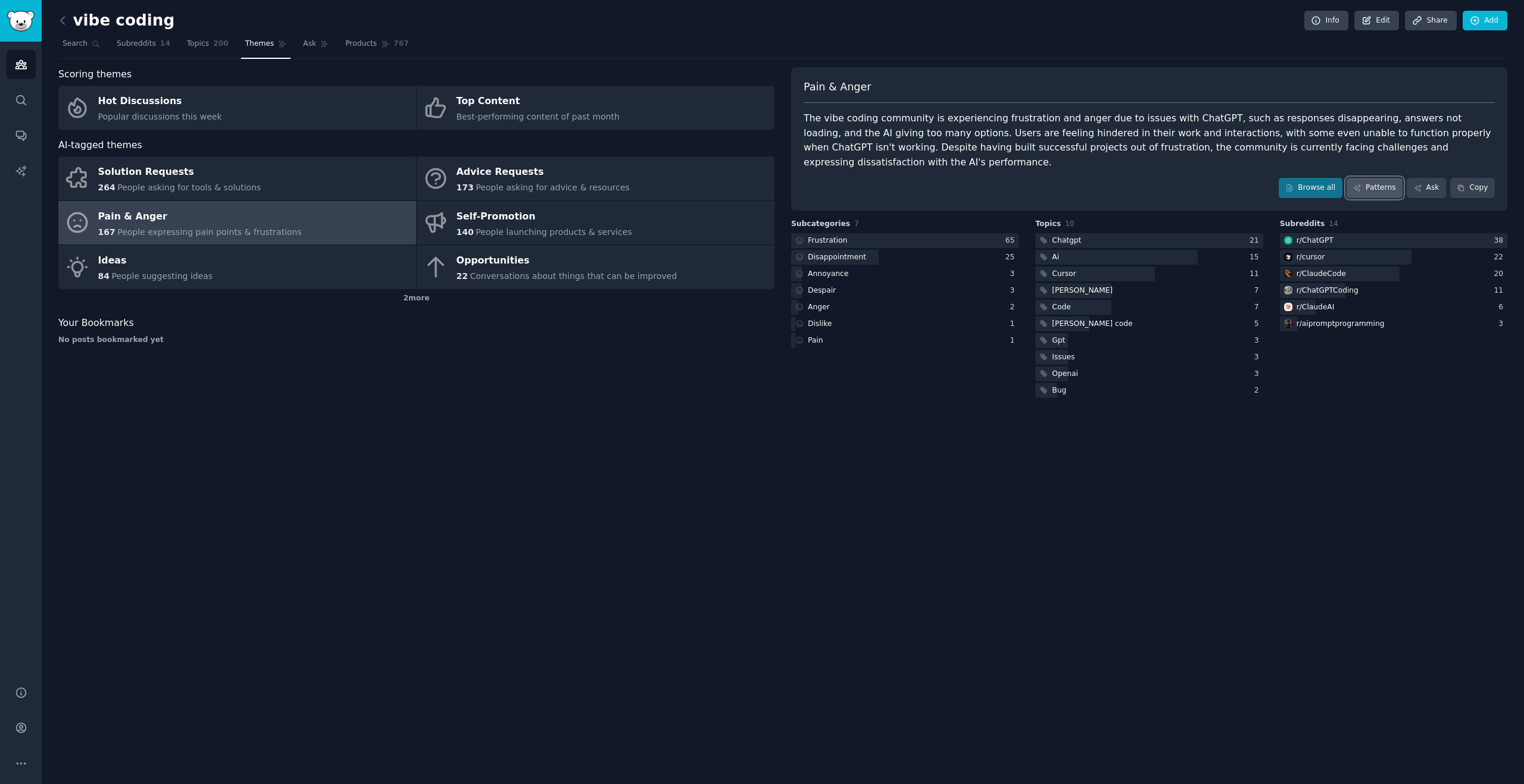
click at [1358, 184] on icon at bounding box center [1357, 188] width 9 height 9
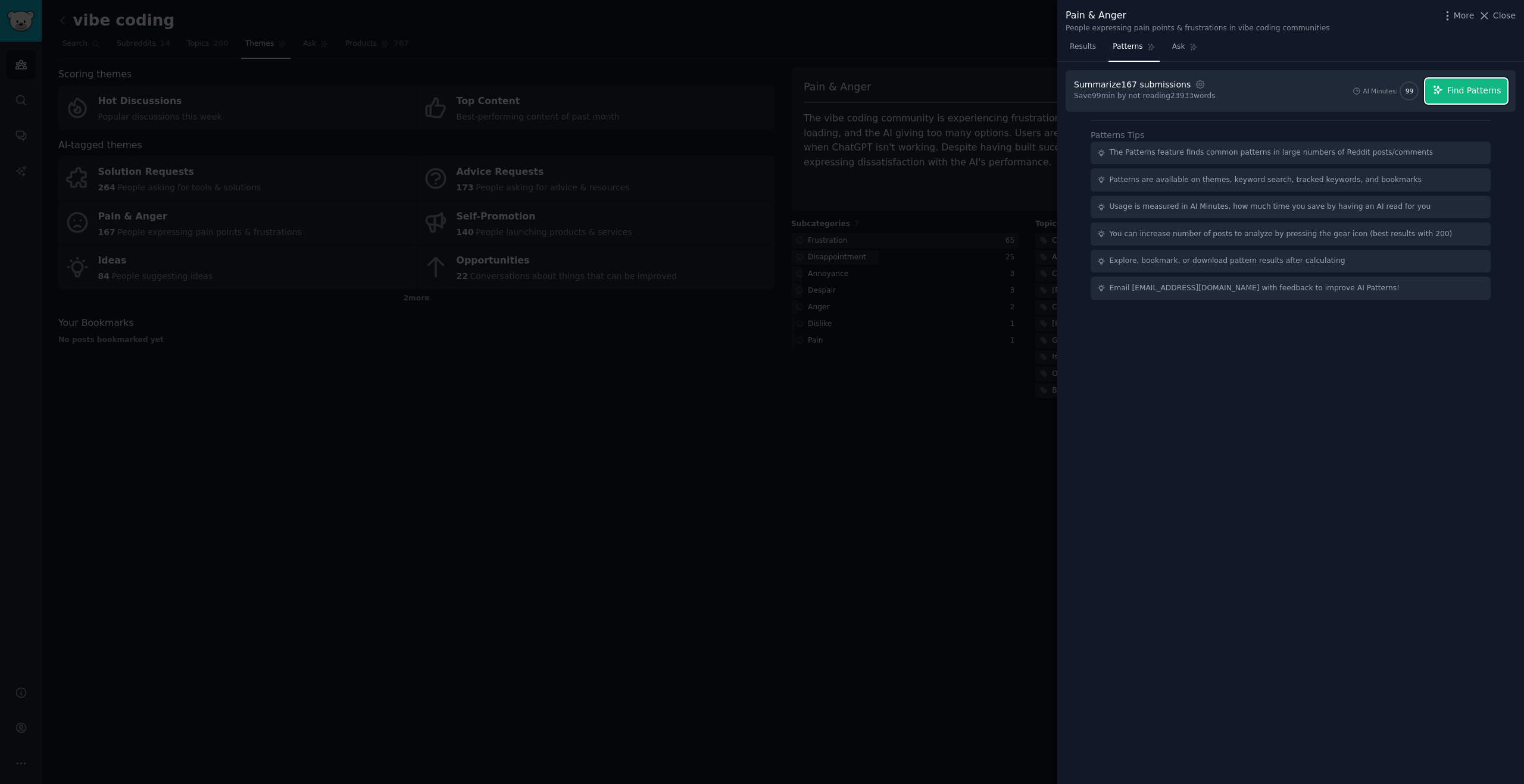
click at [1469, 87] on span "Find Patterns" at bounding box center [1474, 91] width 54 height 13
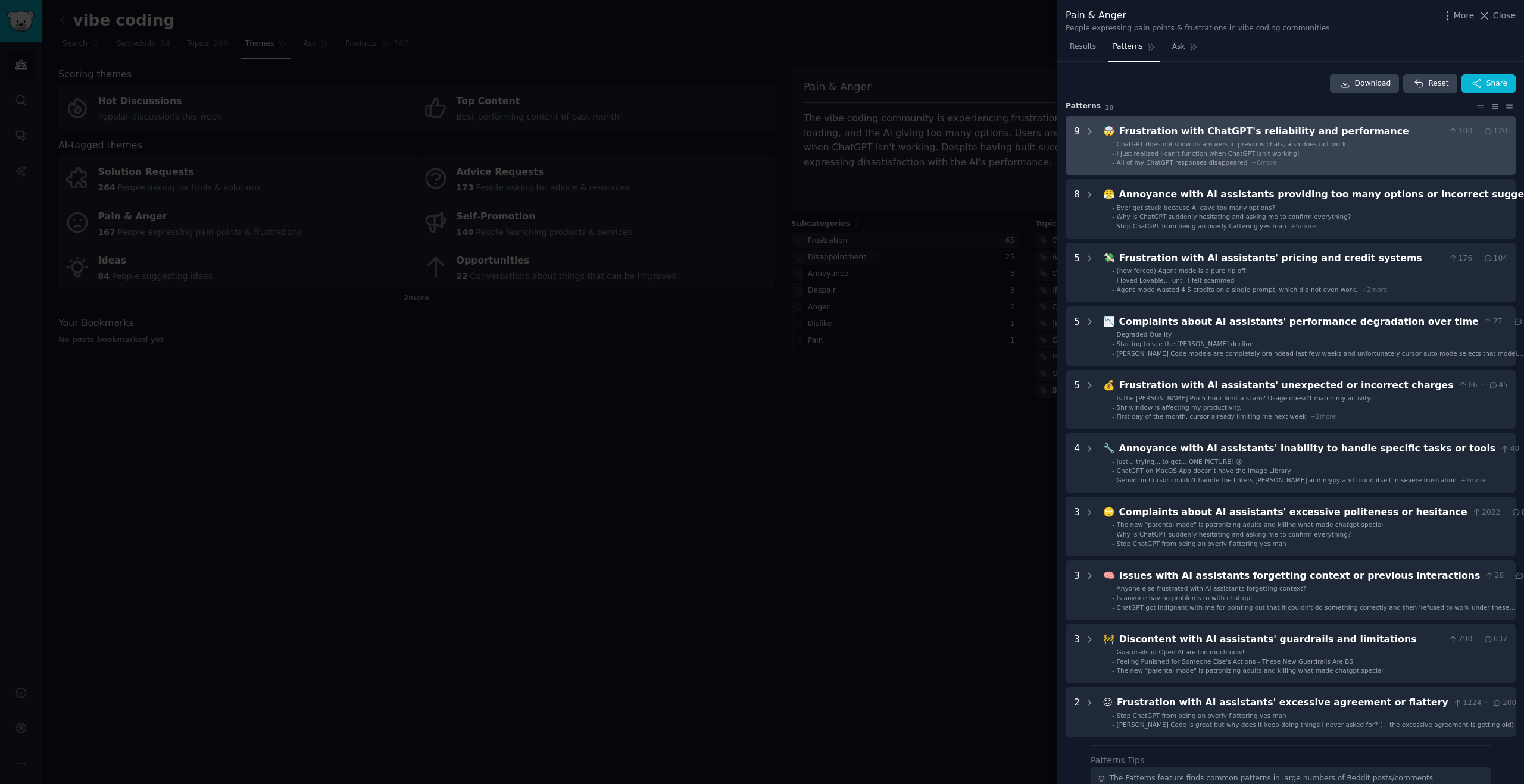
scroll to position [63, 0]
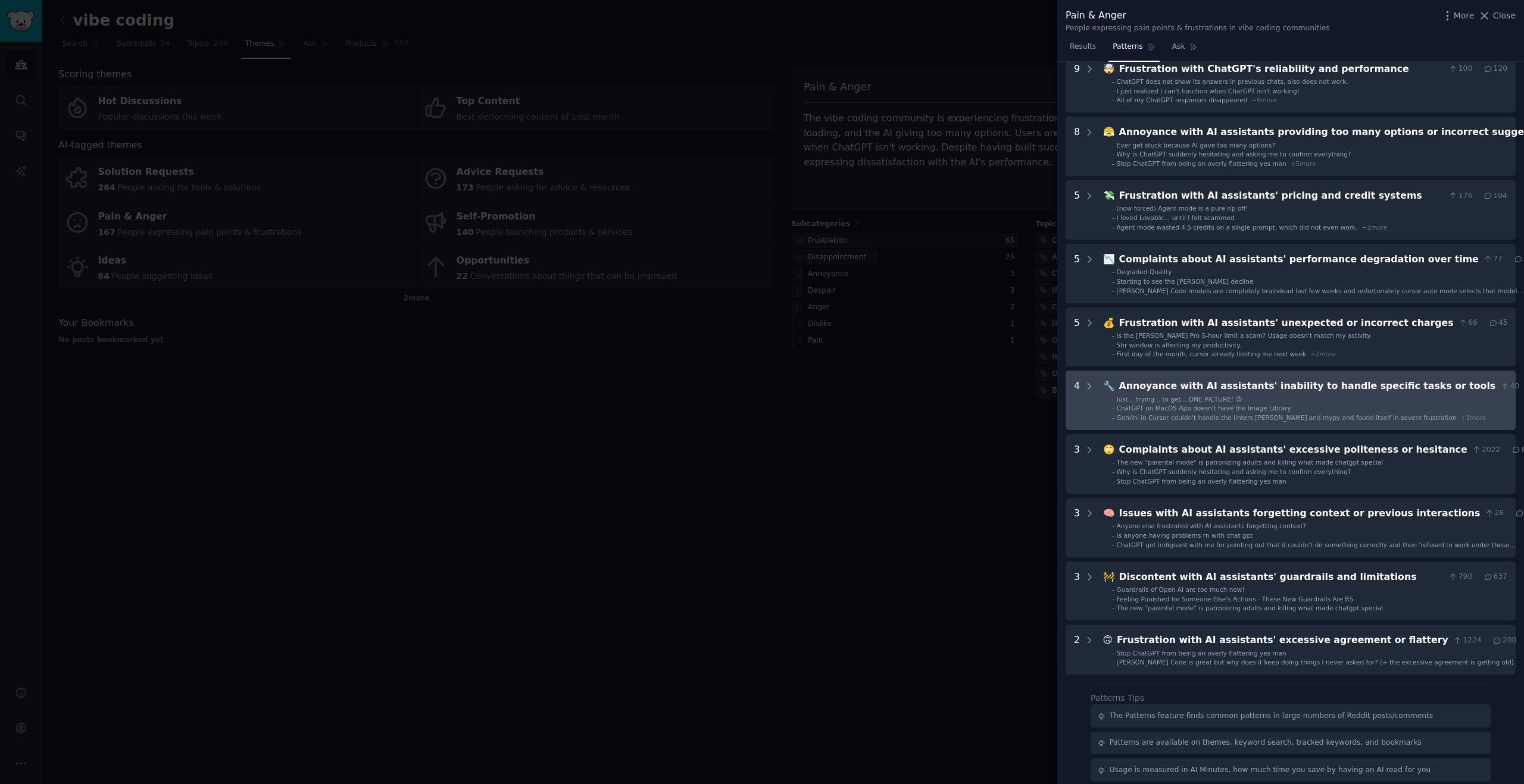
click at [1358, 405] on li "- ChatGPT on MacOS App doesn't have the Image Library" at bounding box center [1331, 408] width 437 height 9
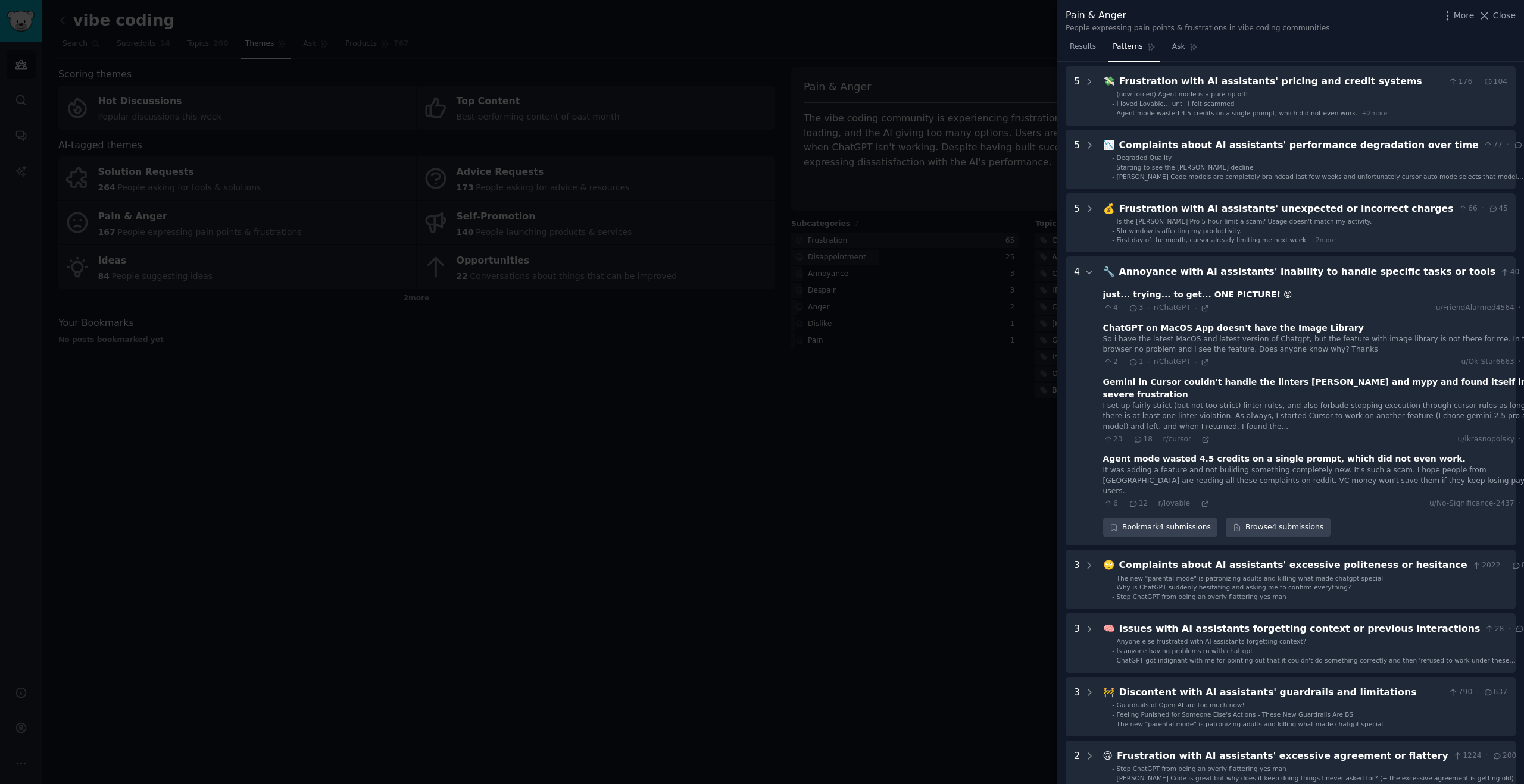
scroll to position [169, 0]
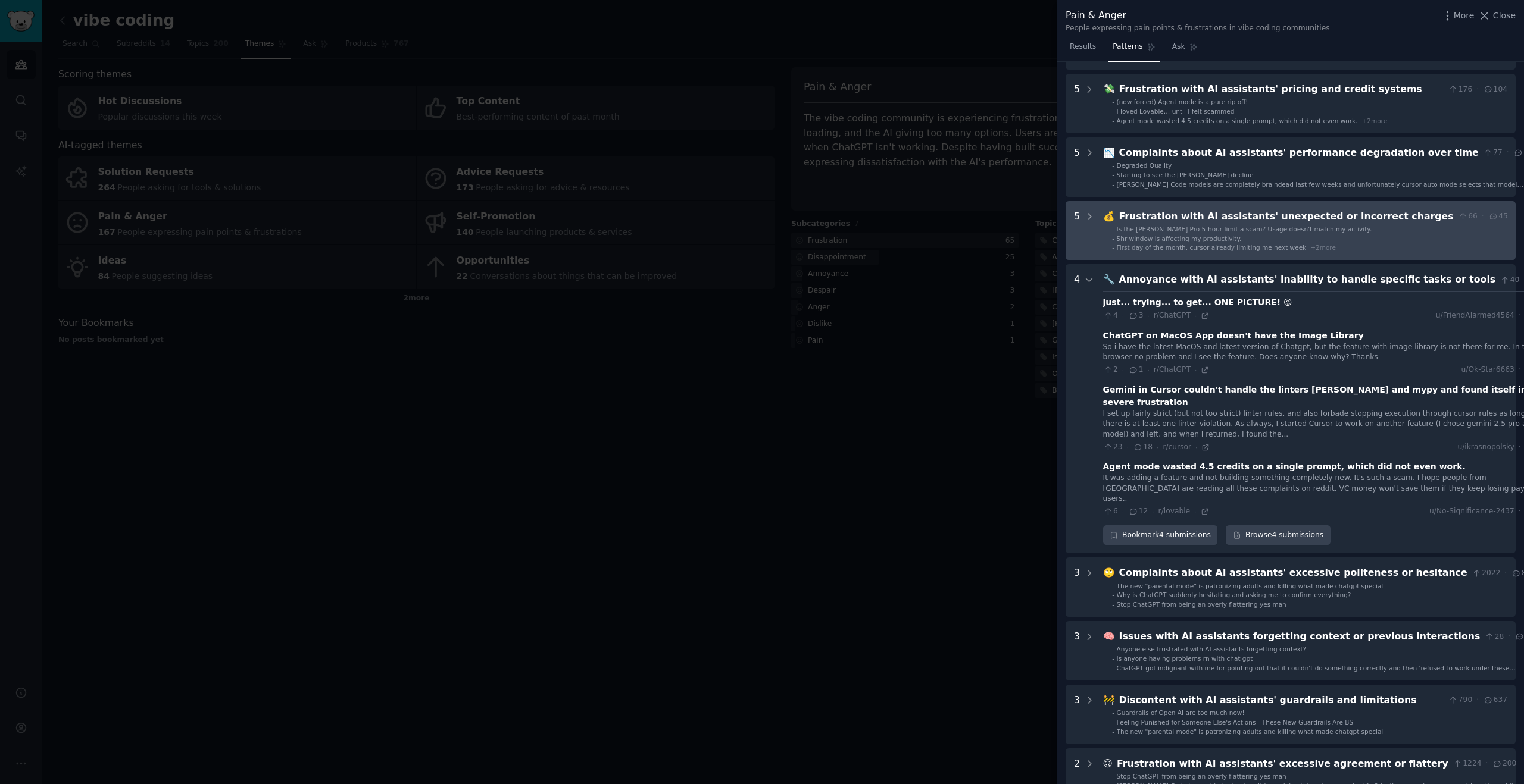
click at [1278, 244] on span "First day of the month, cursor already limiting me next week" at bounding box center [1212, 247] width 190 height 7
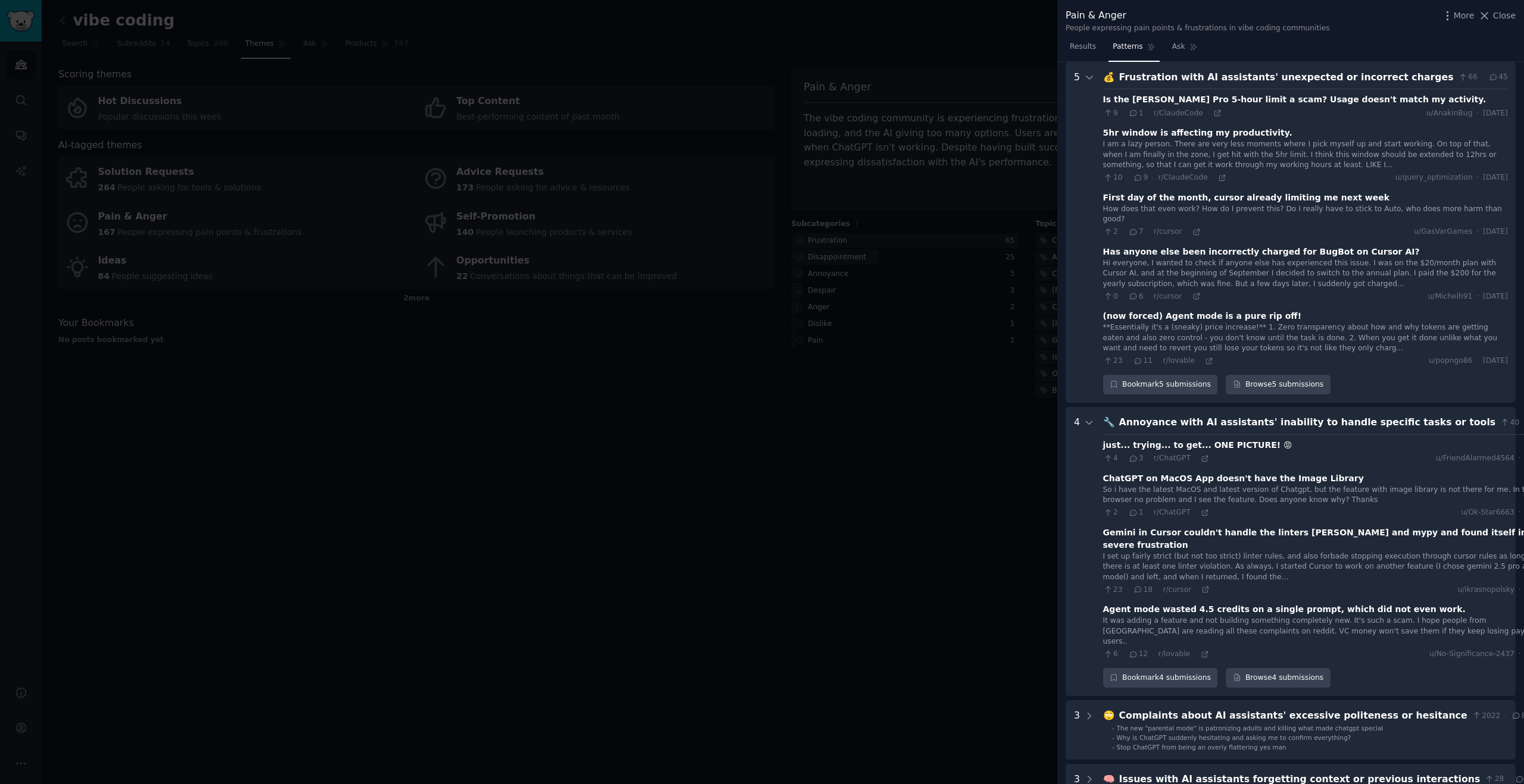
scroll to position [159, 0]
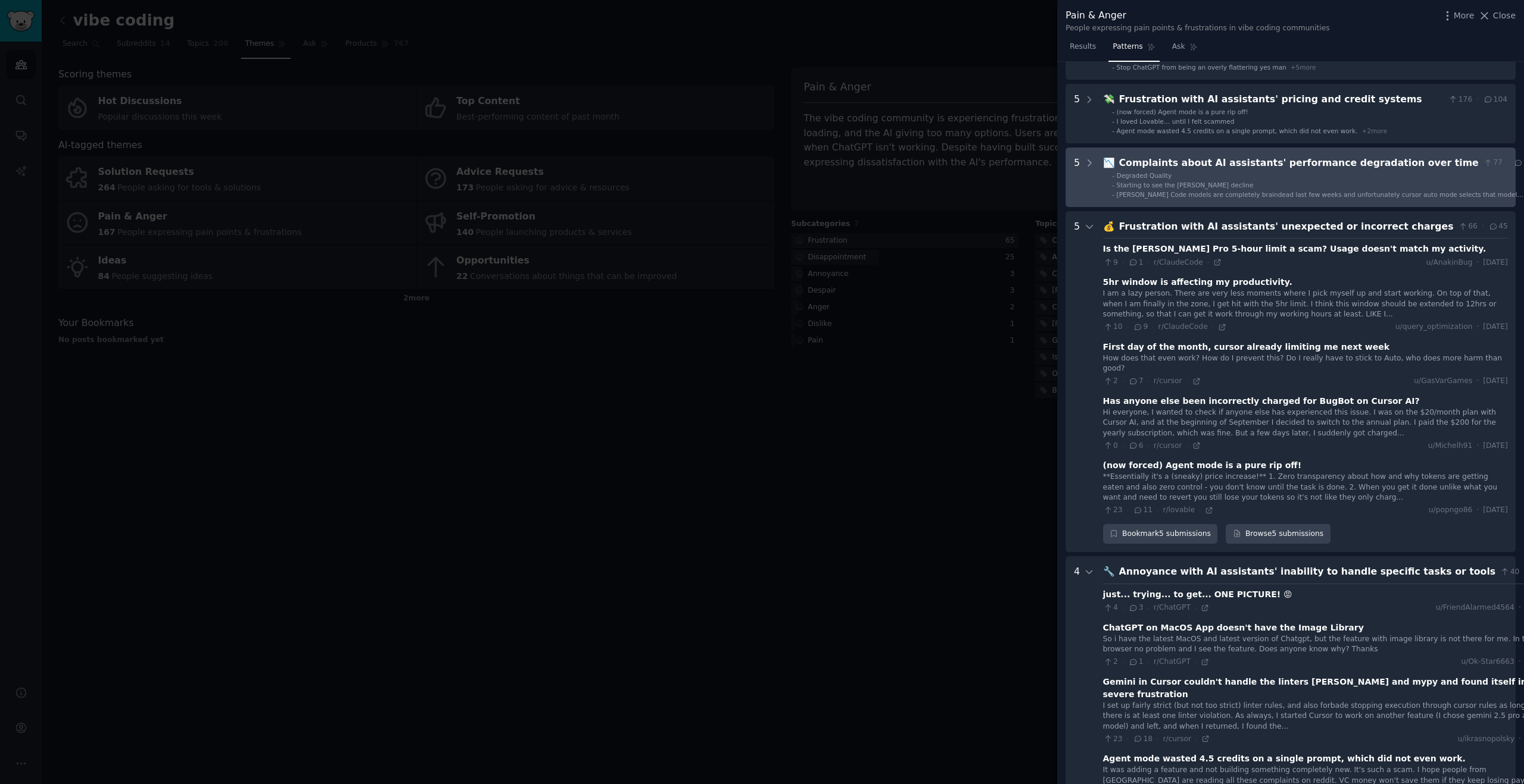
click at [1375, 159] on div "Complaints about AI assistants' performance degradation over time" at bounding box center [1299, 163] width 360 height 15
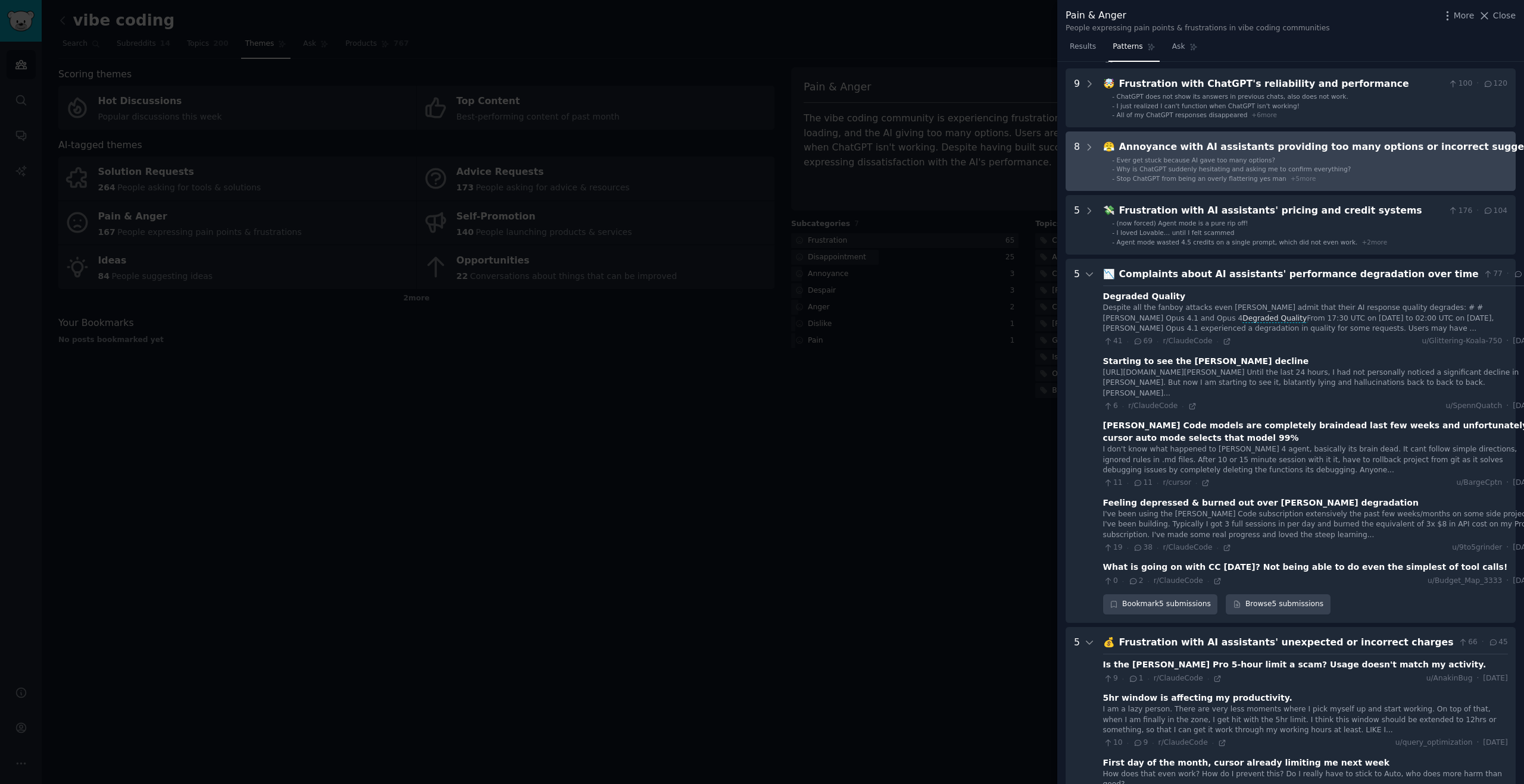
scroll to position [0, 0]
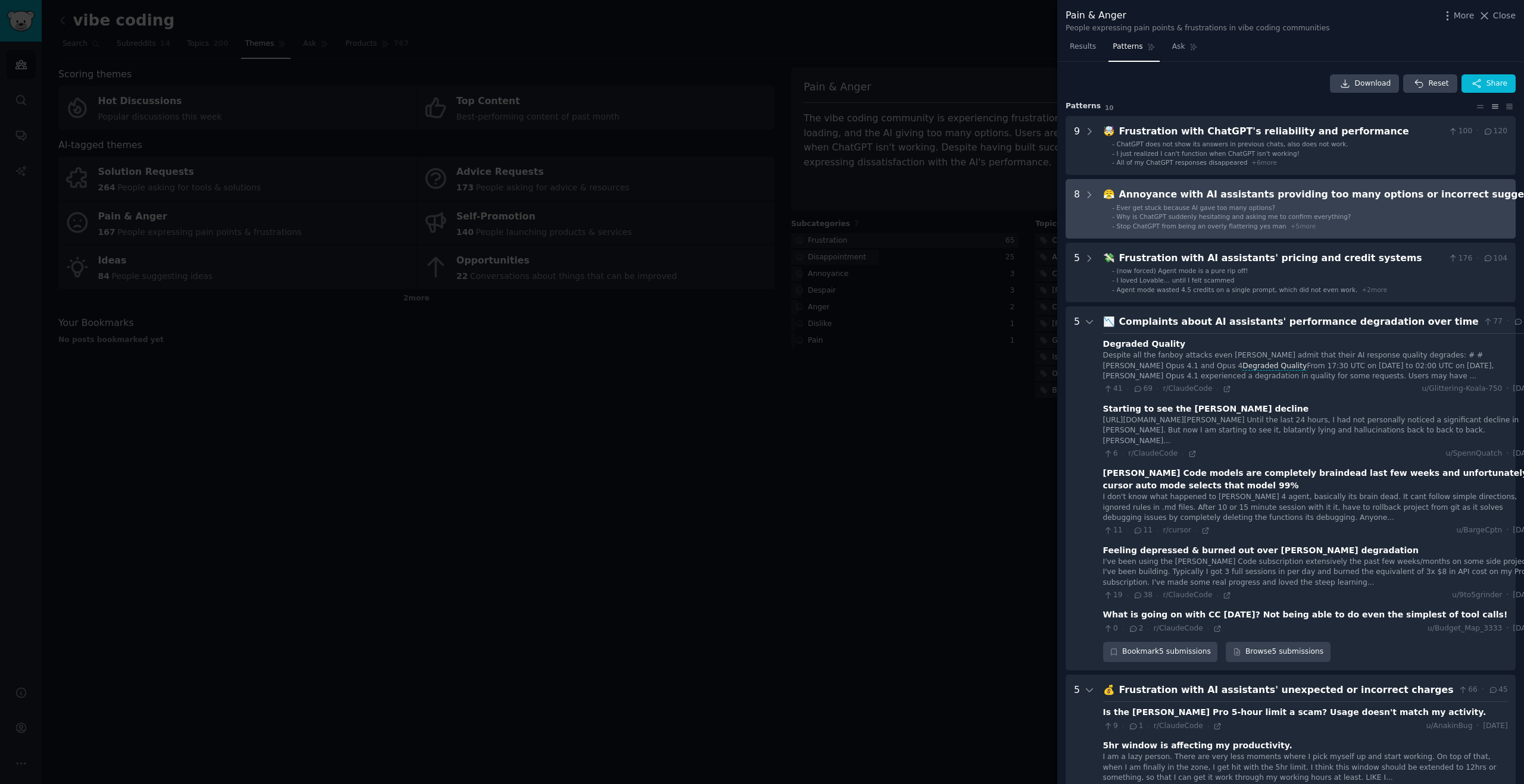
click at [1294, 211] on li "- Ever get stuck because AI gave too many options?" at bounding box center [1368, 207] width 512 height 9
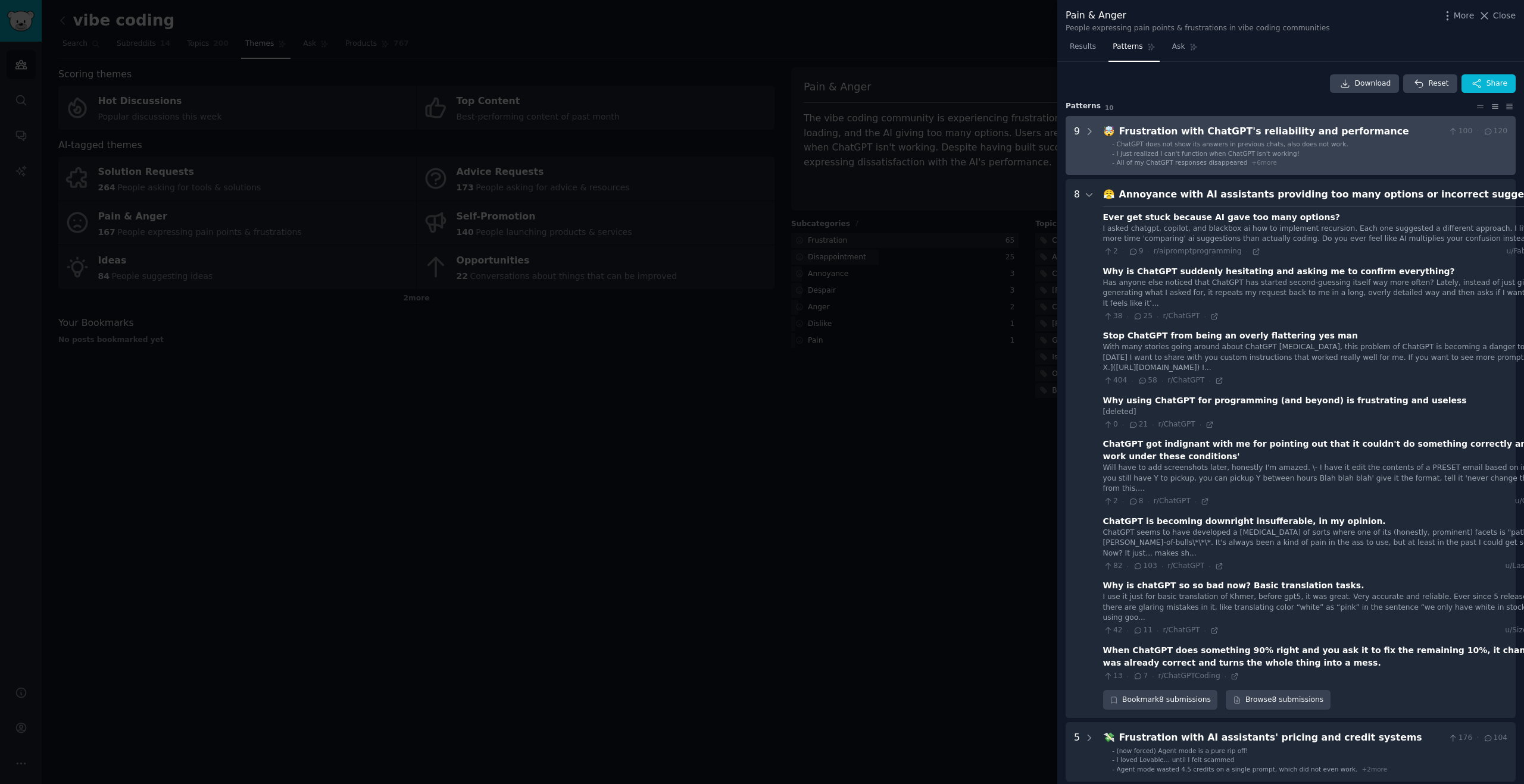
click at [1305, 154] on li "- I just realized I can't function when ChatGPT isn't working!" at bounding box center [1309, 154] width 395 height 9
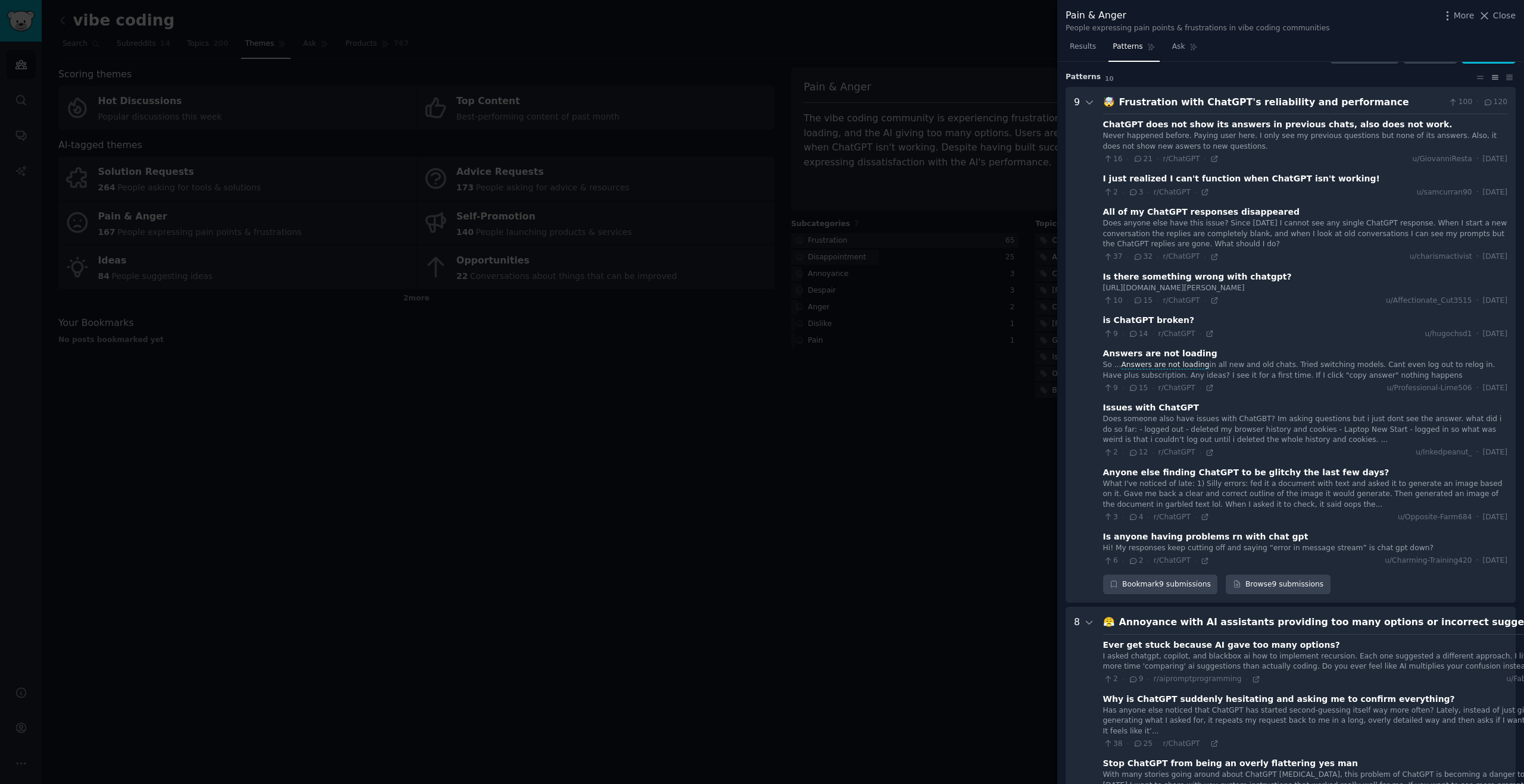
scroll to position [54, 0]
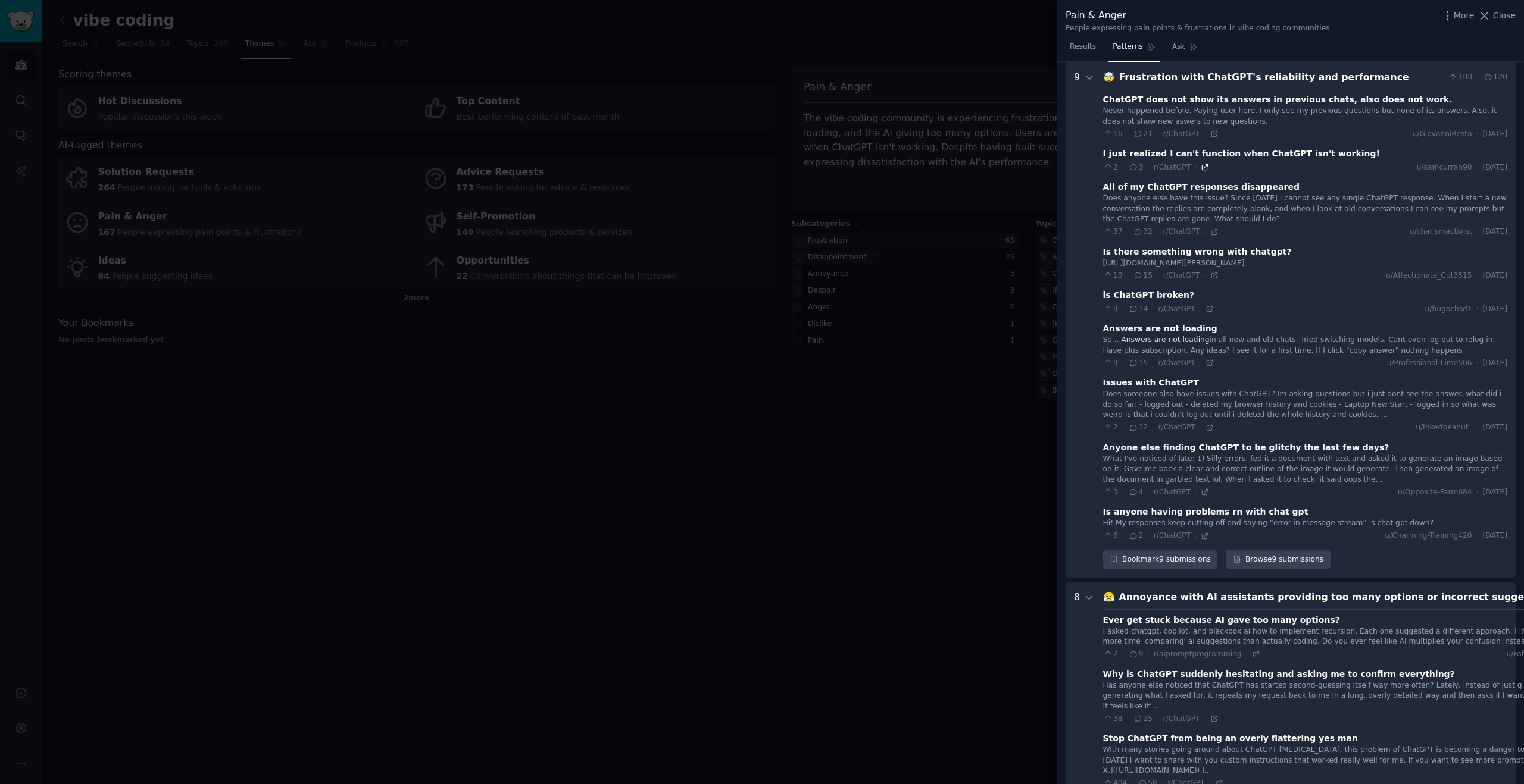
click at [1206, 166] on icon at bounding box center [1205, 167] width 6 height 6
click at [826, 580] on div at bounding box center [762, 392] width 1524 height 784
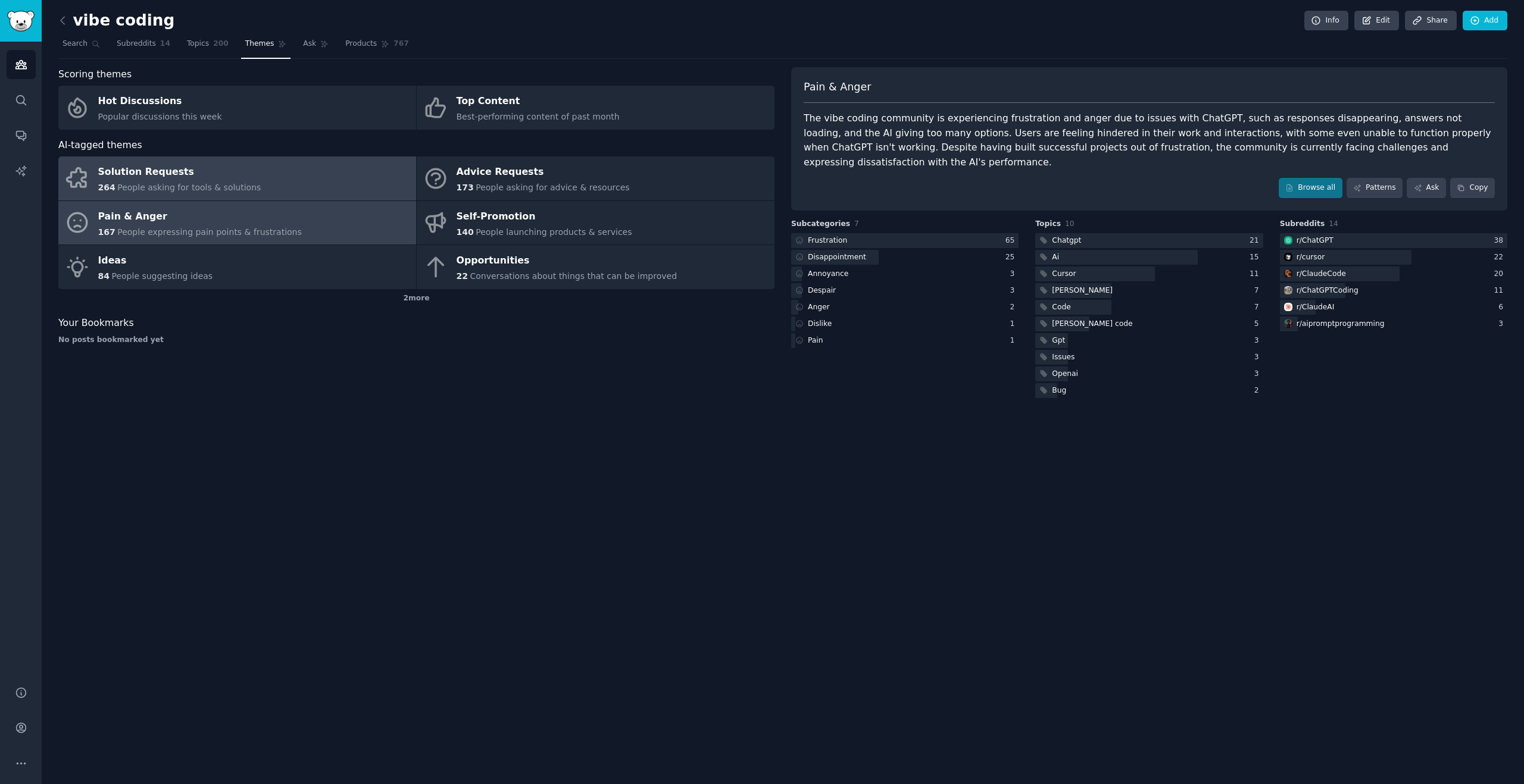
click at [352, 185] on link "Solution Requests 264 People asking for tools & solutions" at bounding box center [238, 179] width 358 height 44
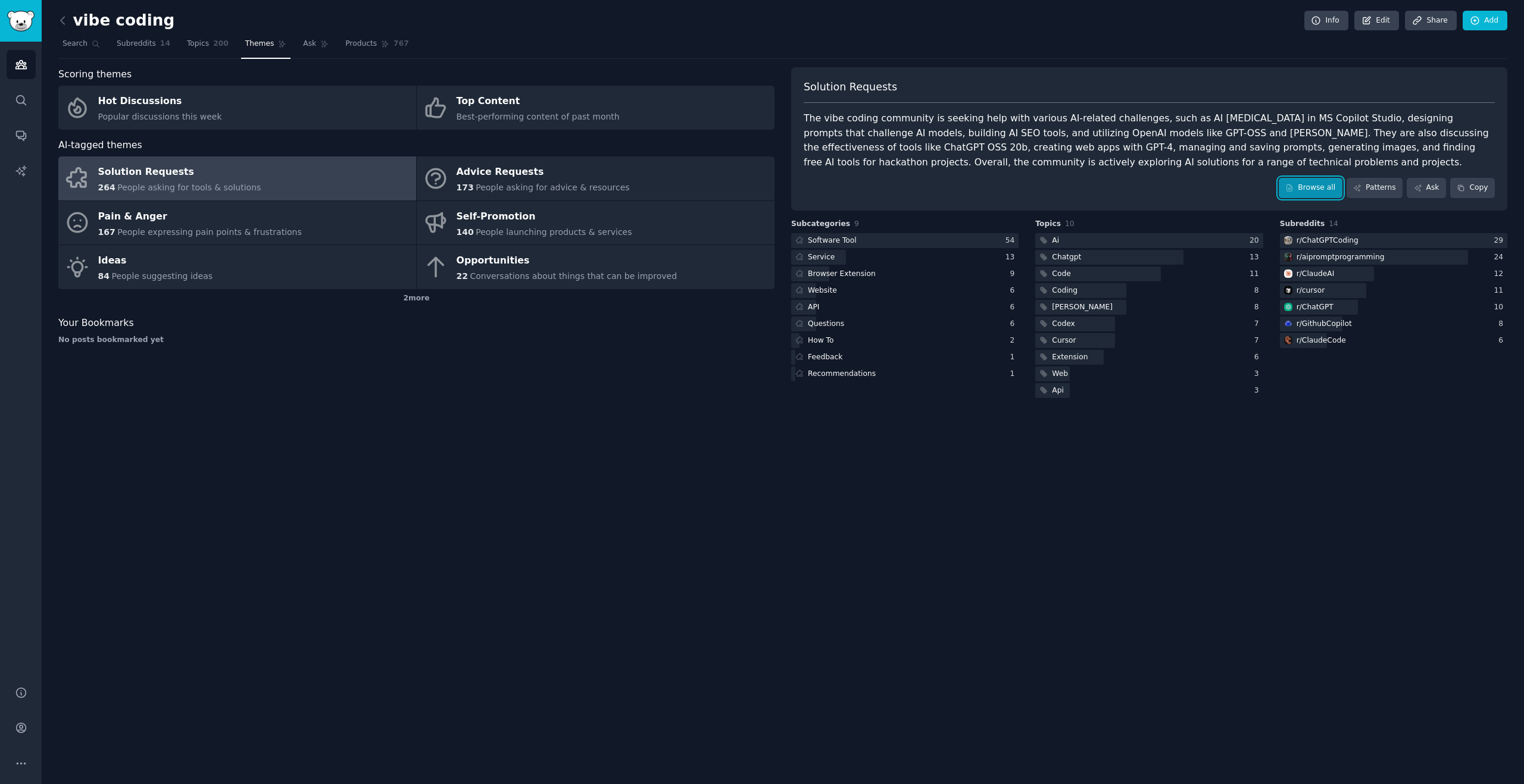
click at [1297, 191] on link "Browse all" at bounding box center [1310, 188] width 63 height 21
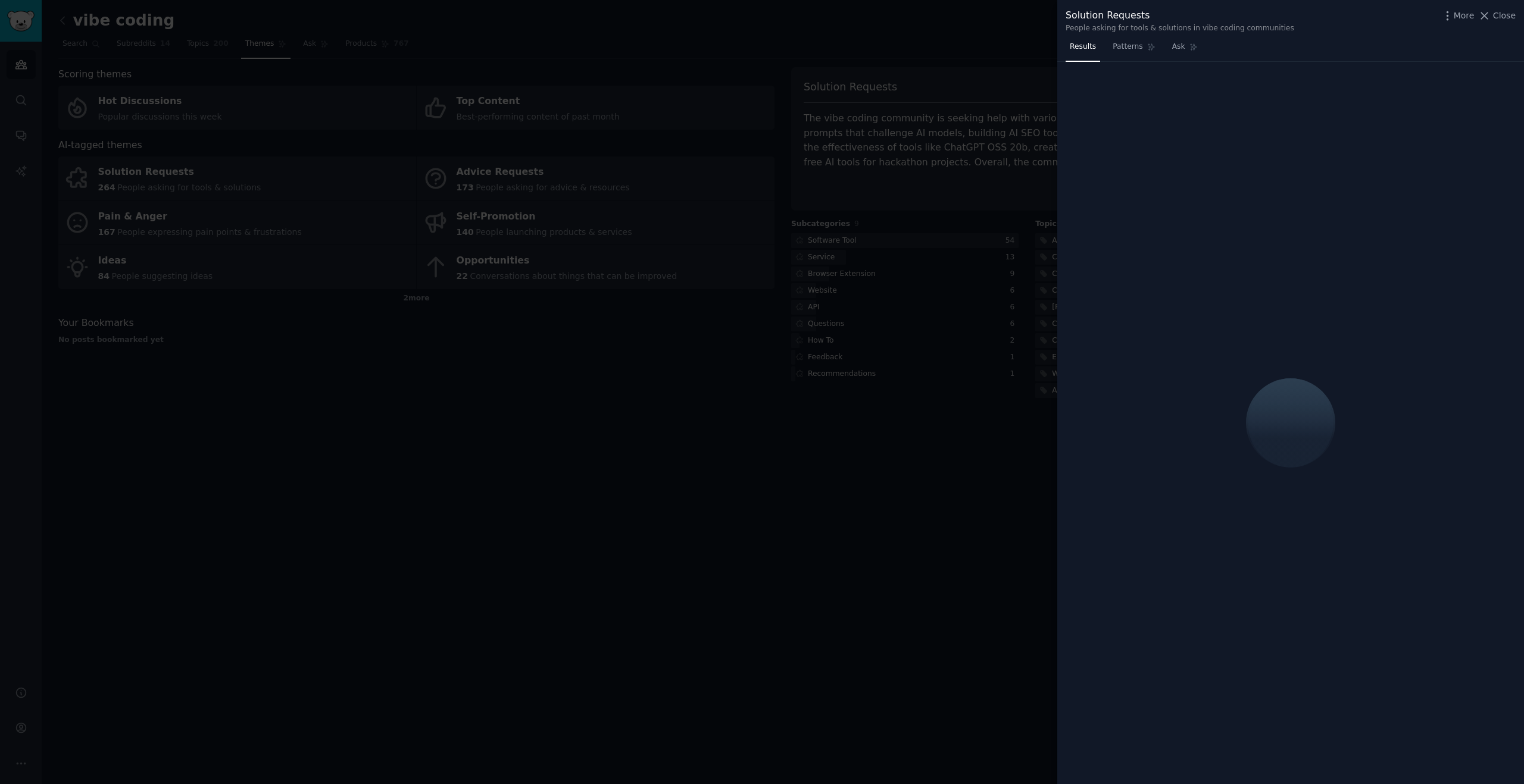
click at [925, 35] on div at bounding box center [762, 392] width 1524 height 784
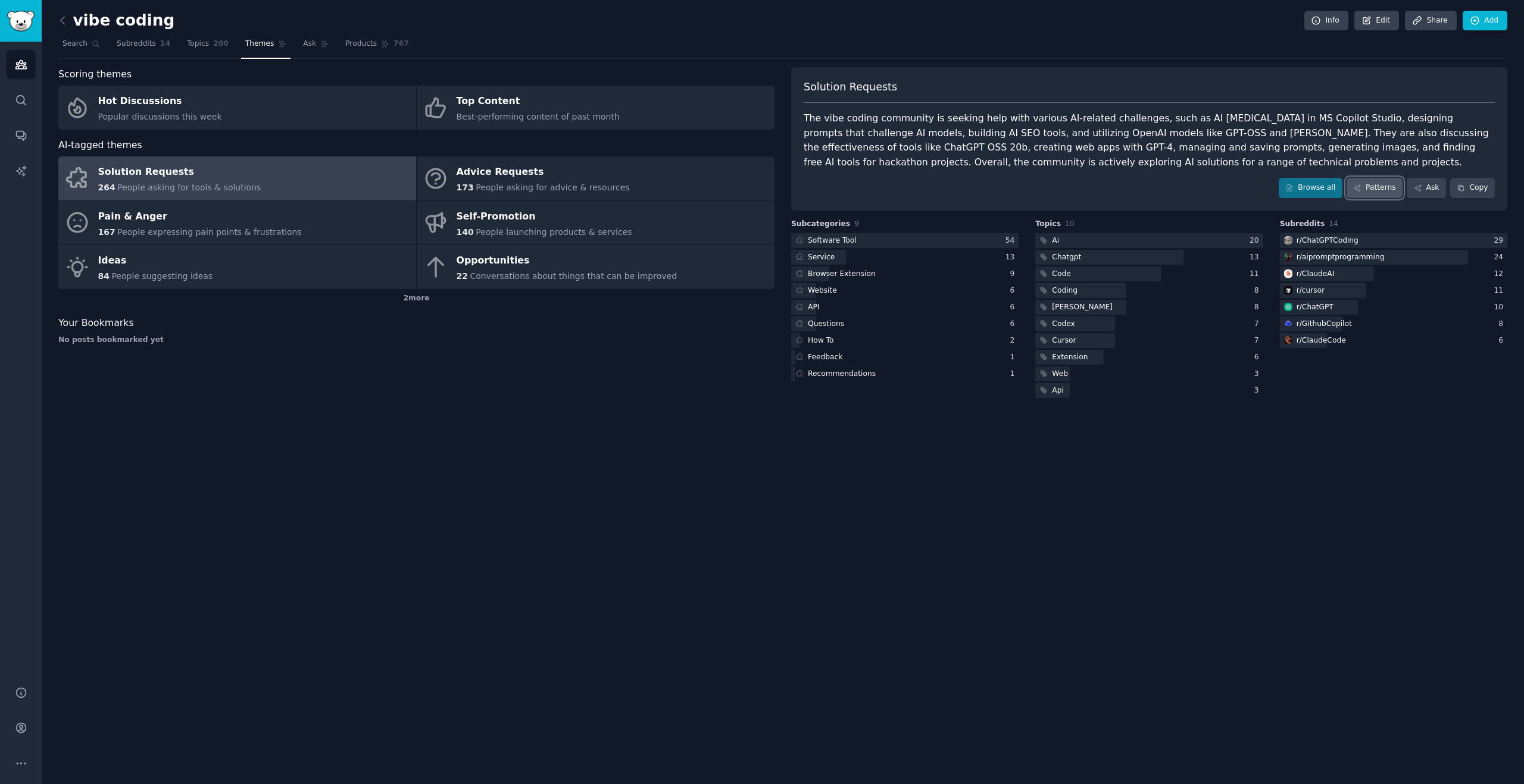
click at [1363, 190] on link "Patterns" at bounding box center [1374, 188] width 56 height 21
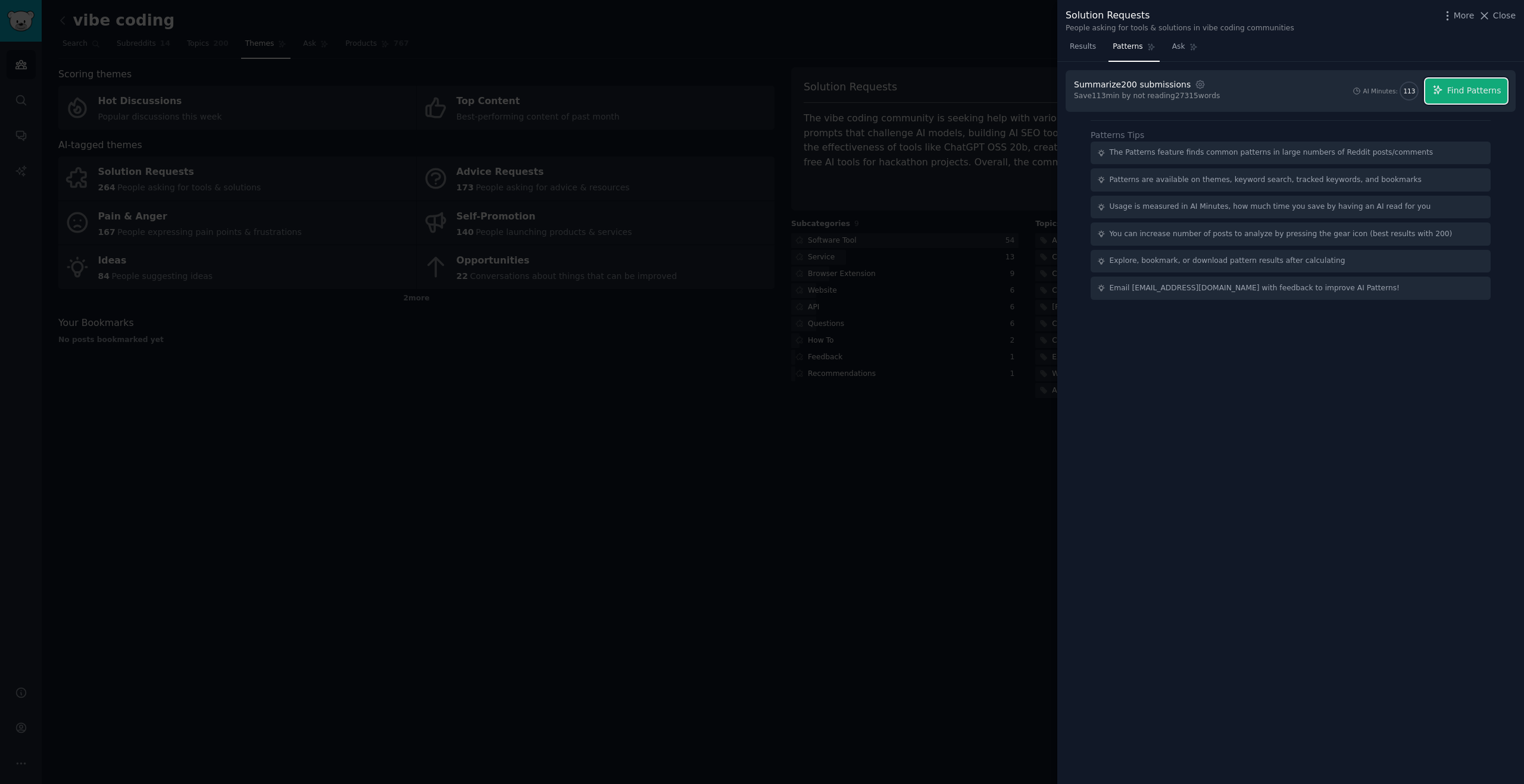
click at [1483, 92] on span "Find Patterns" at bounding box center [1474, 91] width 54 height 13
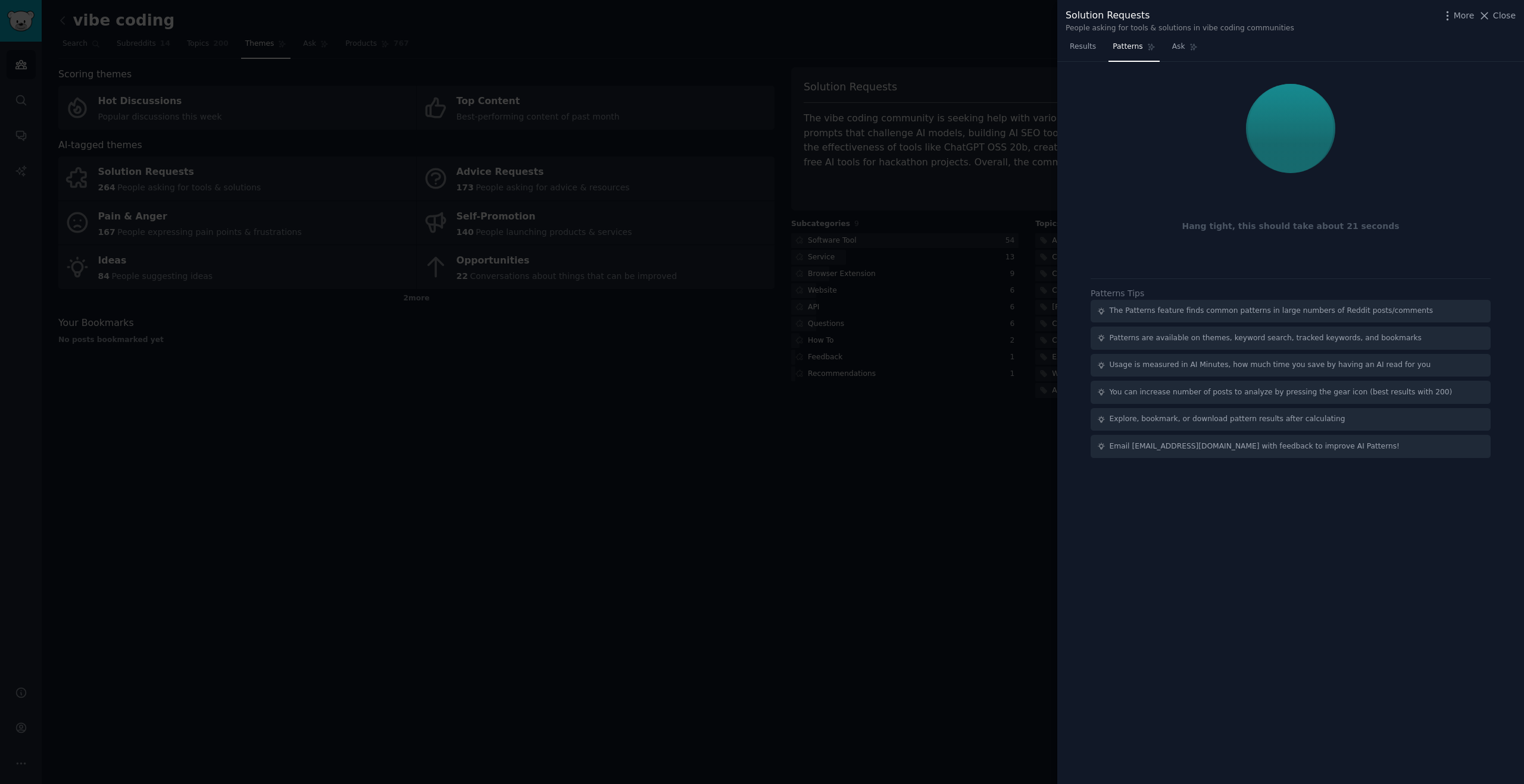
drag, startPoint x: 1290, startPoint y: 138, endPoint x: 1281, endPoint y: 166, distance: 29.4
click at [1281, 166] on div at bounding box center [1290, 128] width 433 height 100
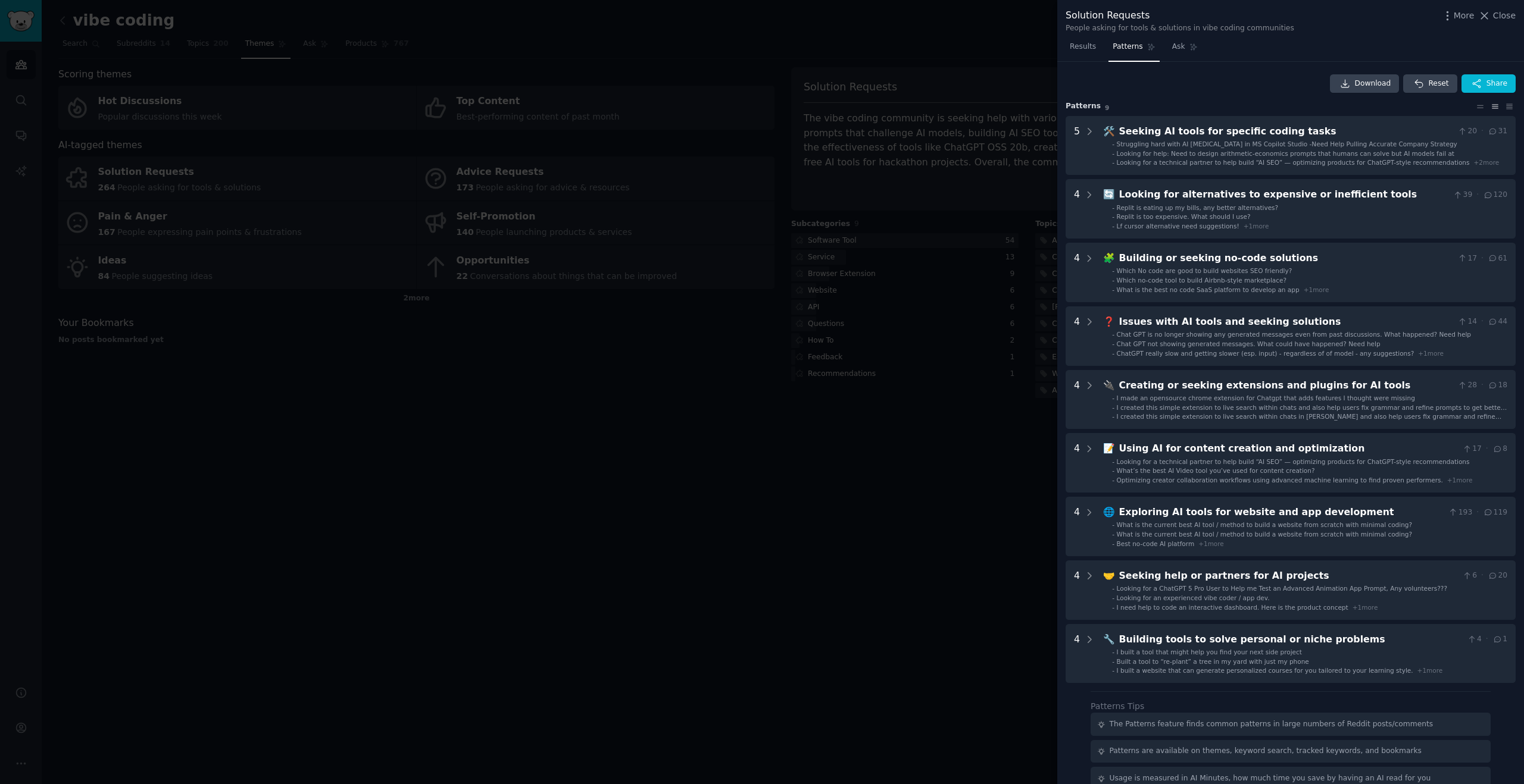
drag, startPoint x: 731, startPoint y: 411, endPoint x: 722, endPoint y: 409, distance: 9.2
click at [728, 410] on div at bounding box center [762, 392] width 1524 height 784
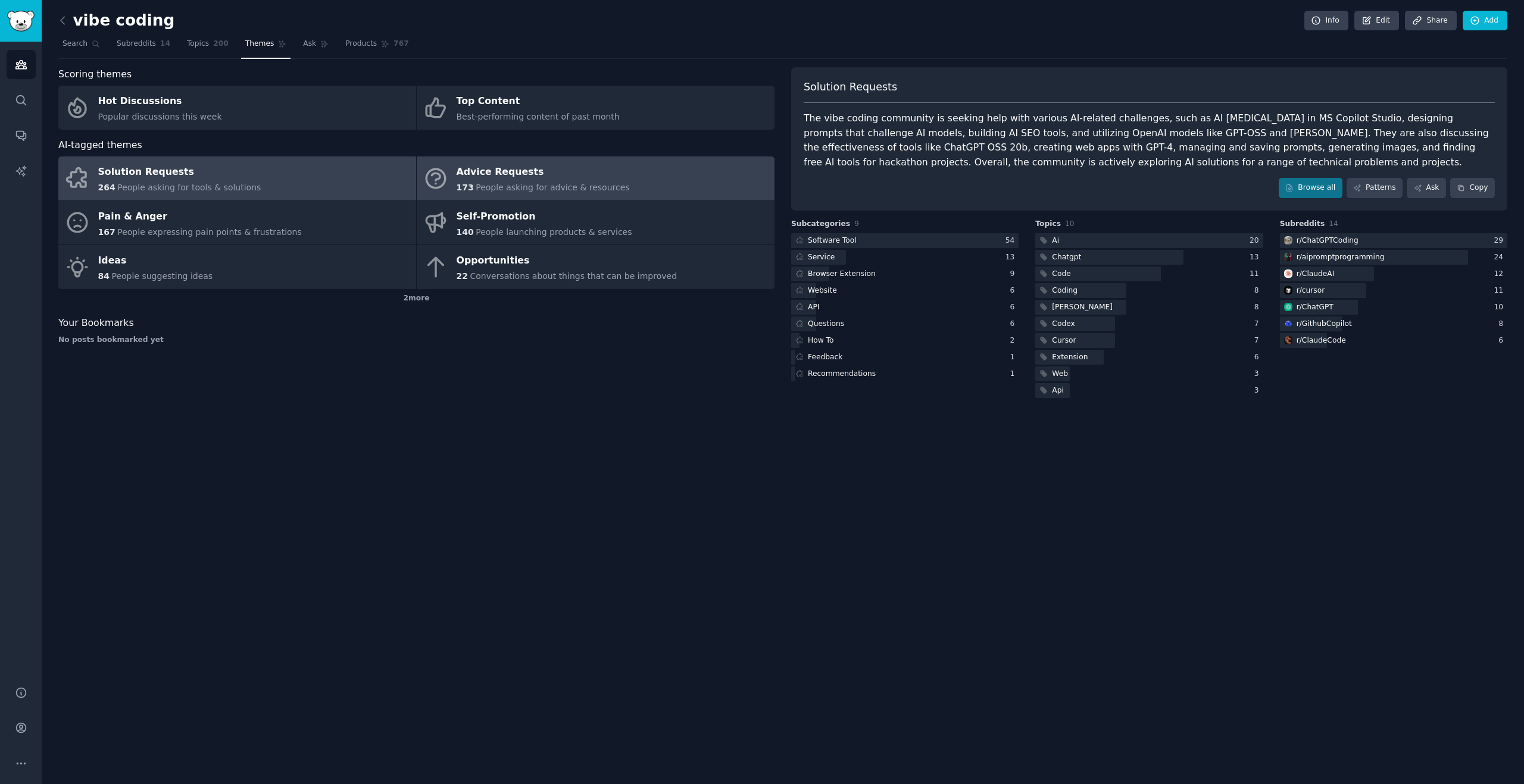
click at [526, 183] on span "People asking for advice & resources" at bounding box center [552, 188] width 154 height 10
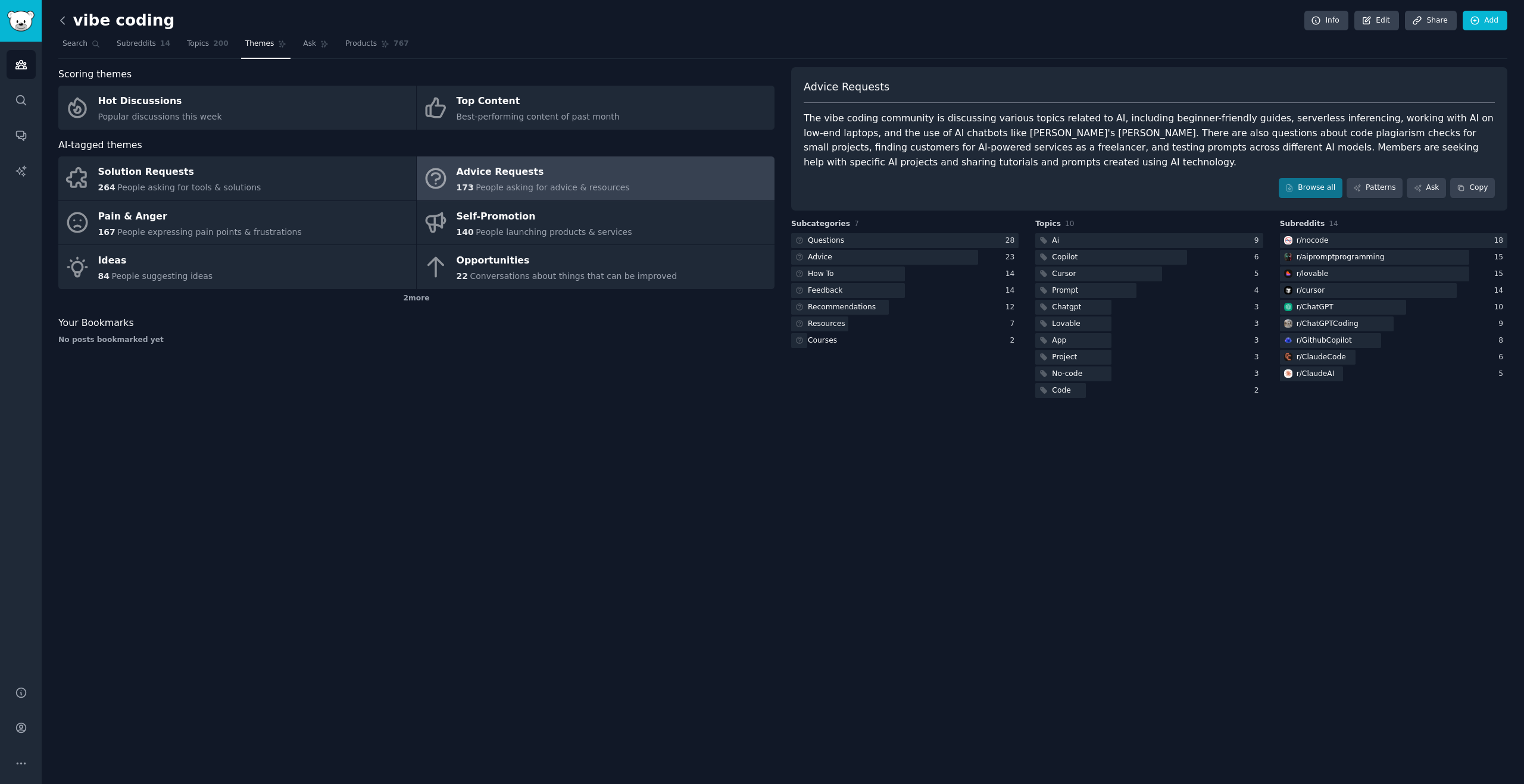
click at [61, 21] on icon at bounding box center [63, 20] width 4 height 7
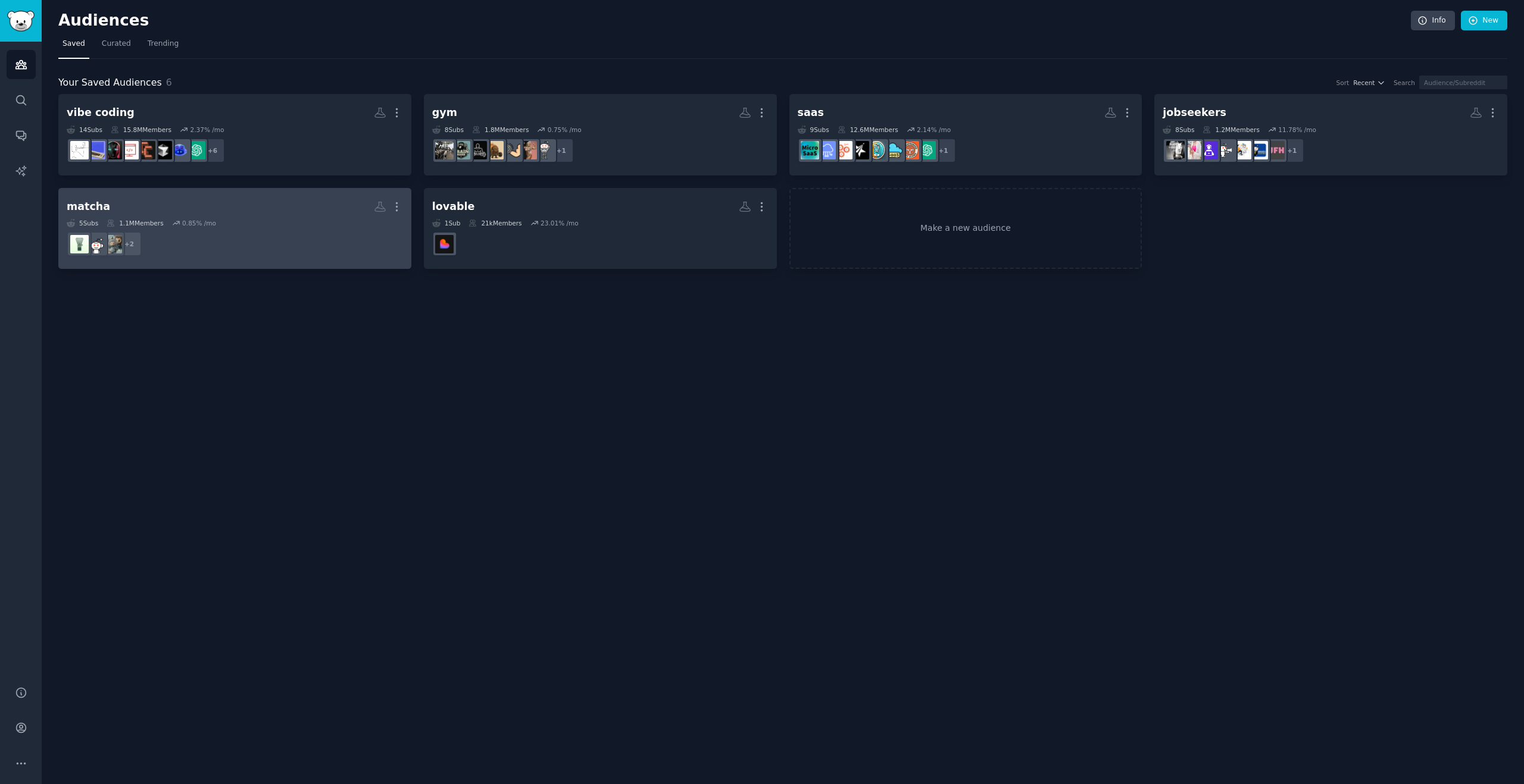
click at [233, 210] on h2 "matcha More" at bounding box center [234, 207] width 337 height 21
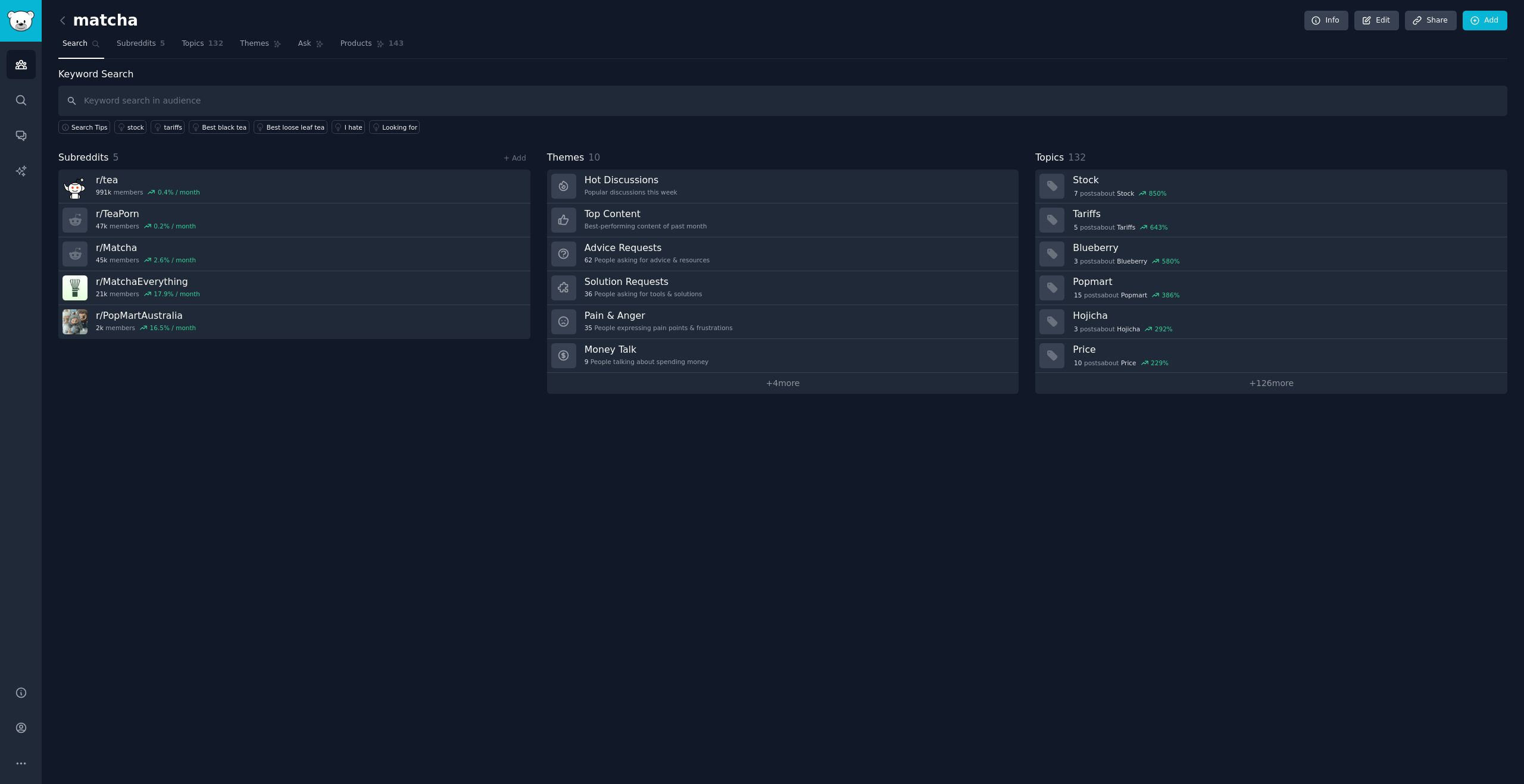
click at [285, 102] on input "text" at bounding box center [783, 101] width 1449 height 30
click at [1098, 707] on div "matcha Info Edit Share Add Search Subreddits 5 Topics 132 Themes Ask Products 1…" at bounding box center [783, 392] width 1482 height 784
click at [667, 333] on div "Pain & Anger 35 People expressing pain points & frustrations" at bounding box center [658, 322] width 148 height 25
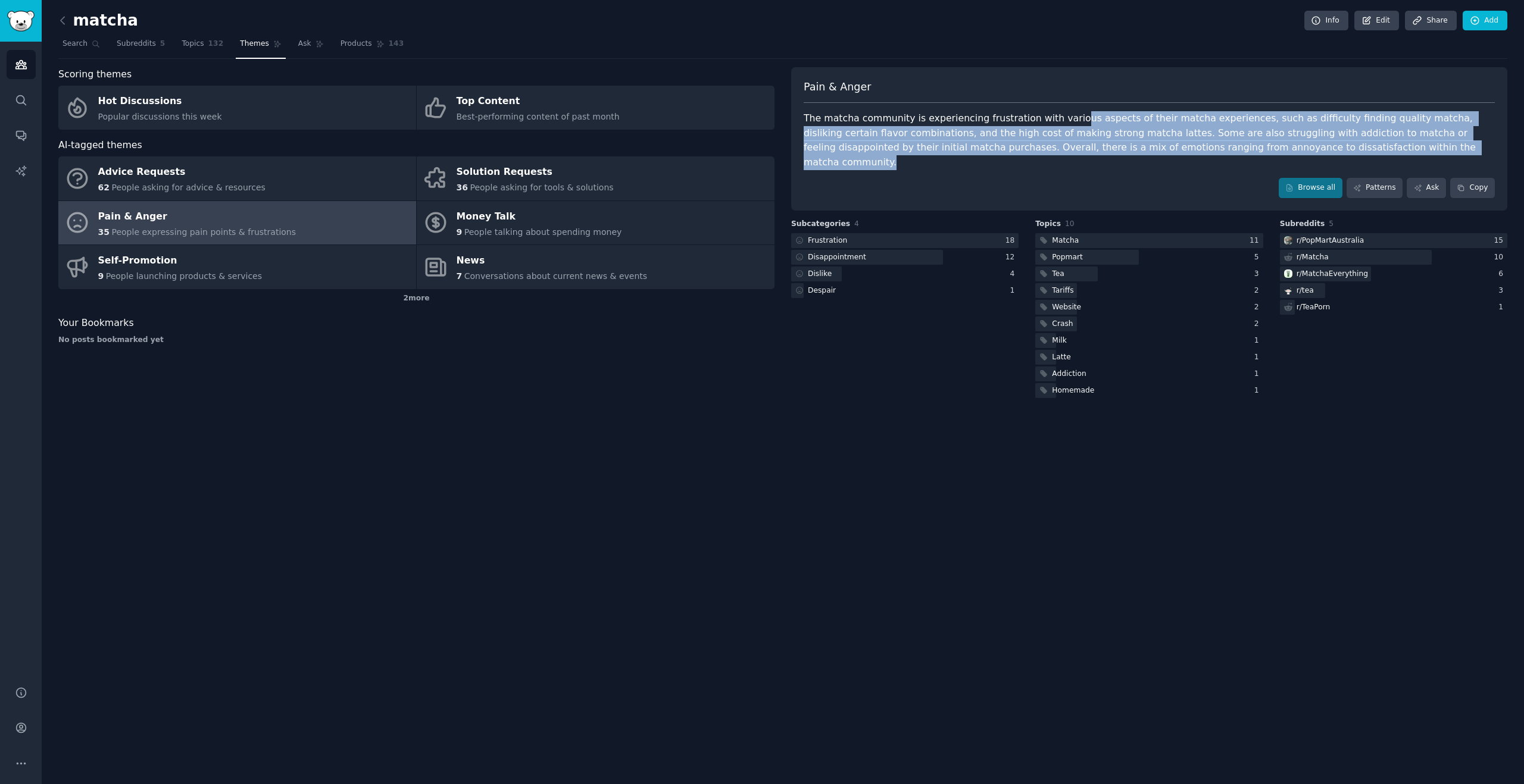
drag, startPoint x: 1080, startPoint y: 115, endPoint x: 1365, endPoint y: 143, distance: 286.4
click at [1364, 143] on div "The matcha community is experiencing frustration with various aspects of their …" at bounding box center [1149, 141] width 691 height 59
click at [1365, 143] on div "The matcha community is experiencing frustration with various aspects of their …" at bounding box center [1149, 141] width 691 height 59
drag, startPoint x: 1360, startPoint y: 148, endPoint x: 1205, endPoint y: 121, distance: 157.3
click at [1205, 121] on div "The matcha community is experiencing frustration with various aspects of their …" at bounding box center [1149, 141] width 691 height 59
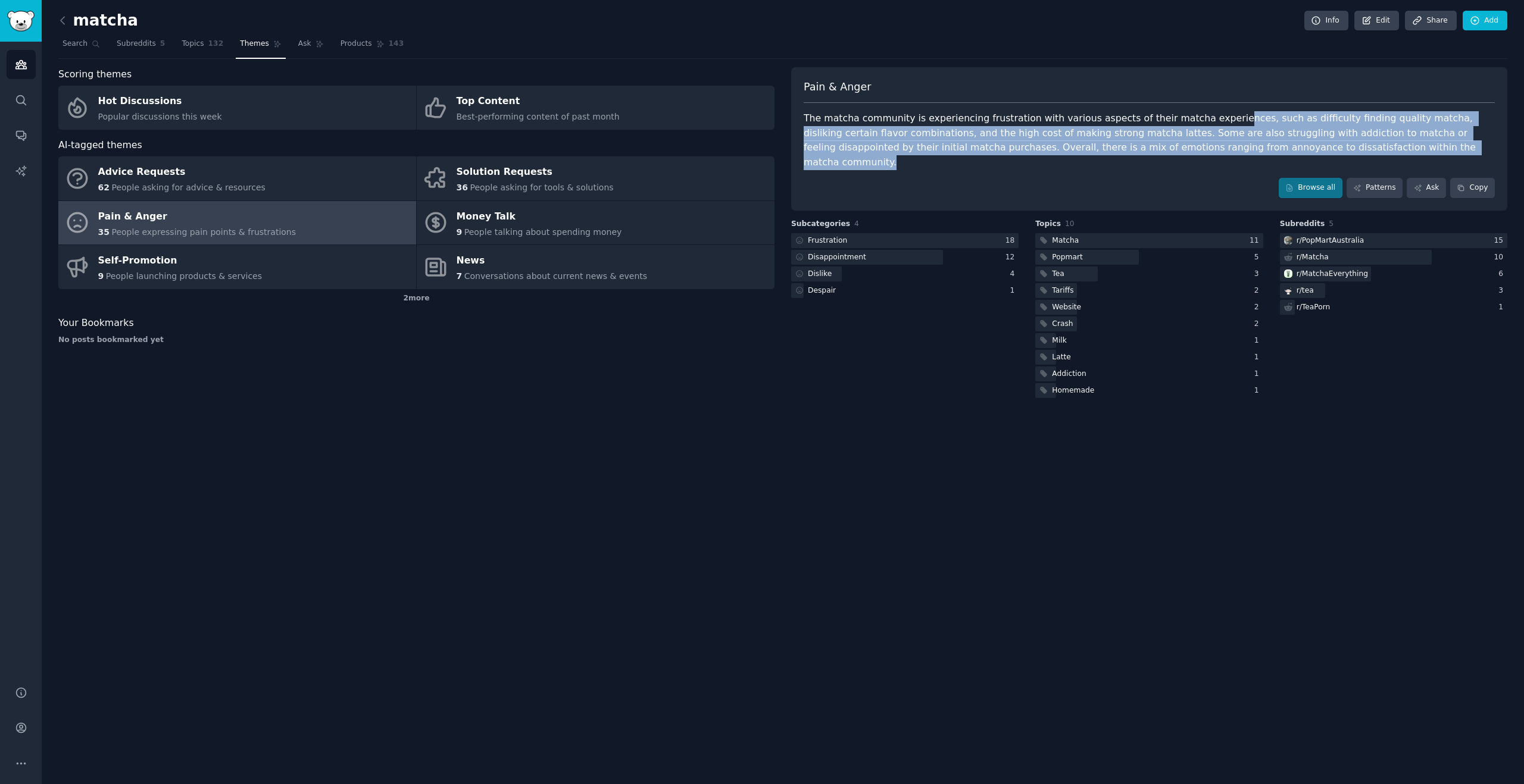
click at [1153, 135] on div "The matcha community is experiencing frustration with various aspects of their …" at bounding box center [1149, 141] width 691 height 59
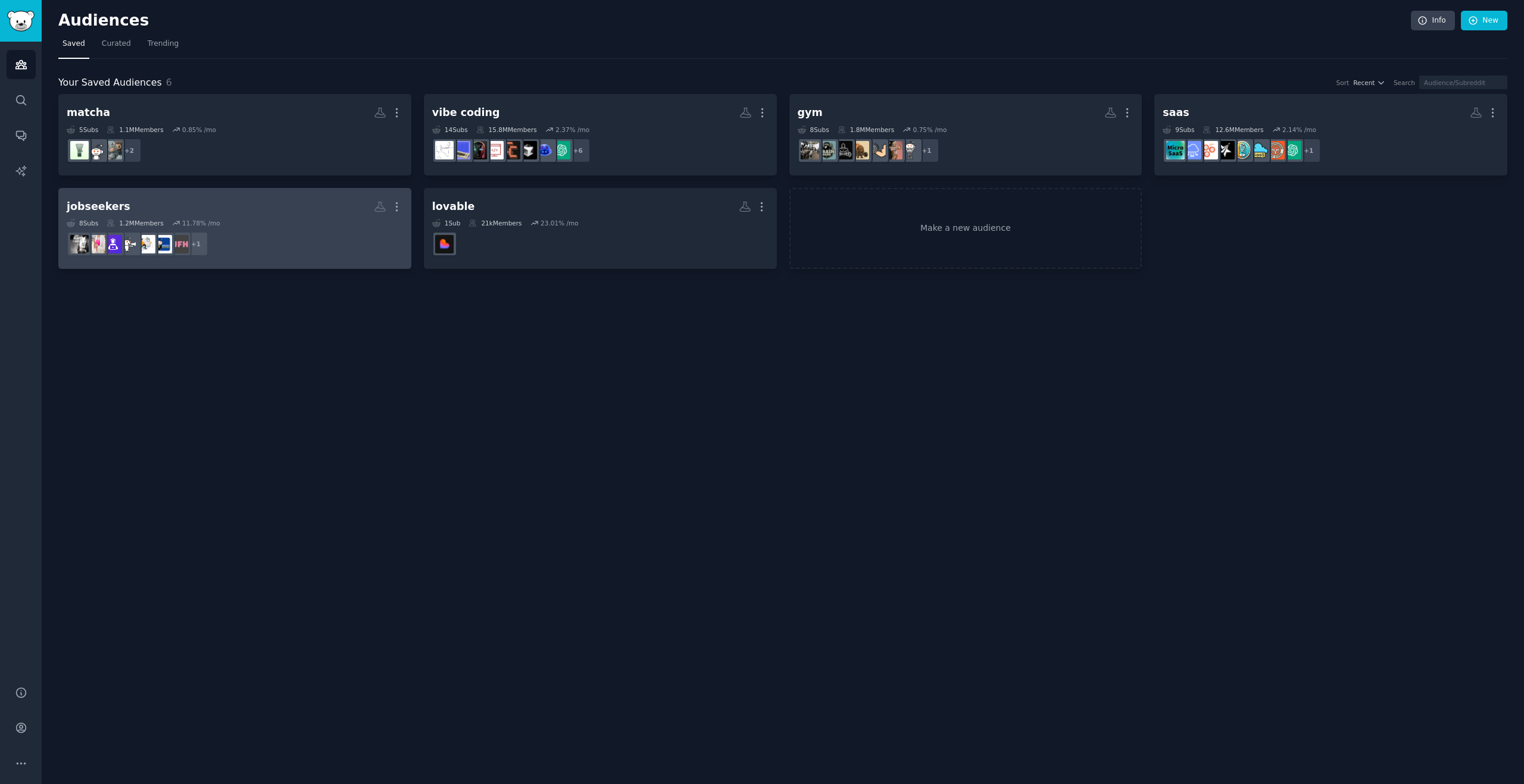
click at [295, 214] on h2 "jobseekers More" at bounding box center [234, 207] width 337 height 21
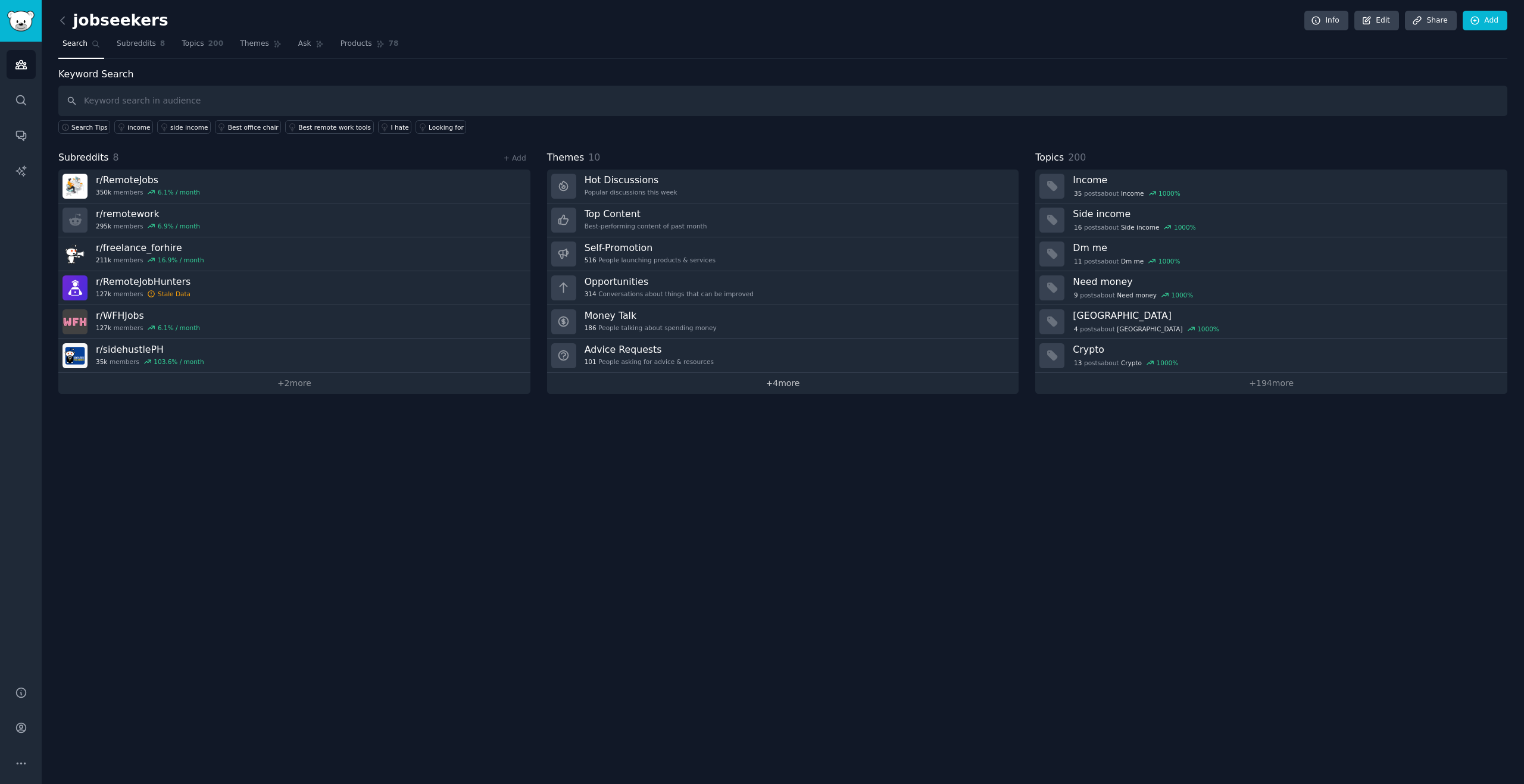
click at [669, 383] on link "+ 4 more" at bounding box center [783, 383] width 472 height 21
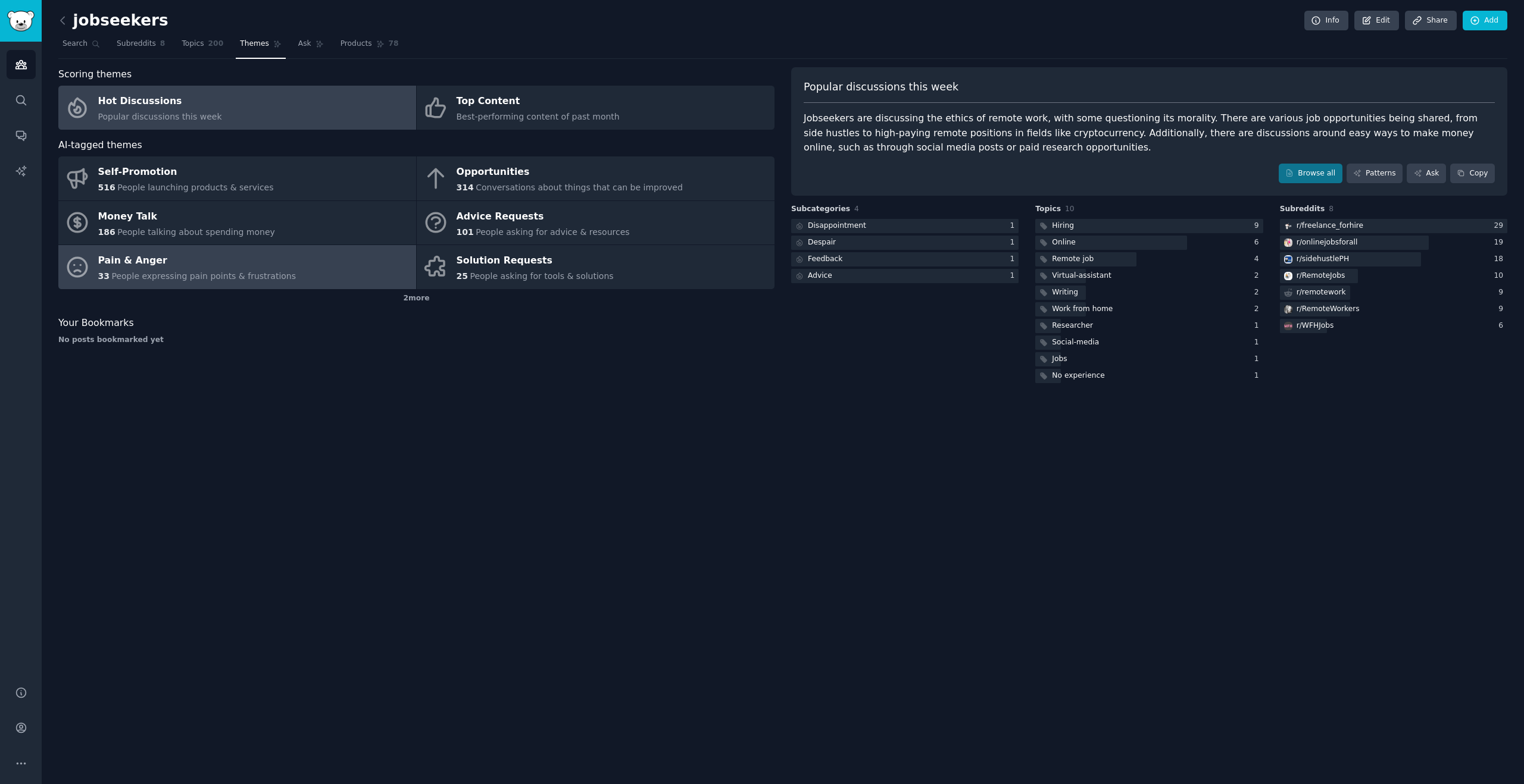
click at [324, 255] on link "Pain & Anger 33 People expressing pain points & frustrations" at bounding box center [238, 268] width 358 height 44
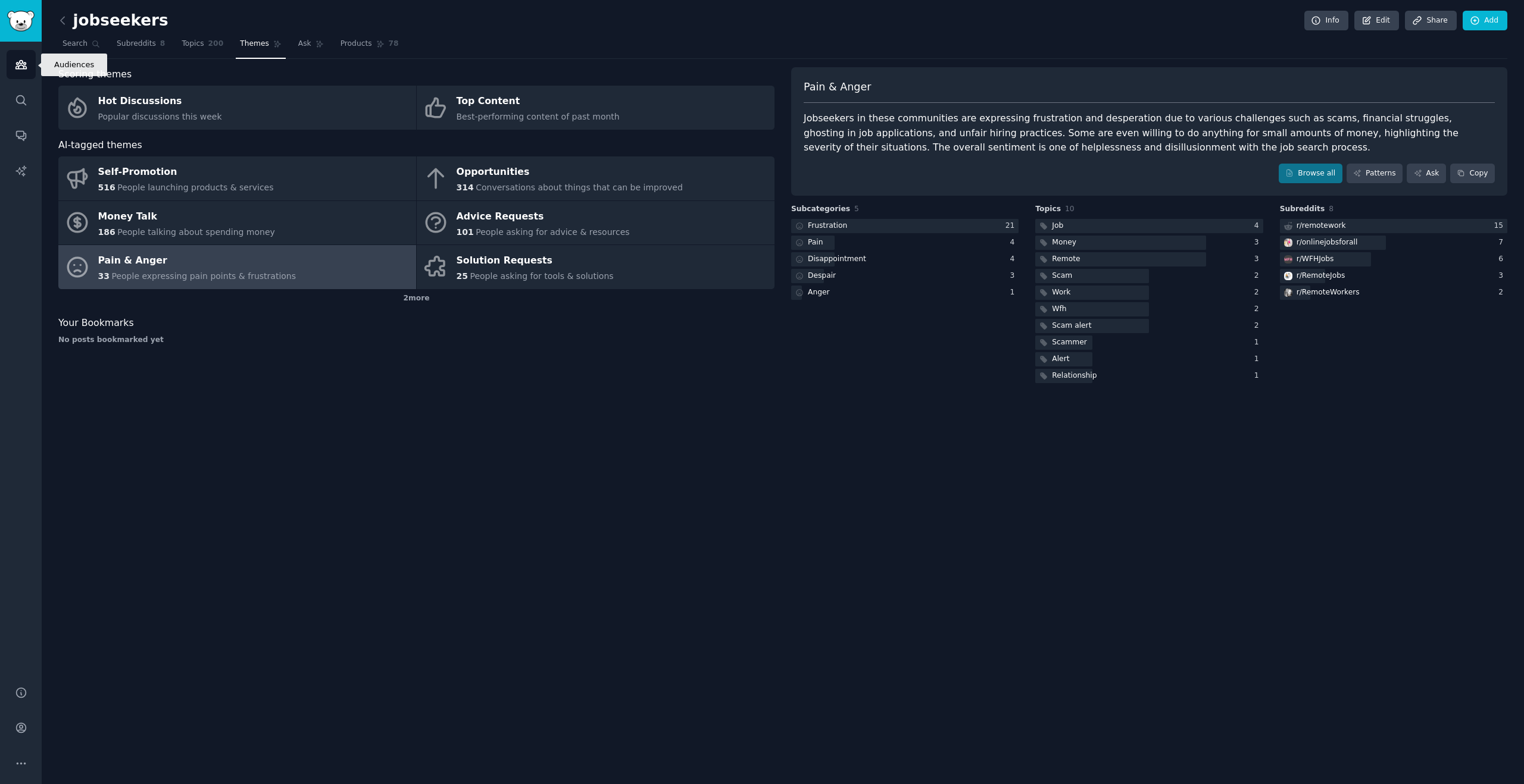
click at [18, 60] on icon "Sidebar" at bounding box center [21, 65] width 13 height 13
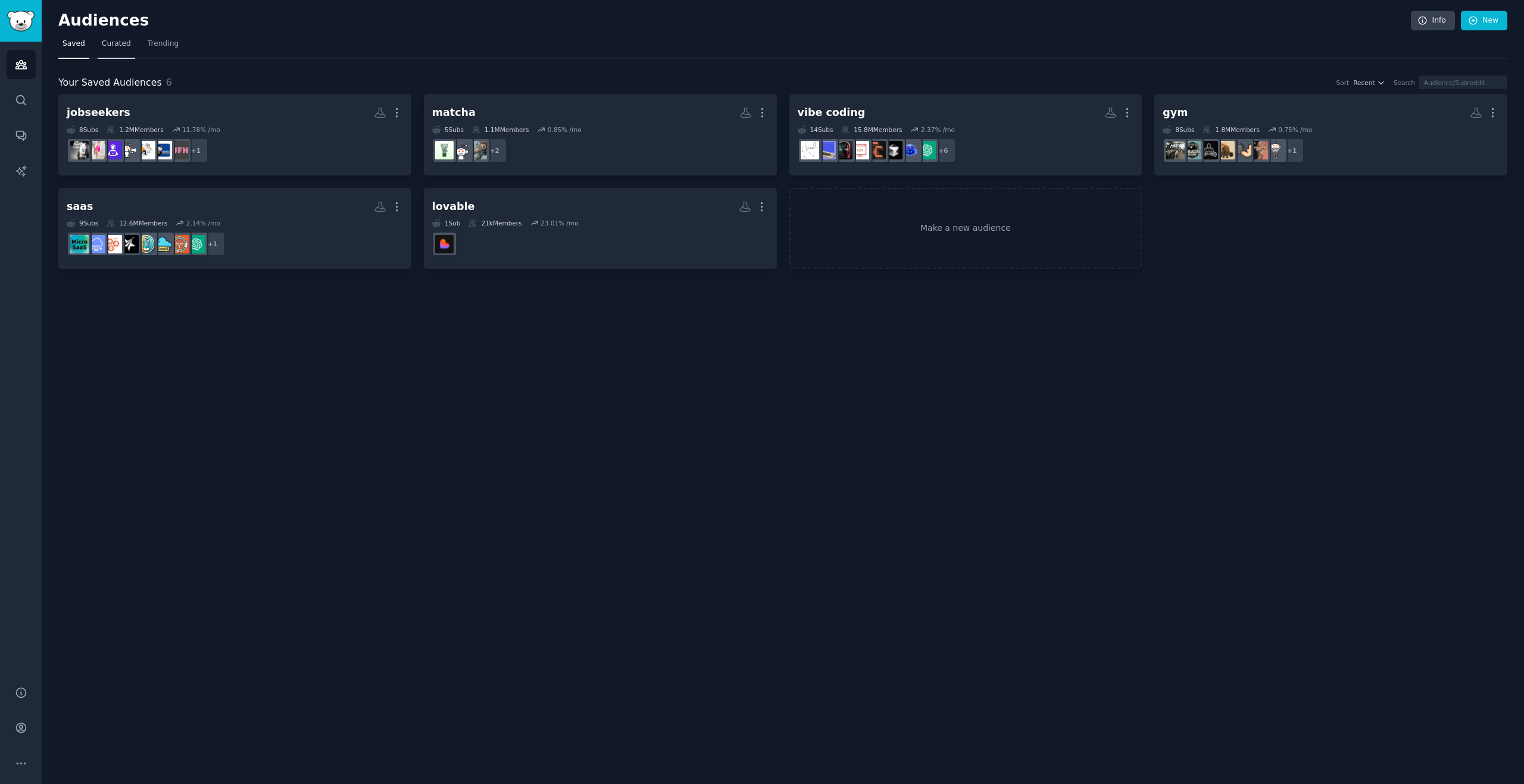
click at [116, 48] on span "Curated" at bounding box center [116, 44] width 29 height 11
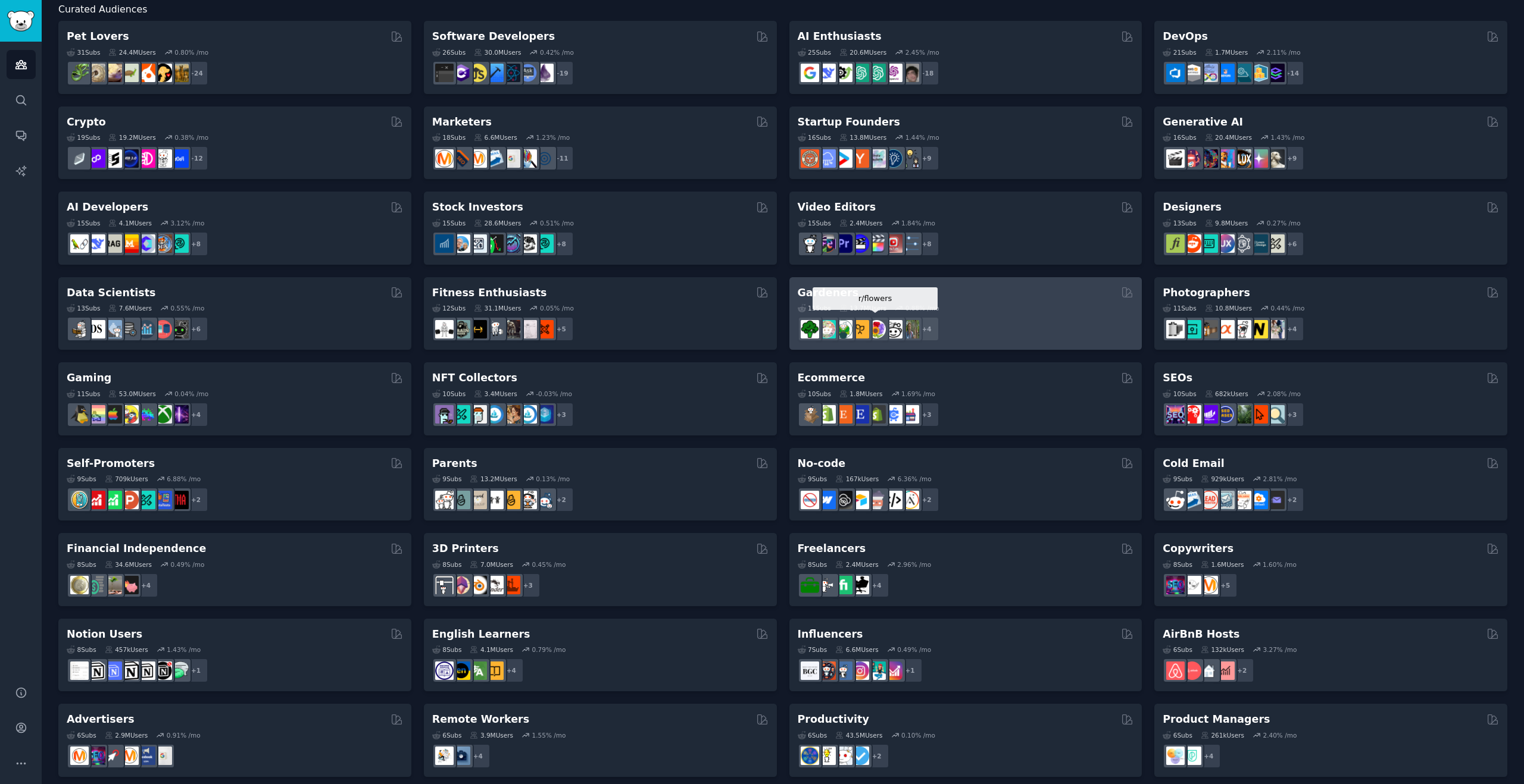
scroll to position [168, 0]
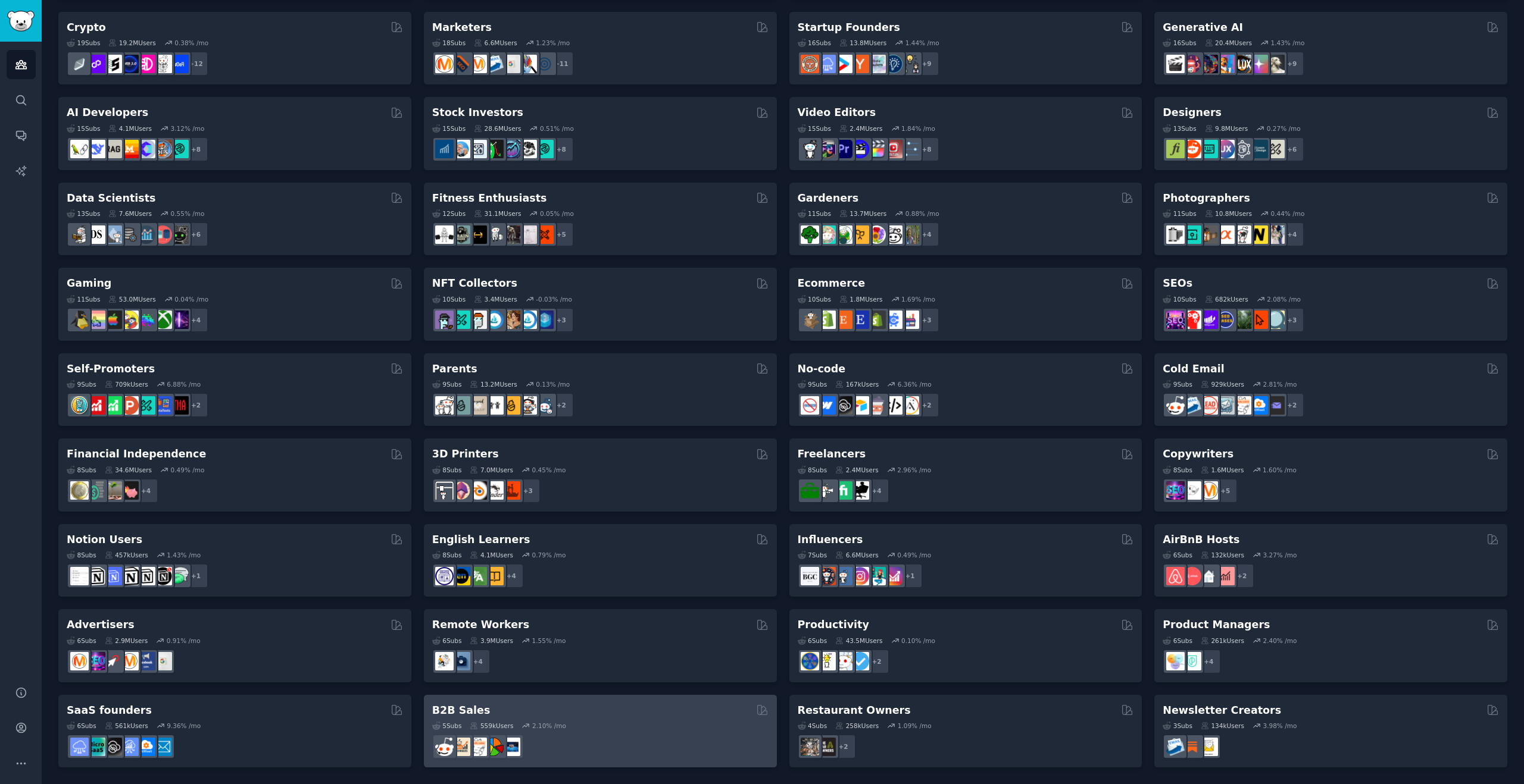
click at [600, 722] on div "5 Sub s 559k Users 2.10 % /mo" at bounding box center [600, 725] width 337 height 9
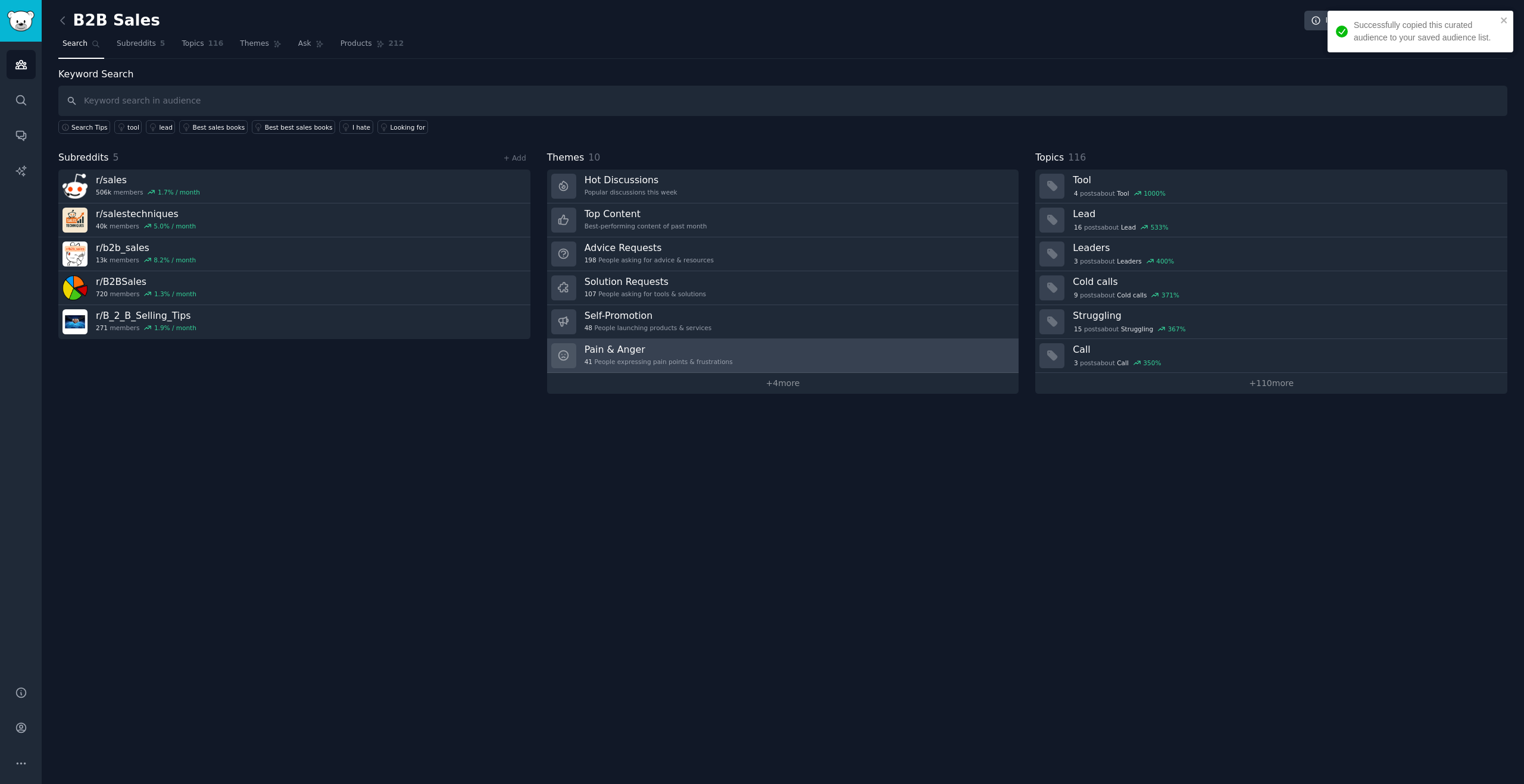
click at [720, 344] on h3 "Pain & Anger" at bounding box center [658, 350] width 148 height 13
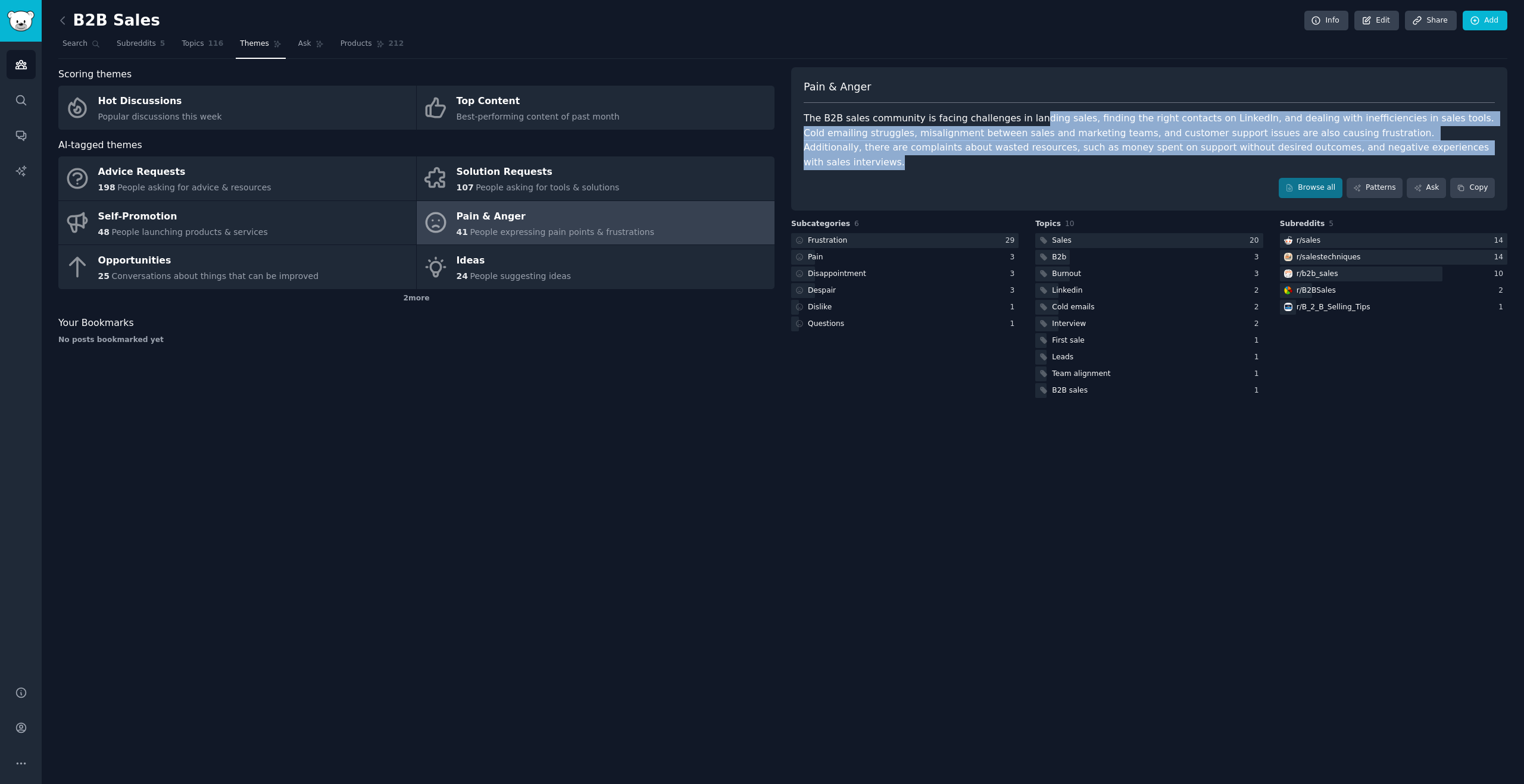
drag, startPoint x: 1026, startPoint y: 112, endPoint x: 1414, endPoint y: 147, distance: 389.6
click at [1414, 147] on div "The B2B sales community is facing challenges in landing sales, finding the righ…" at bounding box center [1149, 141] width 691 height 59
click at [1402, 150] on div "The B2B sales community is facing challenges in landing sales, finding the righ…" at bounding box center [1149, 141] width 691 height 59
drag, startPoint x: 1401, startPoint y: 150, endPoint x: 1301, endPoint y: 87, distance: 118.2
click at [1301, 87] on div "Pain & Anger The B2B sales community is facing challenges in landing sales, fin…" at bounding box center [1149, 139] width 716 height 143
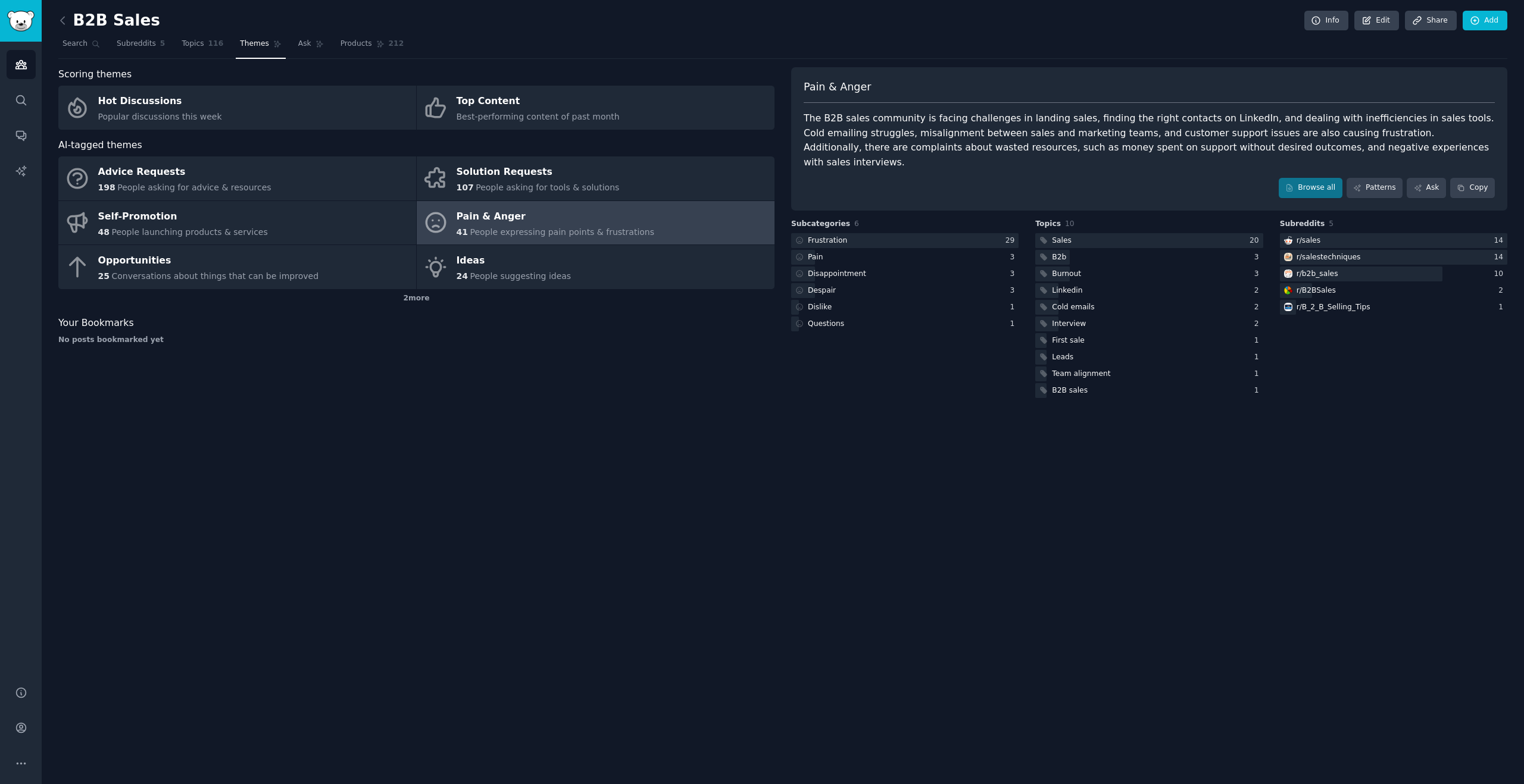
click at [1319, 128] on div "The B2B sales community is facing challenges in landing sales, finding the righ…" at bounding box center [1149, 141] width 691 height 59
click at [1370, 178] on link "Patterns" at bounding box center [1374, 188] width 56 height 21
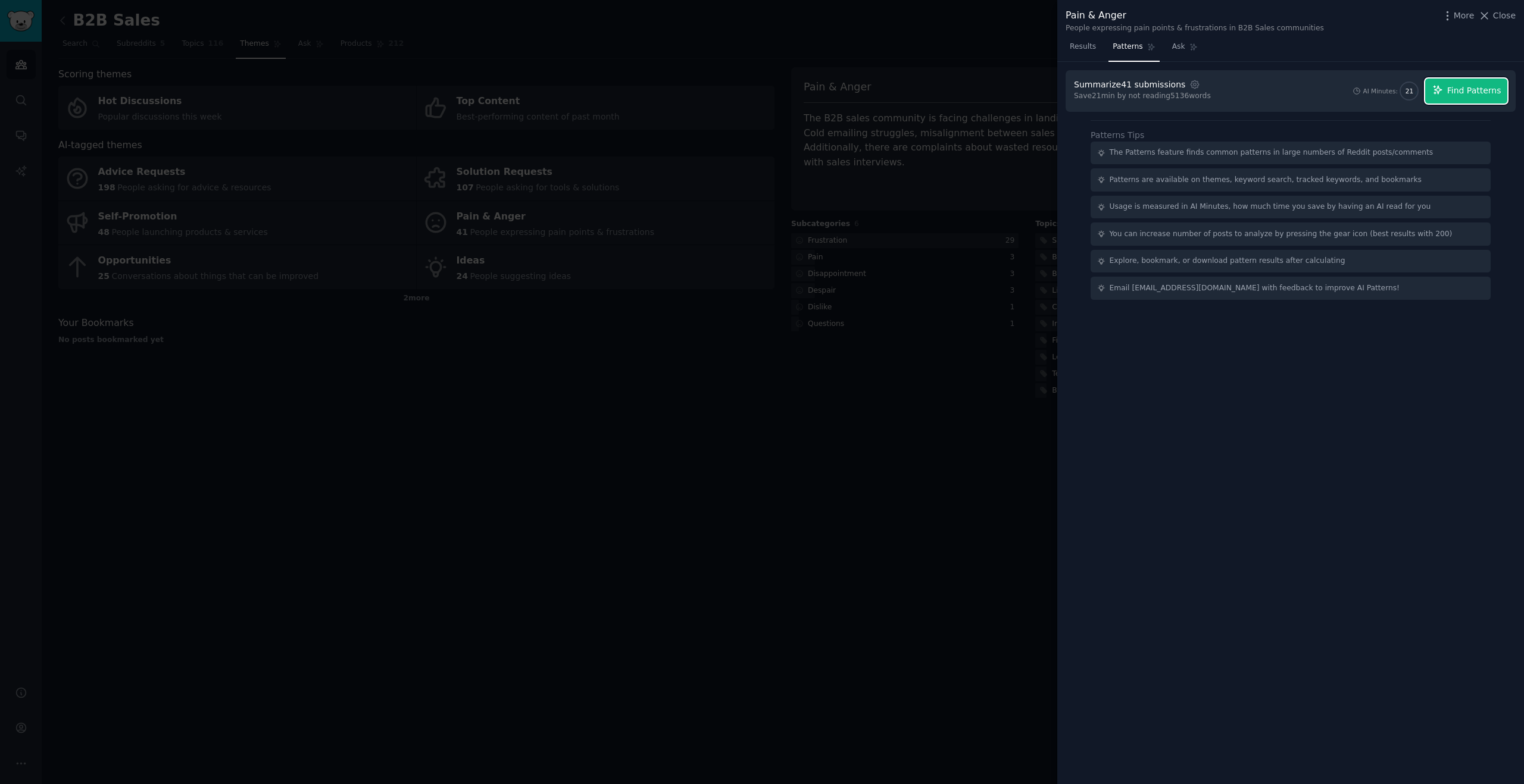
click at [1459, 87] on span "Find Patterns" at bounding box center [1474, 91] width 54 height 13
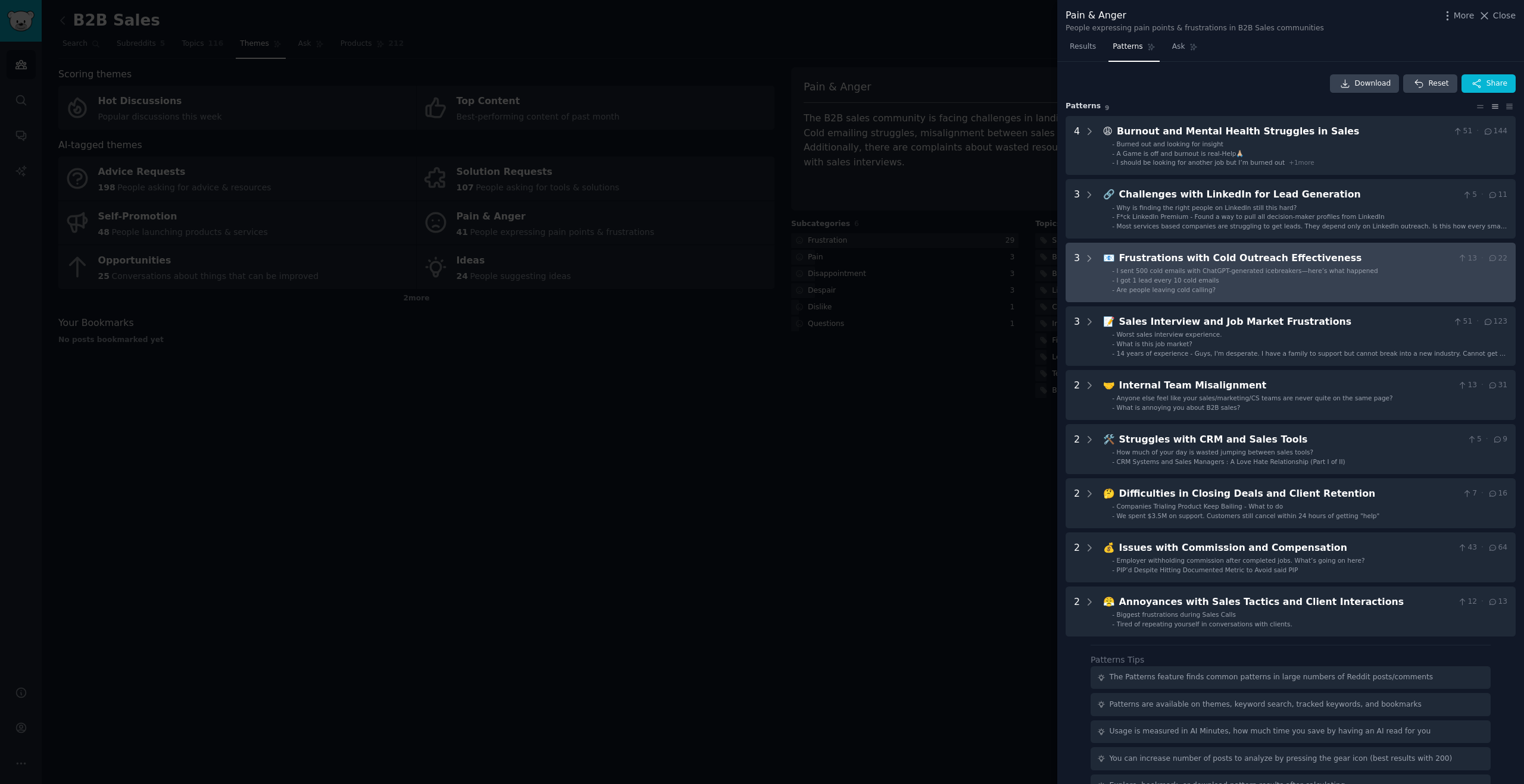
click at [1341, 274] on span "I sent 500 cold emails with ChatGPT-generated icebreakers—here’s what happened" at bounding box center [1248, 270] width 261 height 7
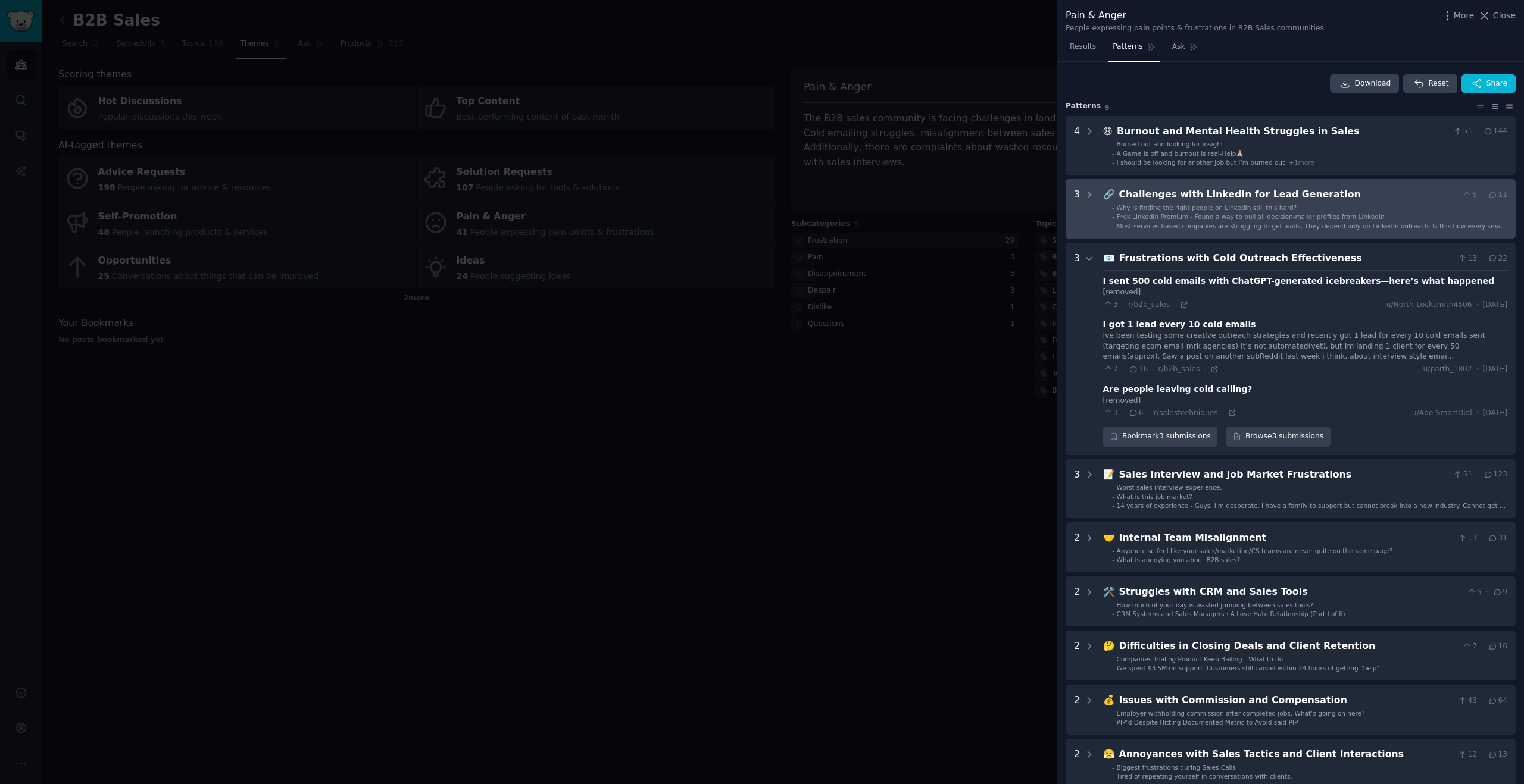
click at [1274, 216] on span "F*ck LinkedIn Premium - Found a way to pull all decision-maker profiles from Li…" at bounding box center [1251, 216] width 268 height 7
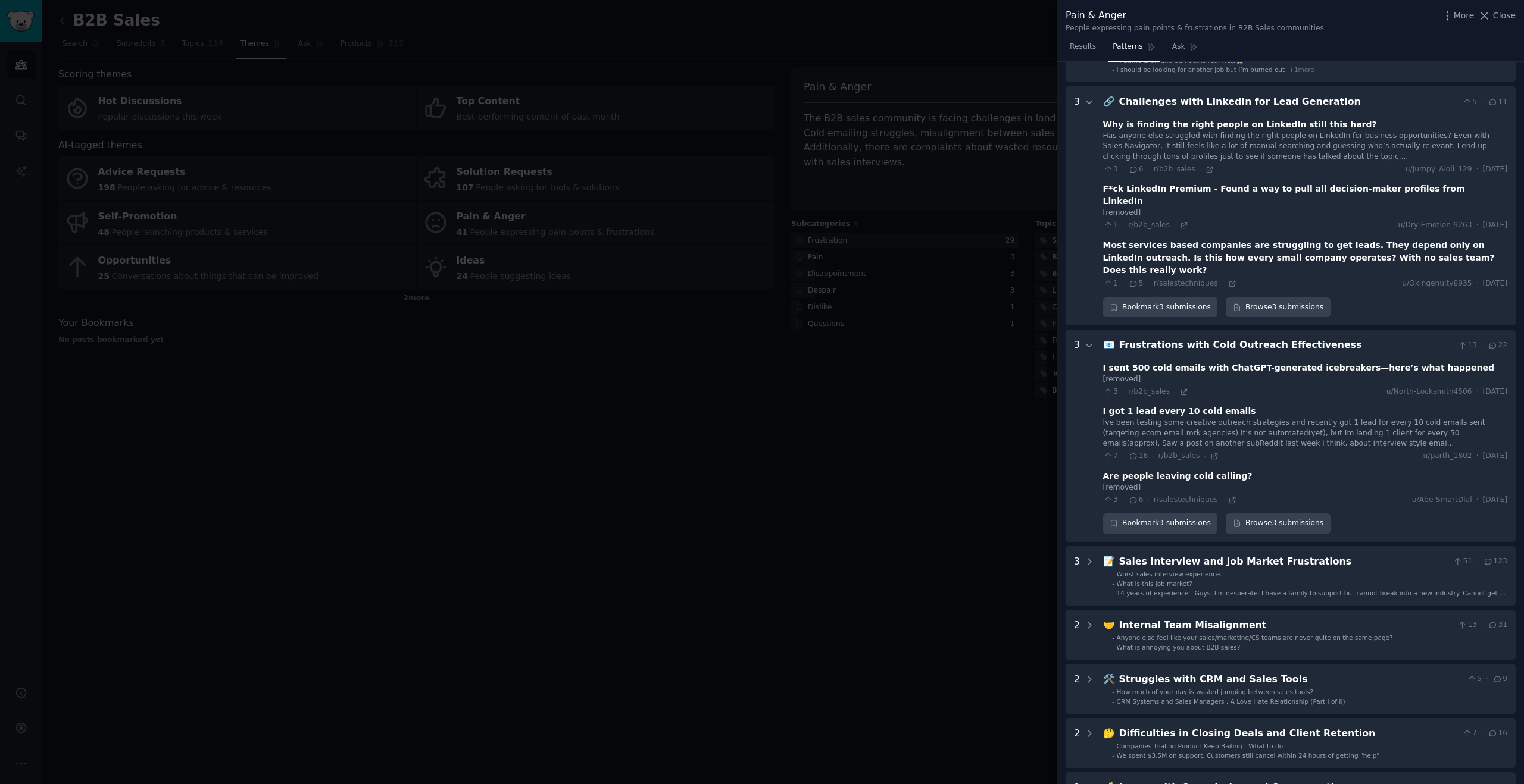
scroll to position [118, 0]
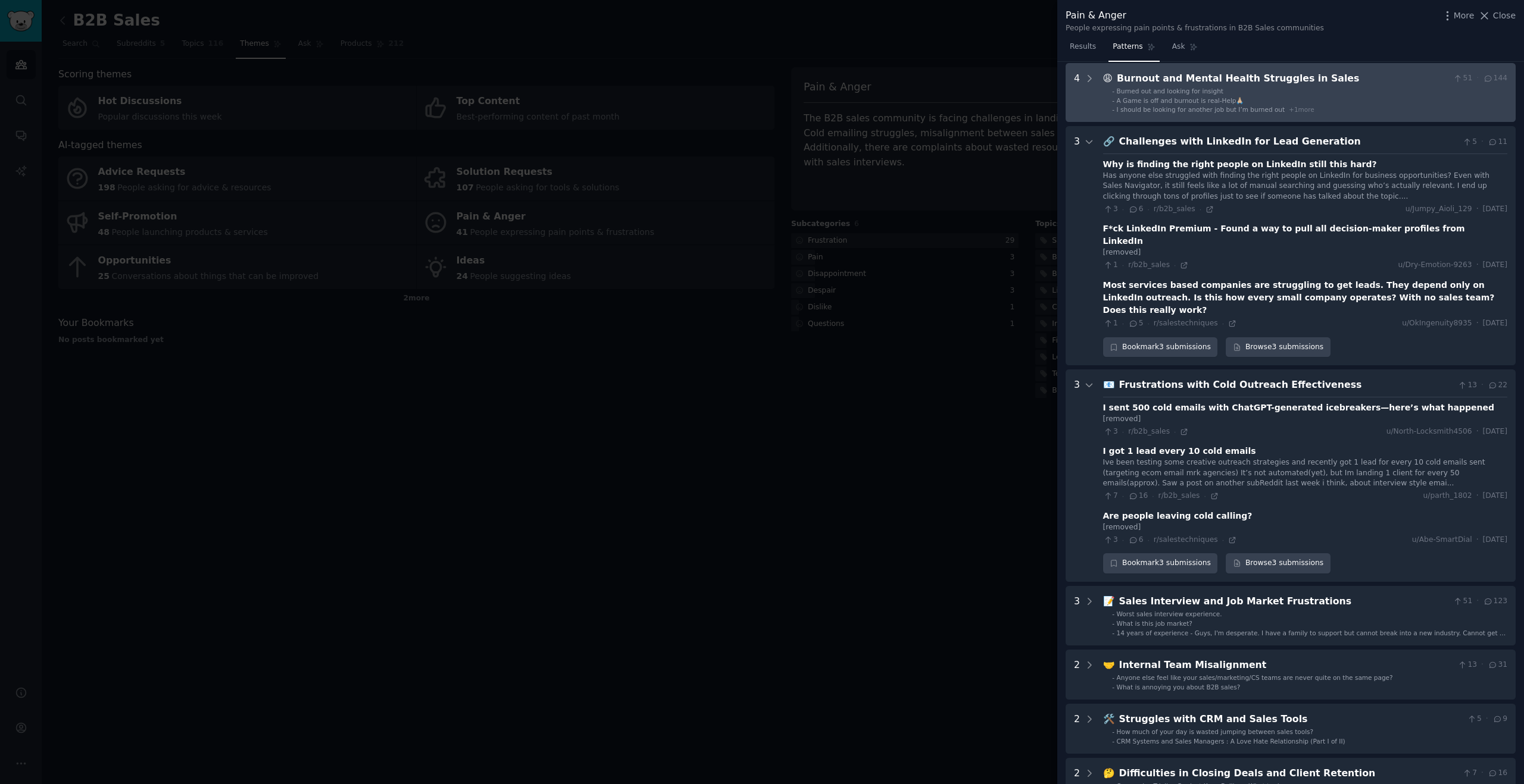
click at [1289, 106] on span "+ 1 more" at bounding box center [1301, 109] width 25 height 7
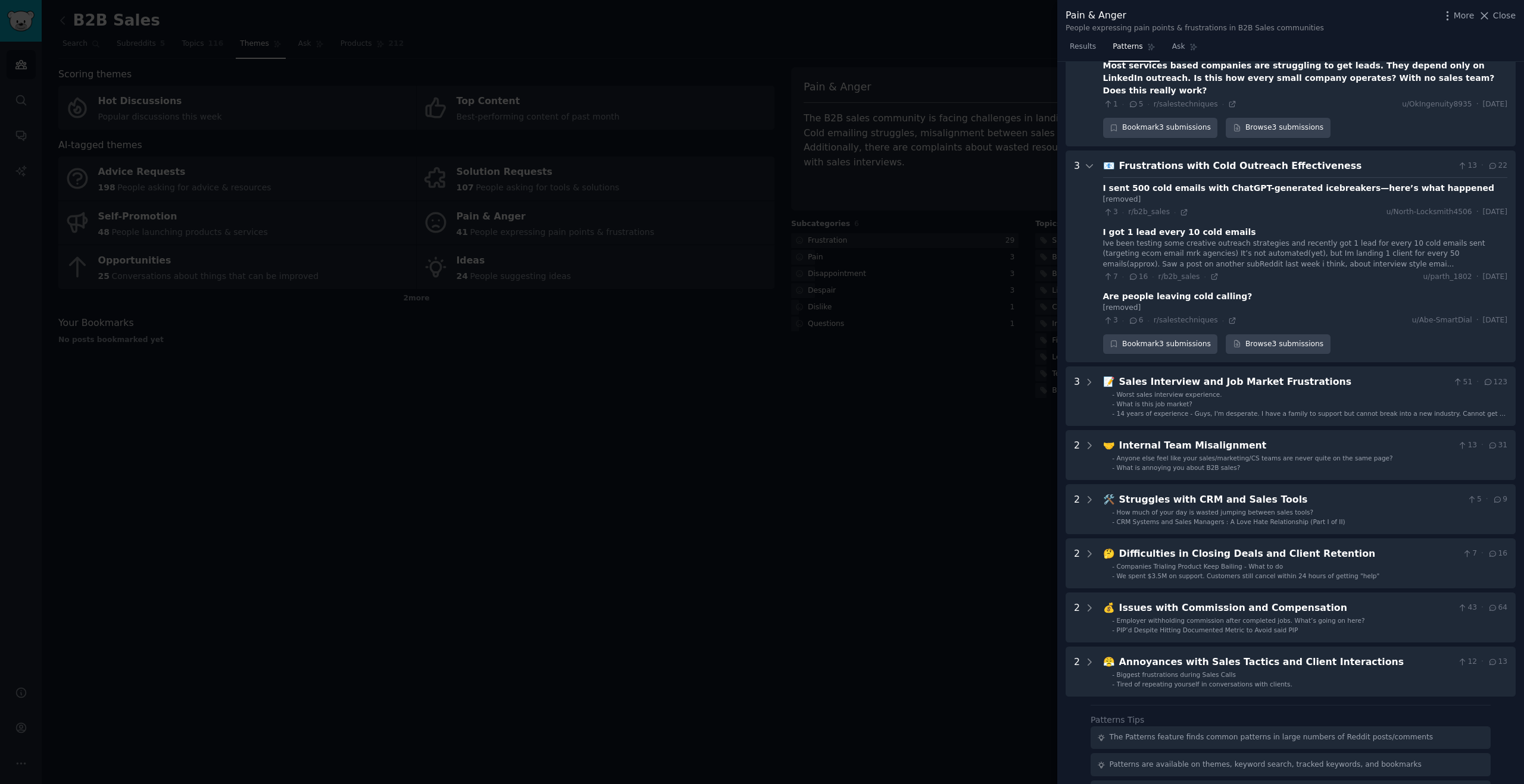
scroll to position [598, 0]
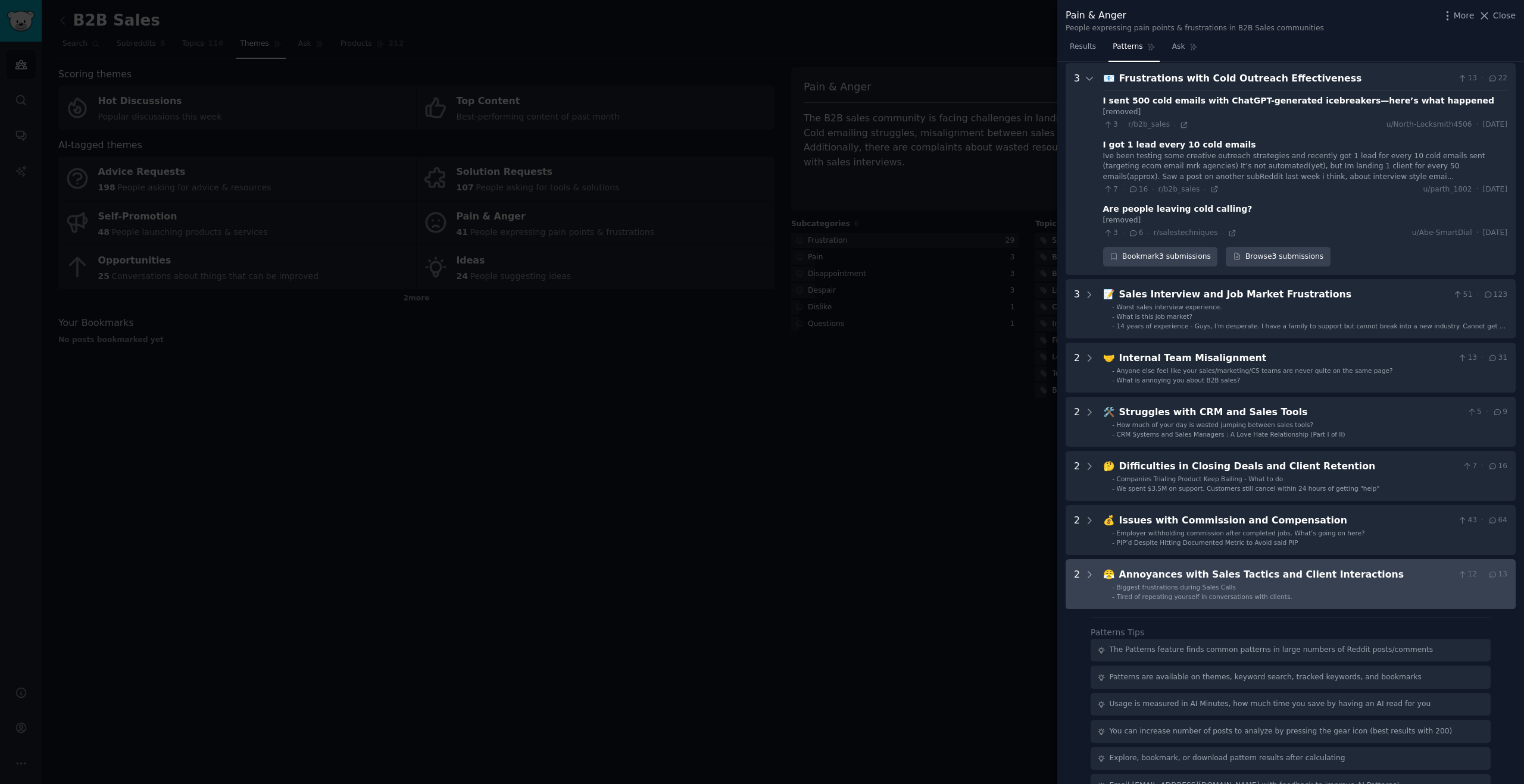
click at [1253, 568] on div "Annoyances with Sales Tactics and Client Interactions" at bounding box center [1286, 575] width 334 height 15
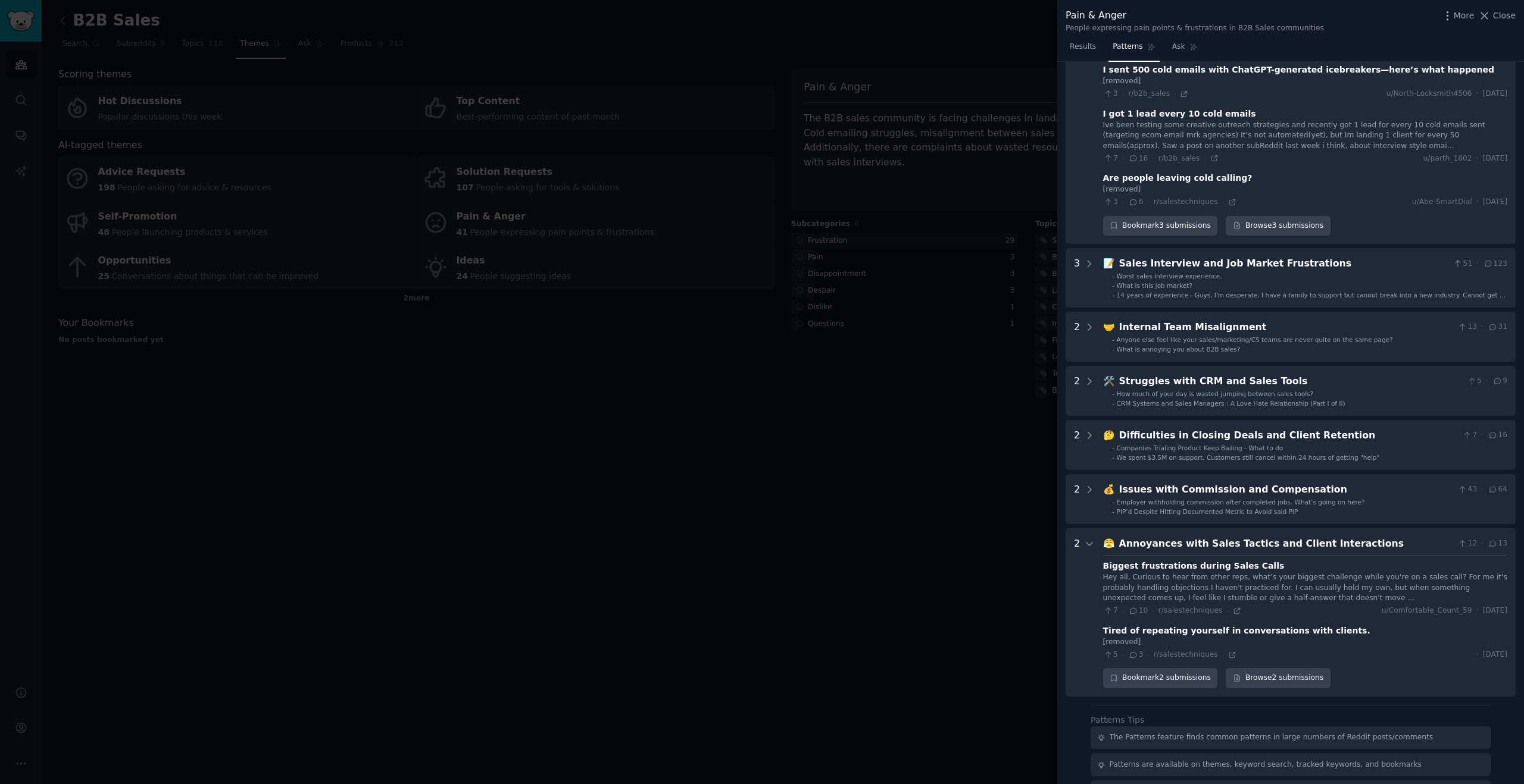
scroll to position [717, 0]
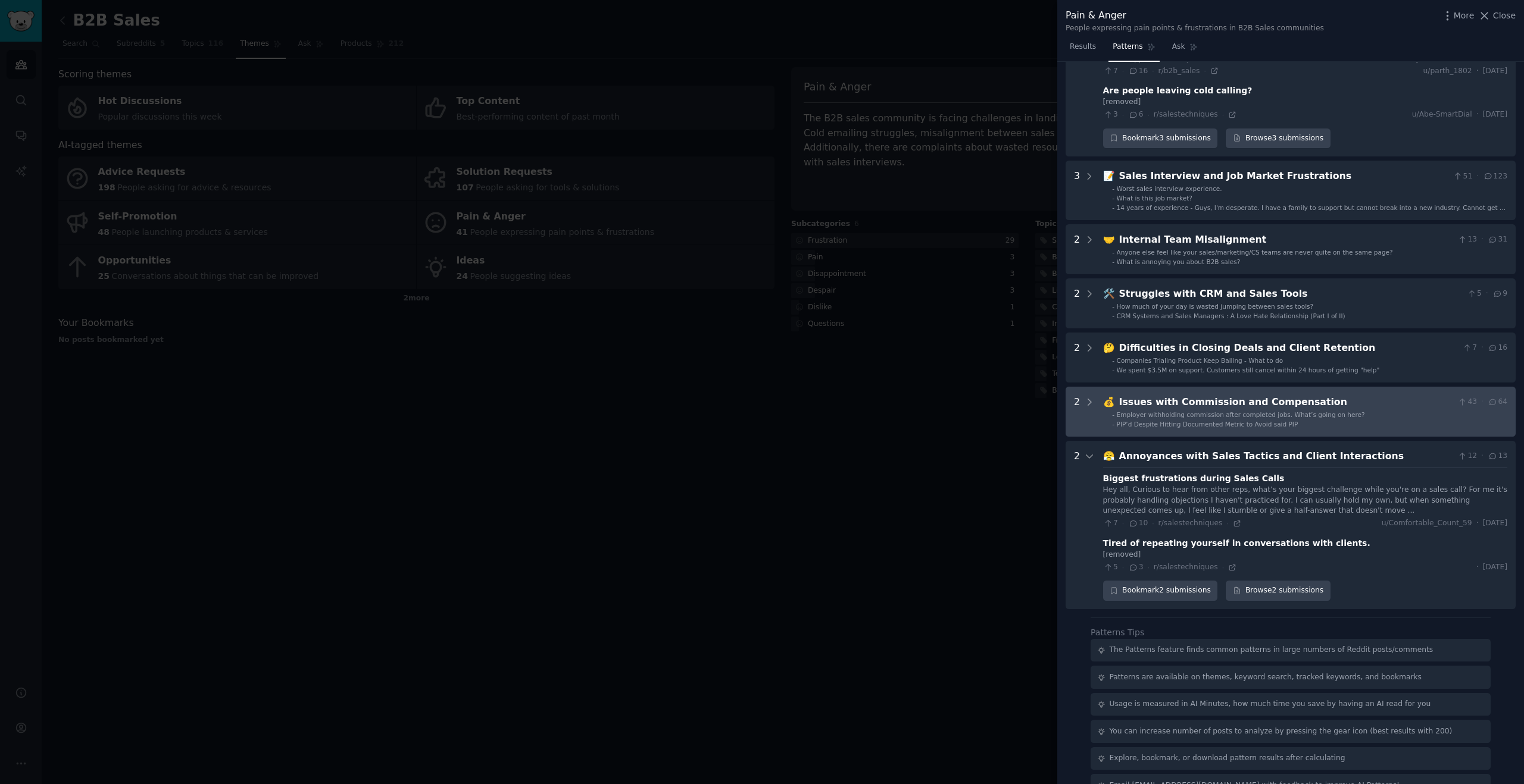
click at [1215, 395] on div "Issues with Commission and Compensation" at bounding box center [1286, 402] width 334 height 15
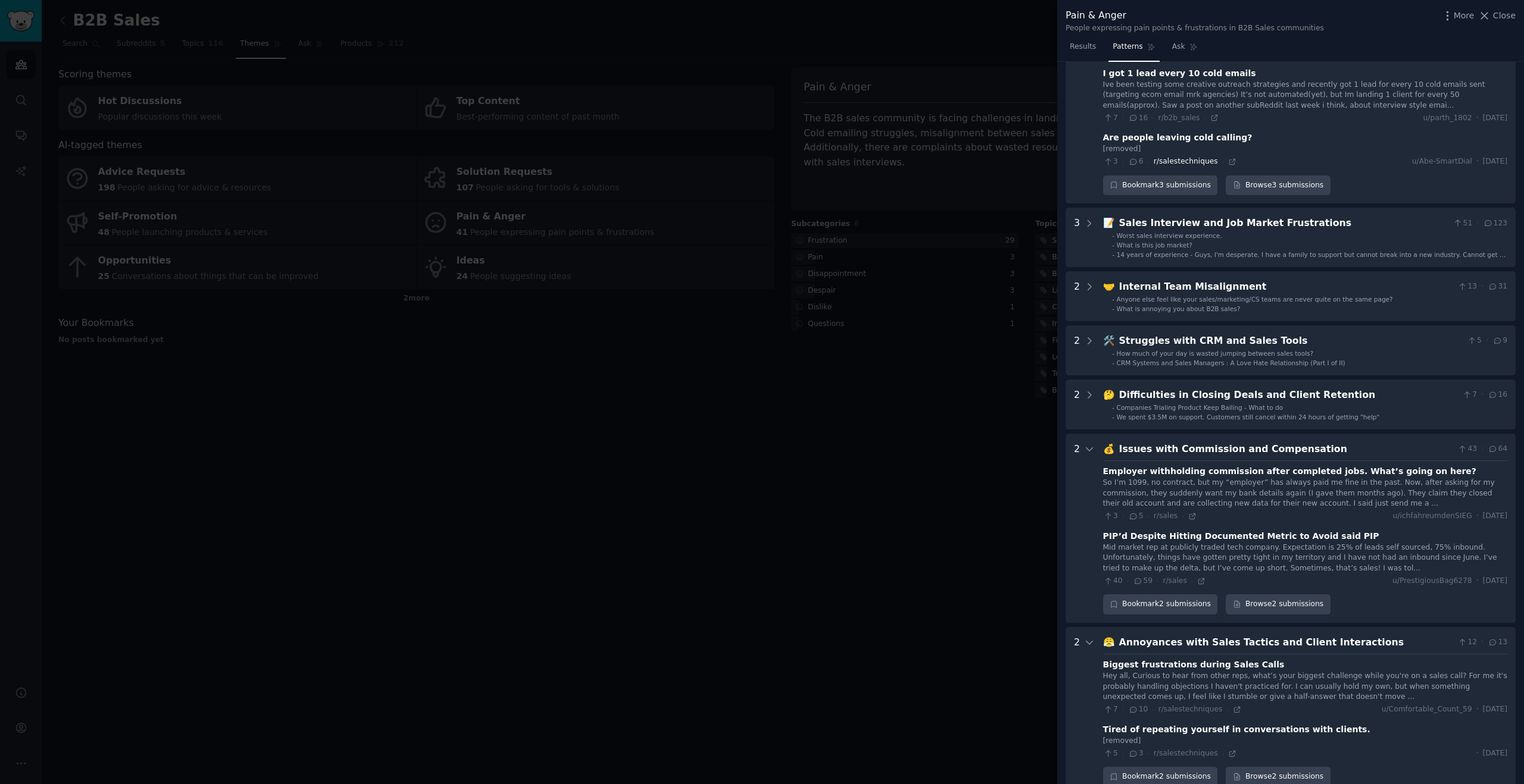
scroll to position [608, 0]
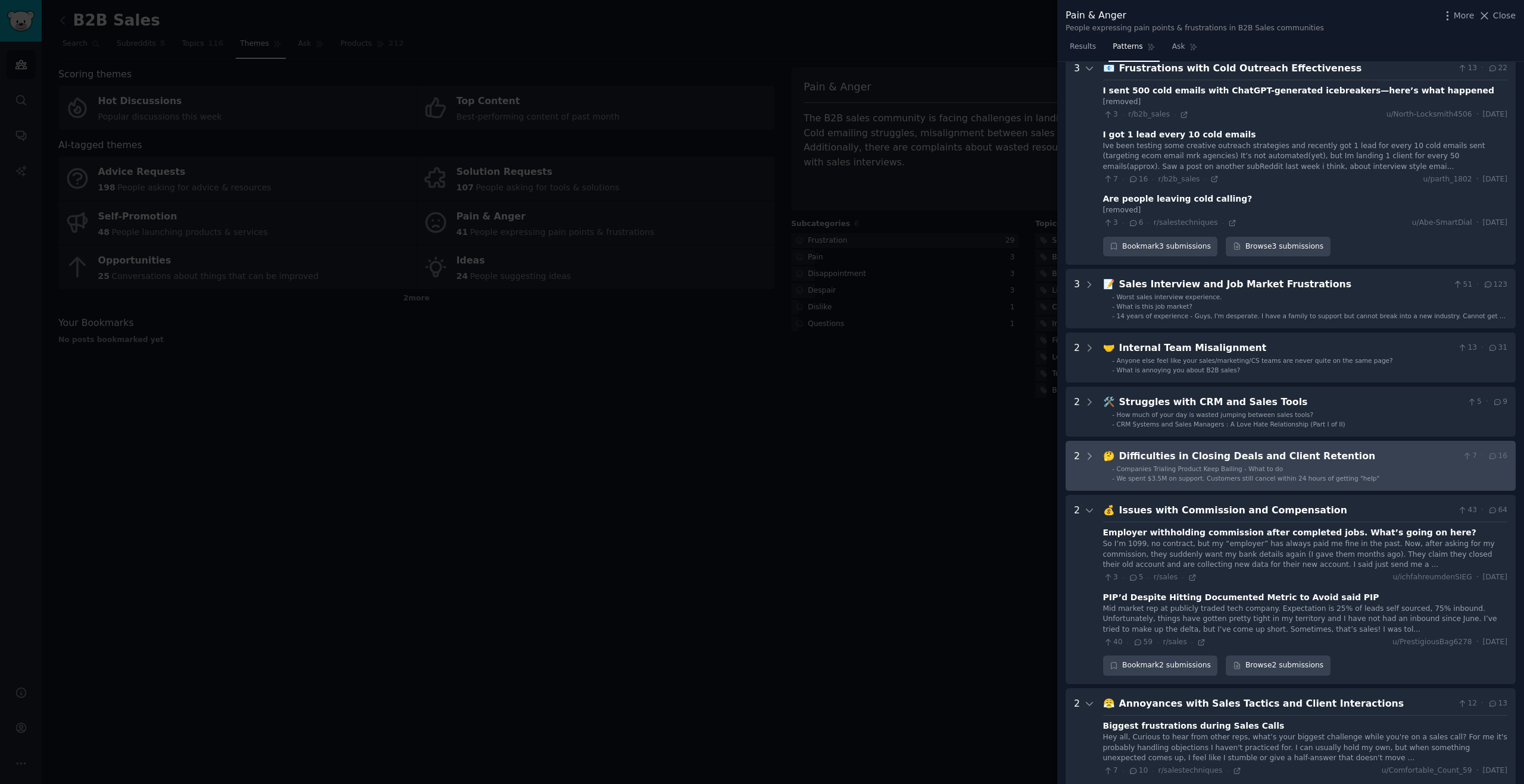
click at [1137, 441] on Retention "2 🤔 Difficulties in Closing Deals and Client Retention 7 · 16 - Companies Trial…" at bounding box center [1290, 466] width 450 height 50
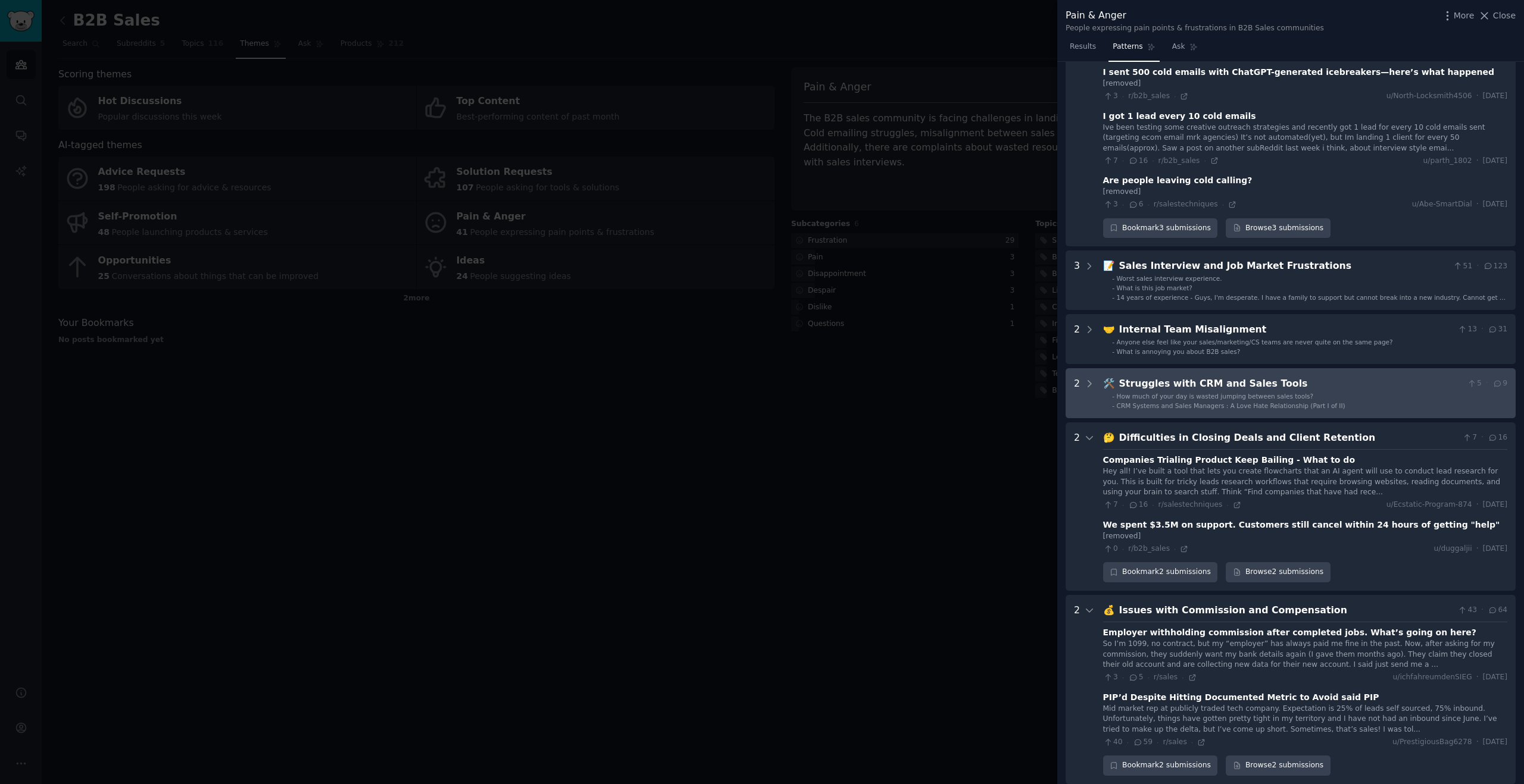
click at [1128, 402] on span "CRM Systems and Sales Managers : A Love Hate Relationship (Part I of II)" at bounding box center [1231, 405] width 229 height 7
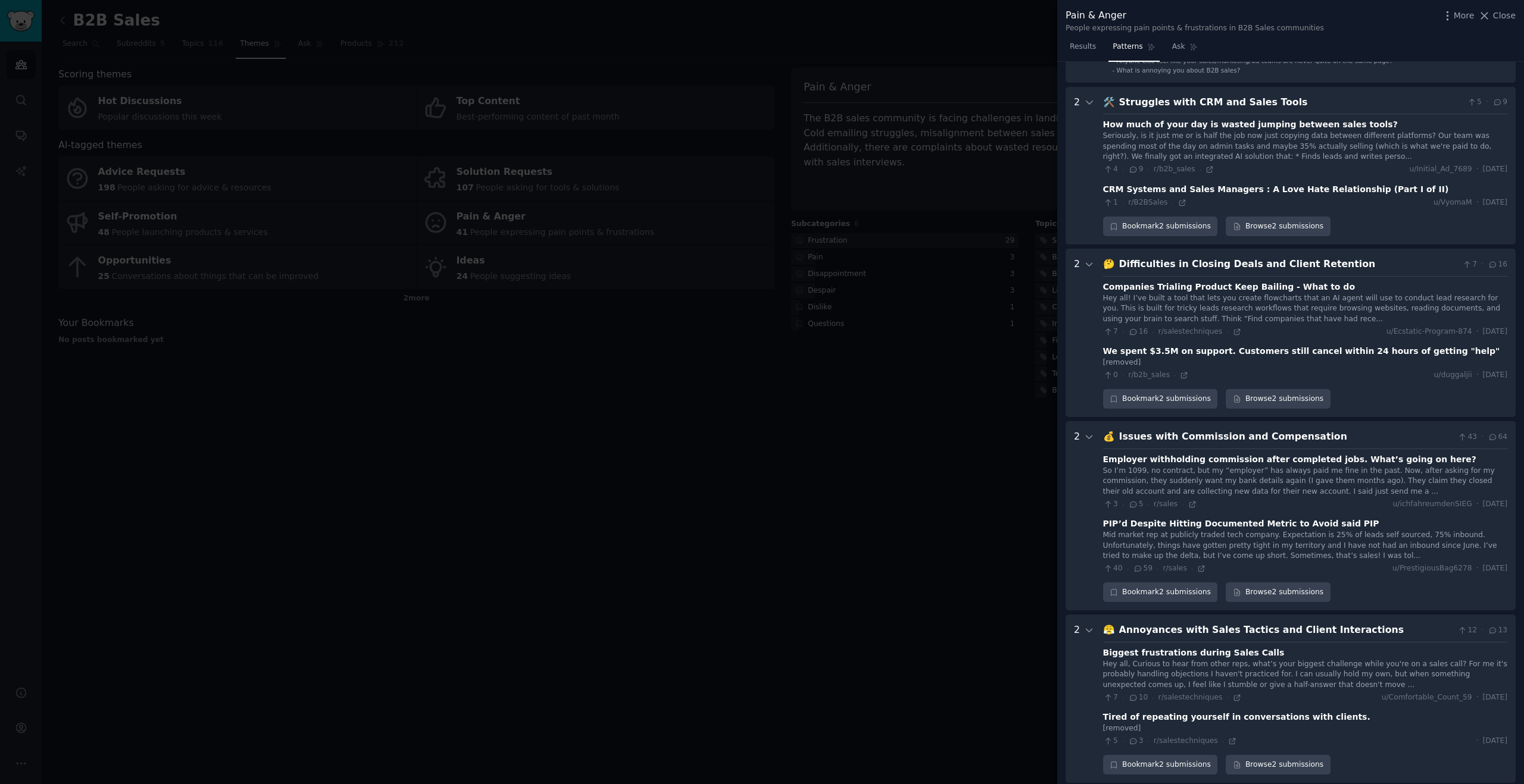
scroll to position [732, 0]
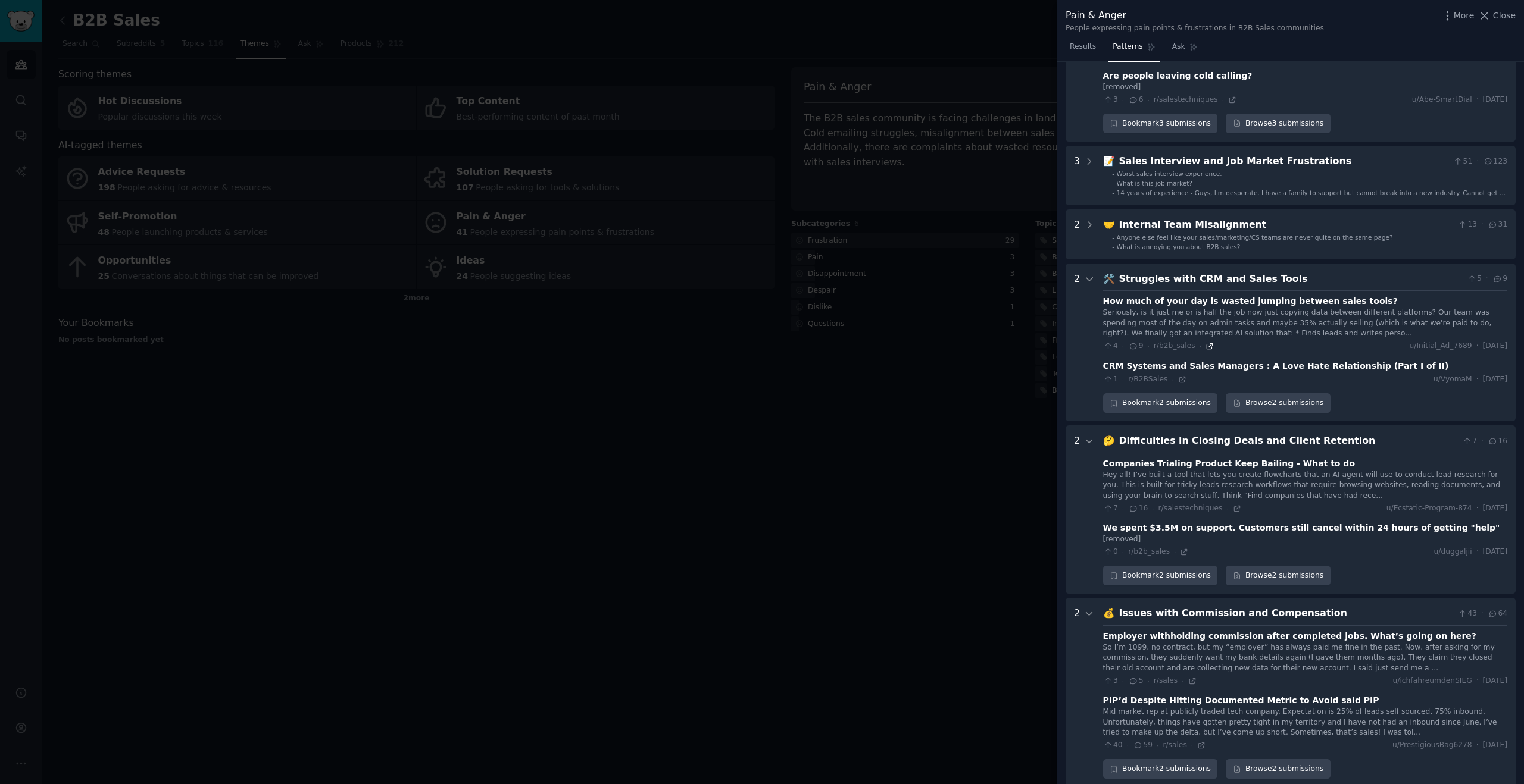
click at [1206, 342] on icon at bounding box center [1210, 346] width 9 height 9
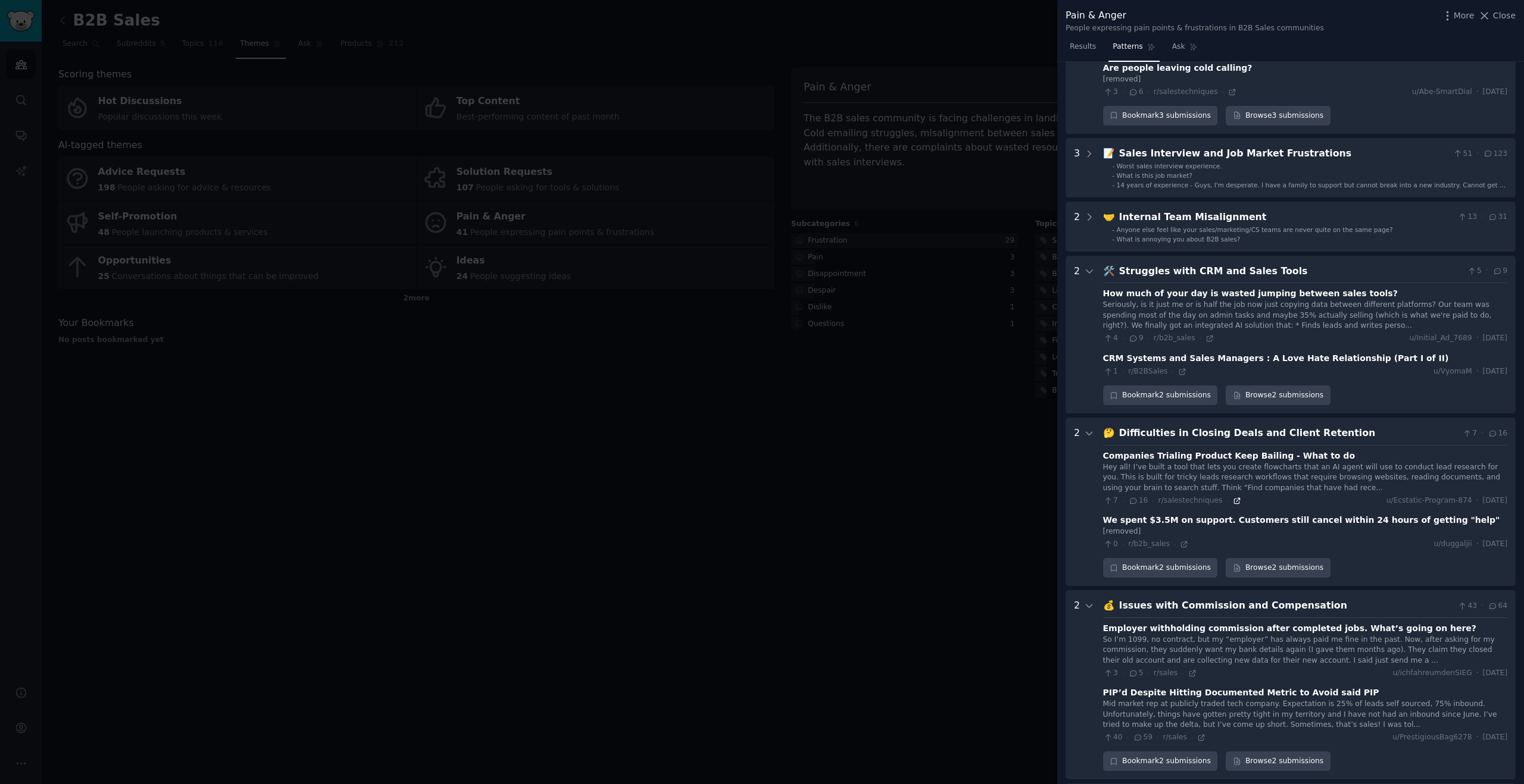
click at [1233, 497] on icon at bounding box center [1236, 500] width 9 height 9
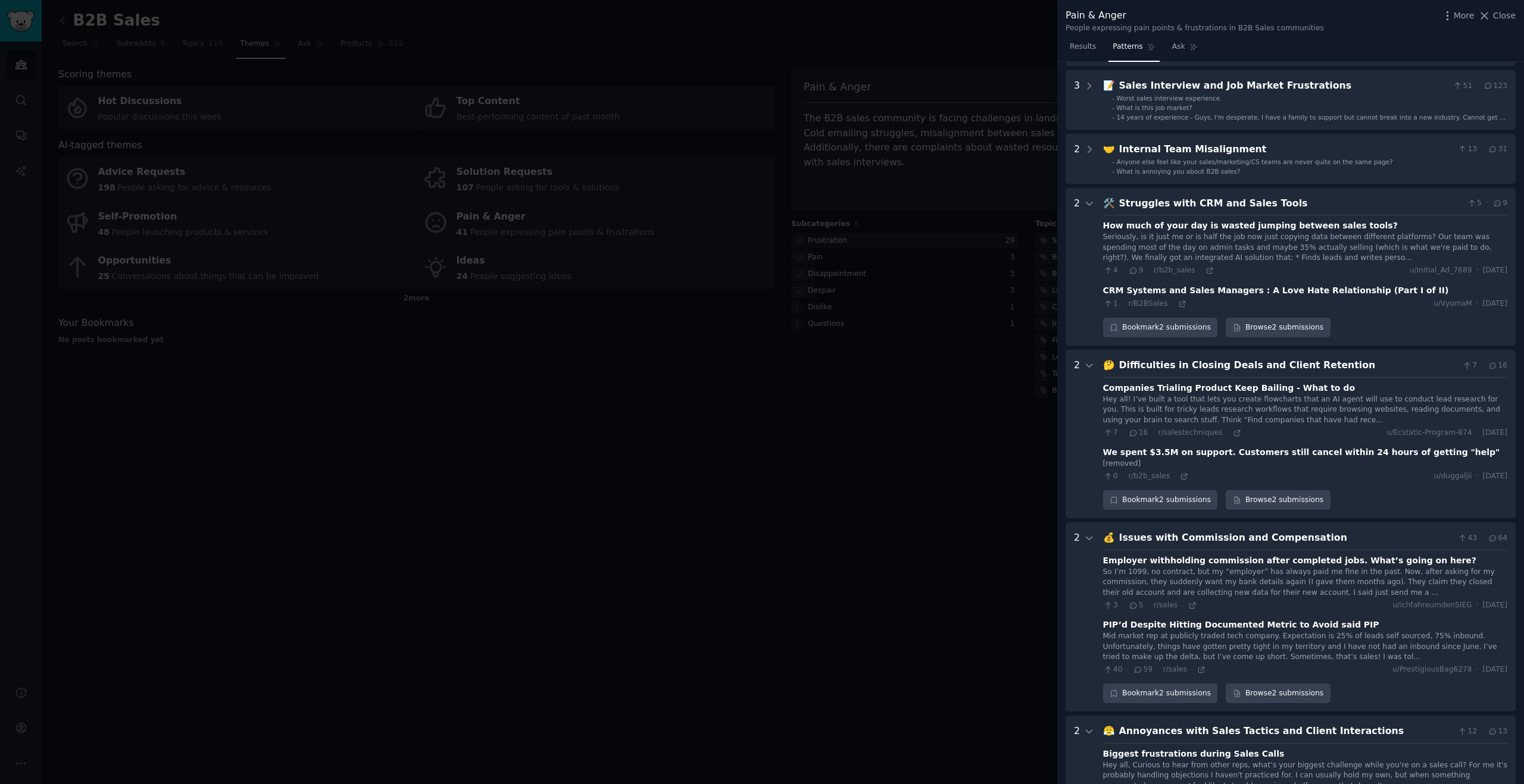
scroll to position [519, 0]
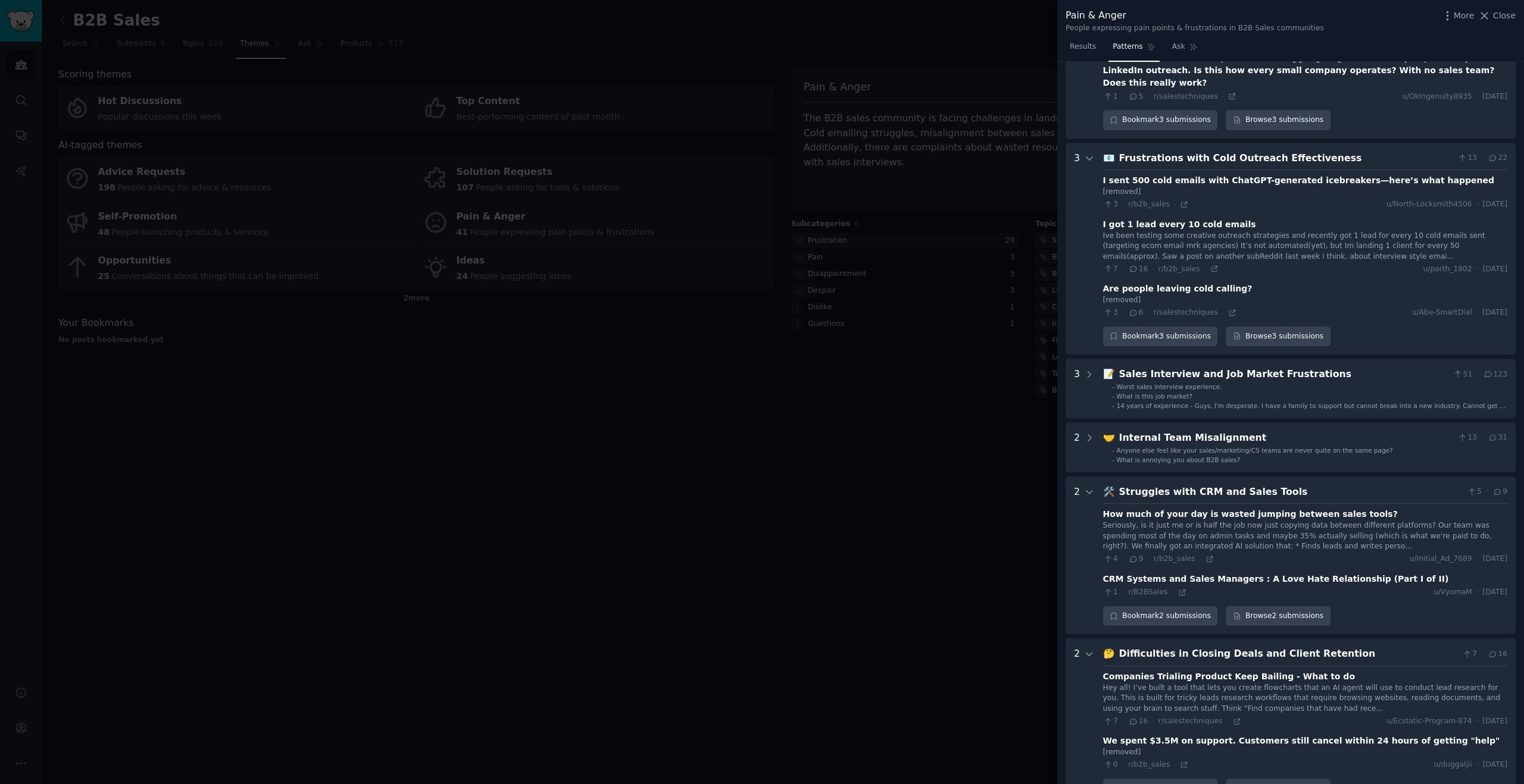
click at [629, 576] on div at bounding box center [762, 392] width 1524 height 784
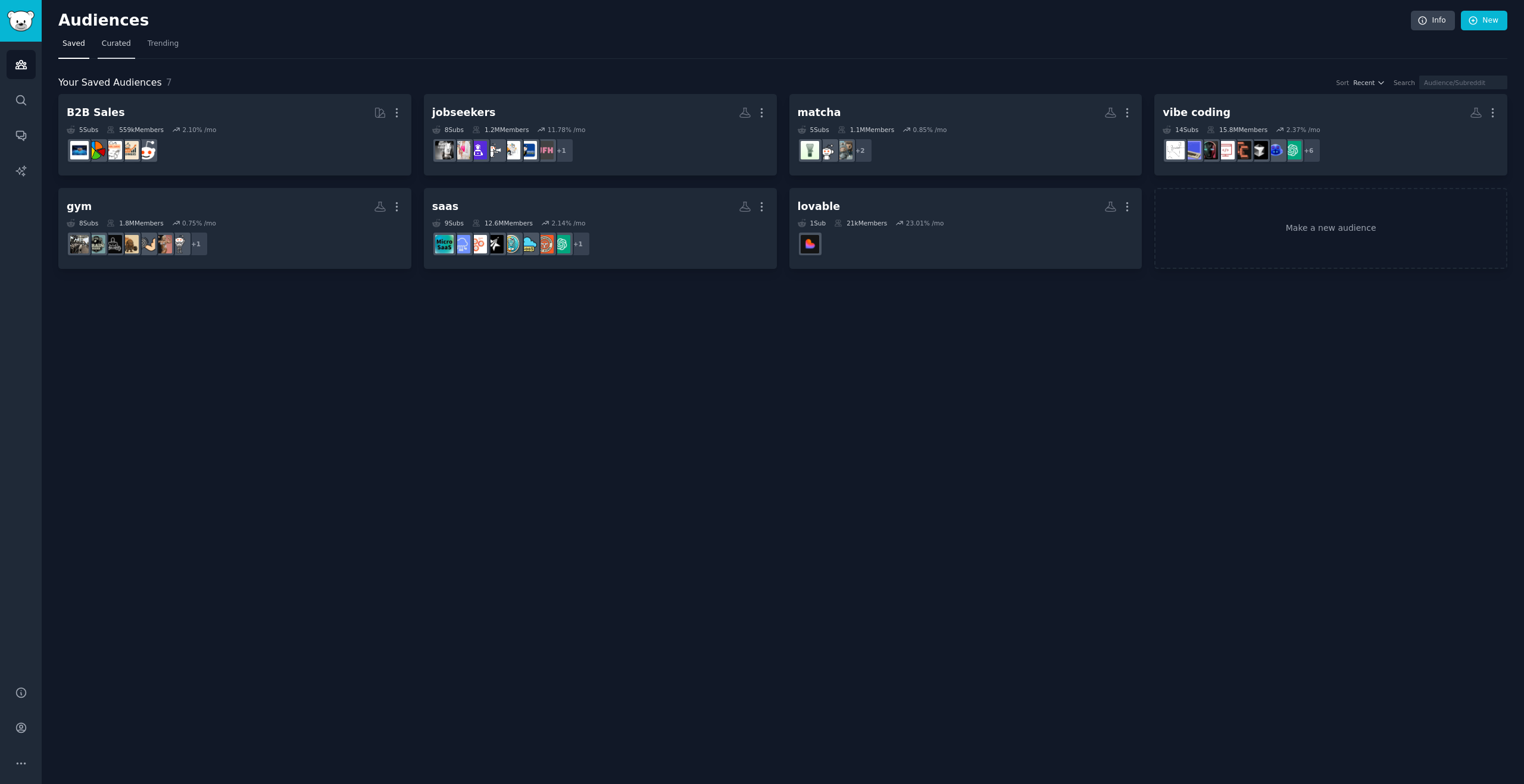
click at [102, 44] on span "Curated" at bounding box center [116, 44] width 29 height 11
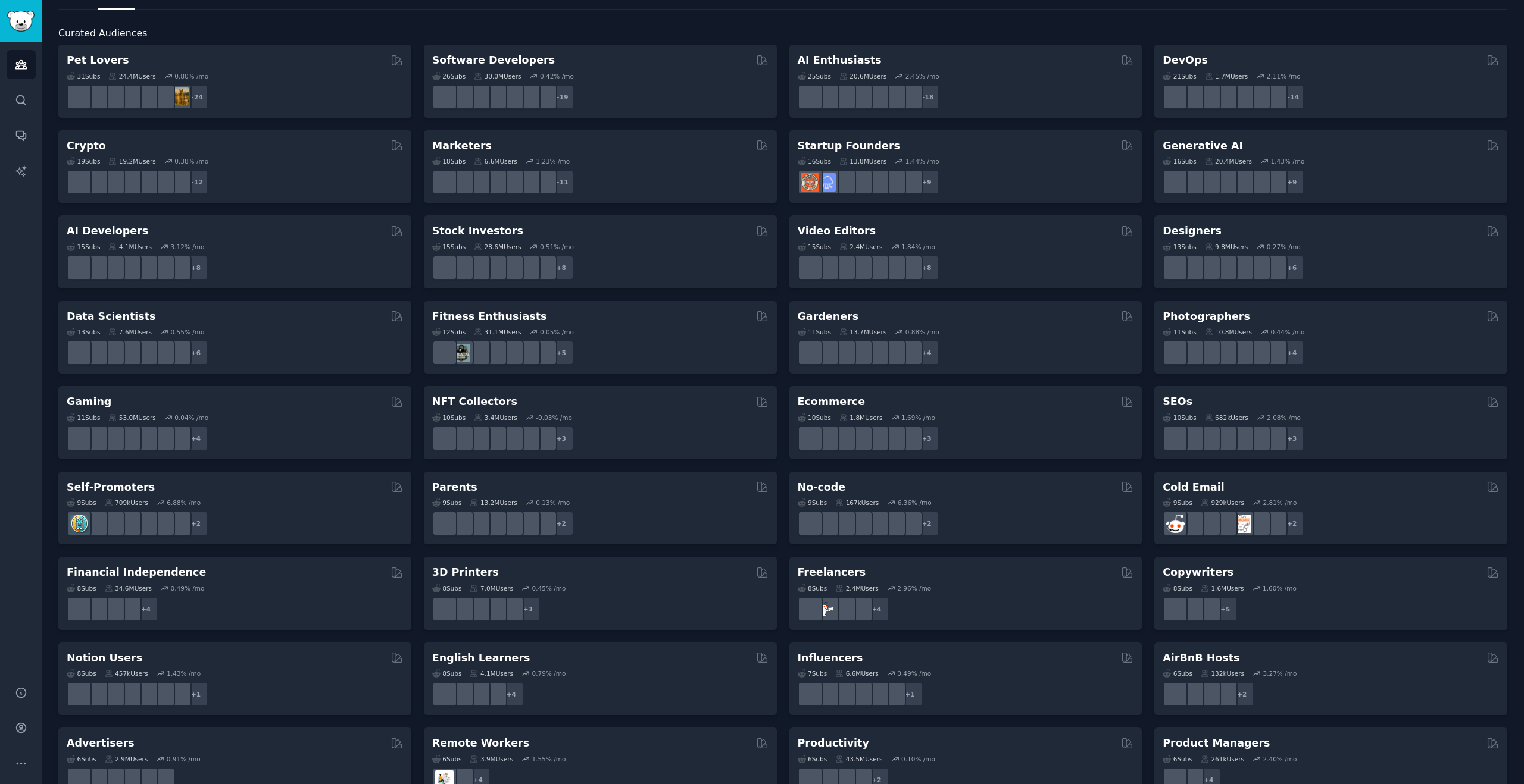
scroll to position [168, 0]
